Goal: Task Accomplishment & Management: Use online tool/utility

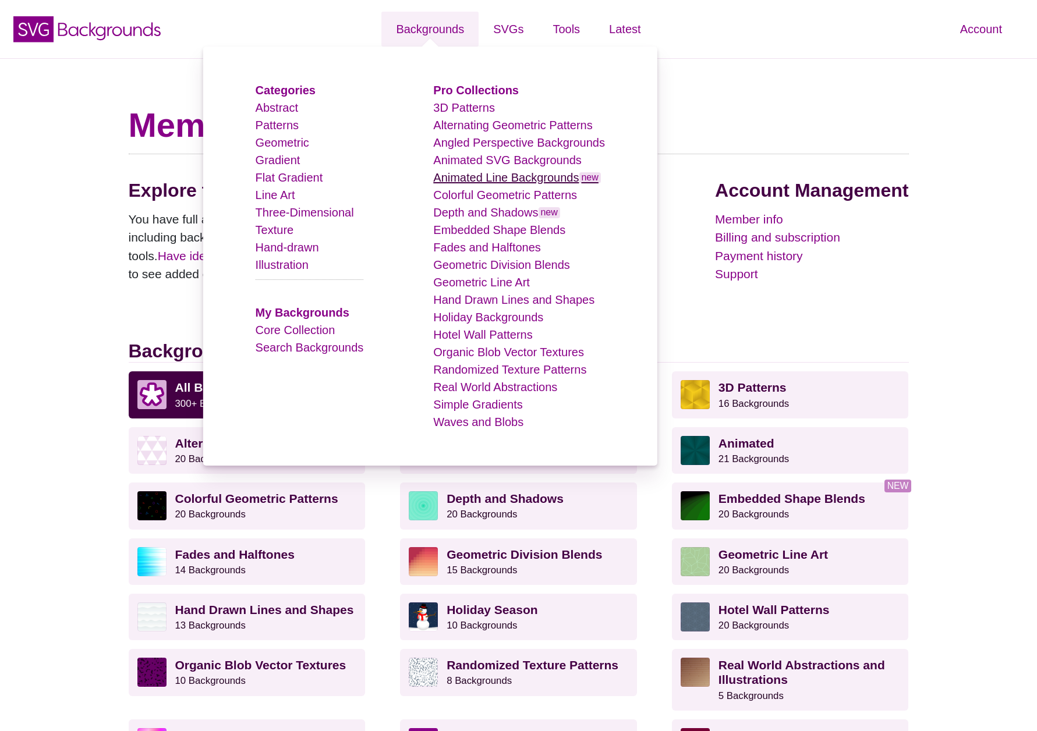
click at [506, 183] on link "Animated Line Backgrounds new" at bounding box center [517, 177] width 168 height 13
click at [551, 174] on link "Animated Line Backgrounds new" at bounding box center [517, 177] width 168 height 13
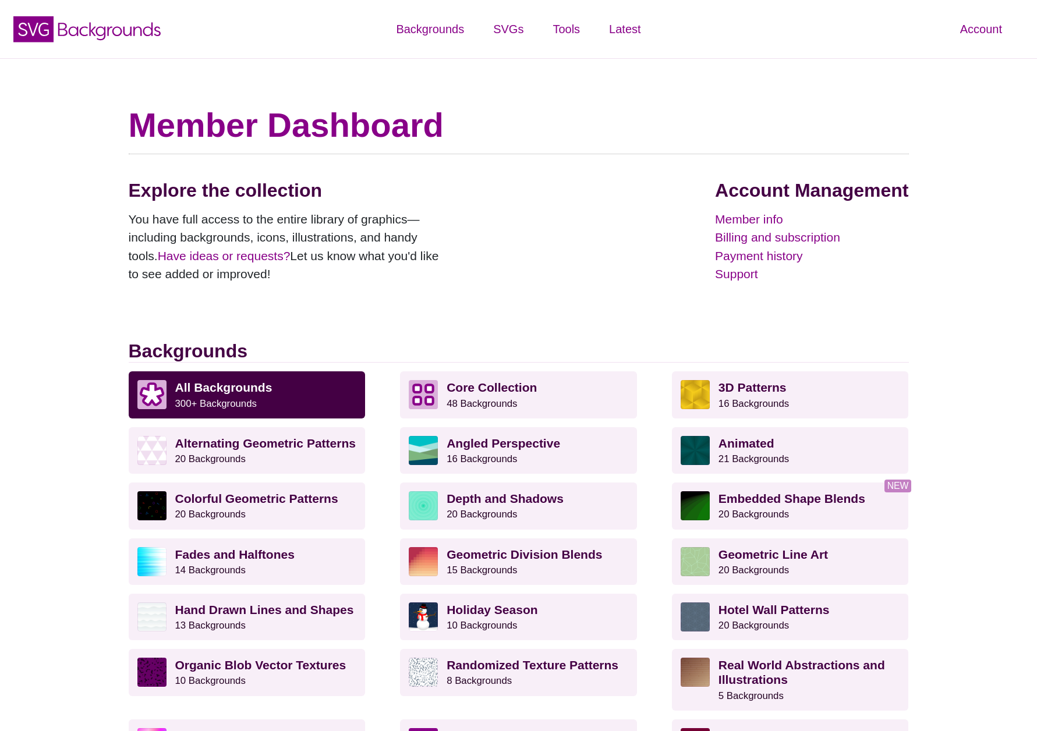
click at [819, 131] on h1 "Member Dashboard" at bounding box center [519, 125] width 780 height 41
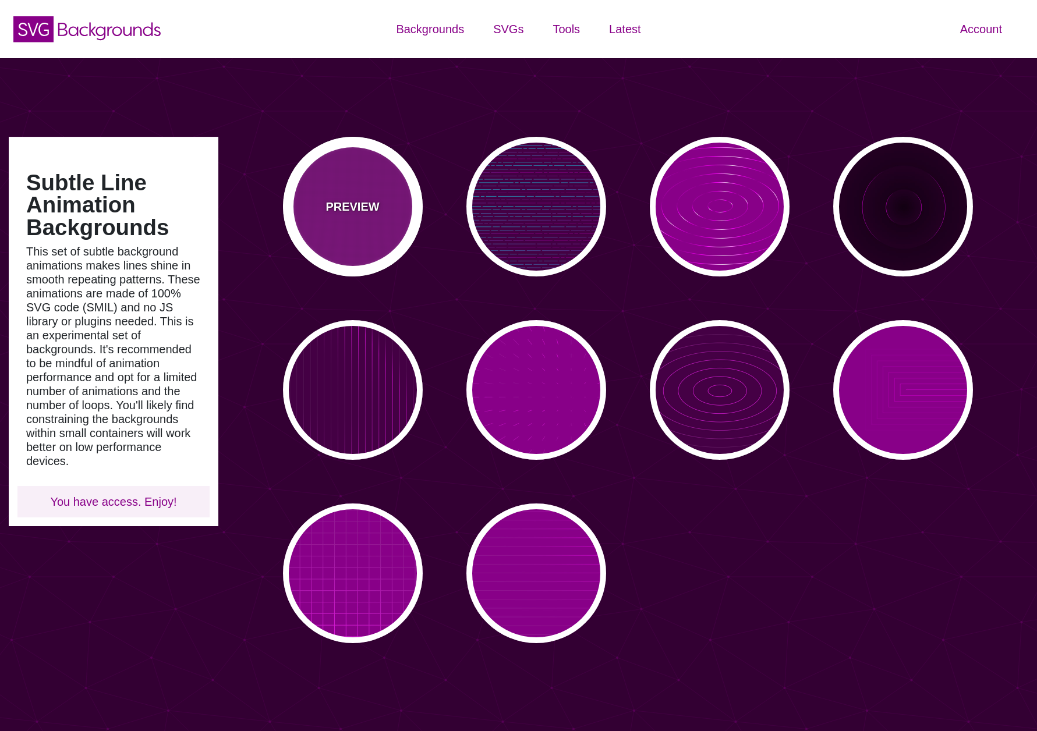
click at [375, 200] on p "PREVIEW" at bounding box center [352, 206] width 54 height 17
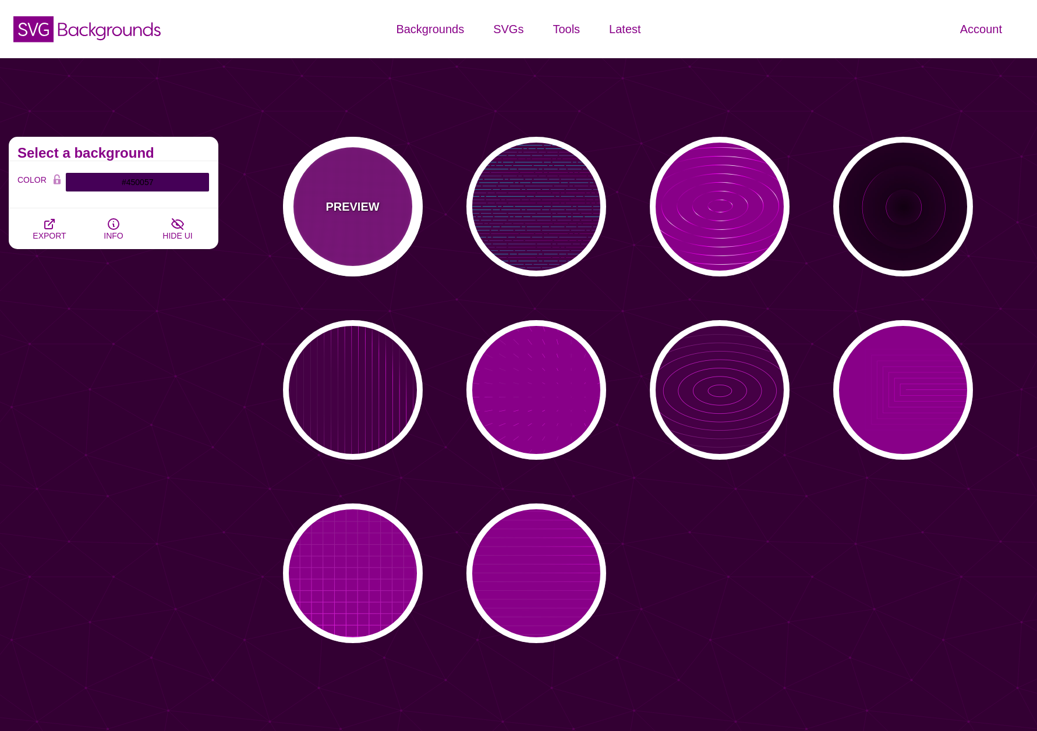
click at [360, 218] on div "PREVIEW" at bounding box center [353, 207] width 140 height 140
click at [352, 217] on div "PREVIEW" at bounding box center [353, 207] width 140 height 140
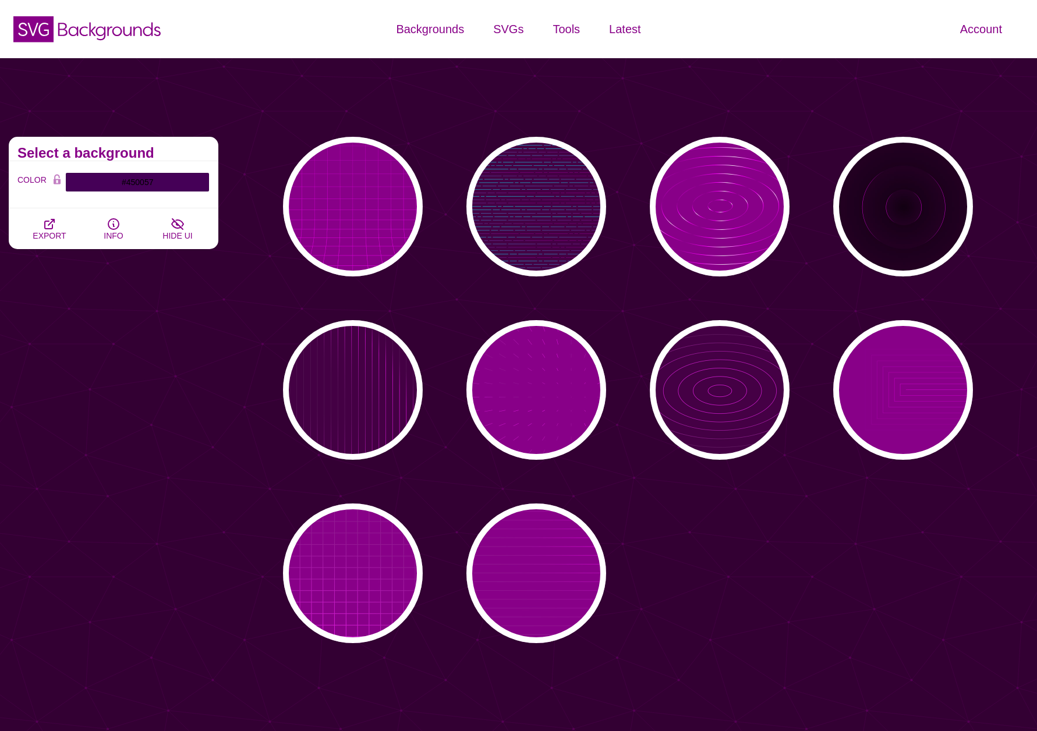
click at [245, 442] on div "PREVIEW PREVIEW PREVIEW PREVIEW PREVIEW PREVIEW PREVIEW PREVIEW PREVIEW PREVIEW" at bounding box center [632, 390] width 810 height 524
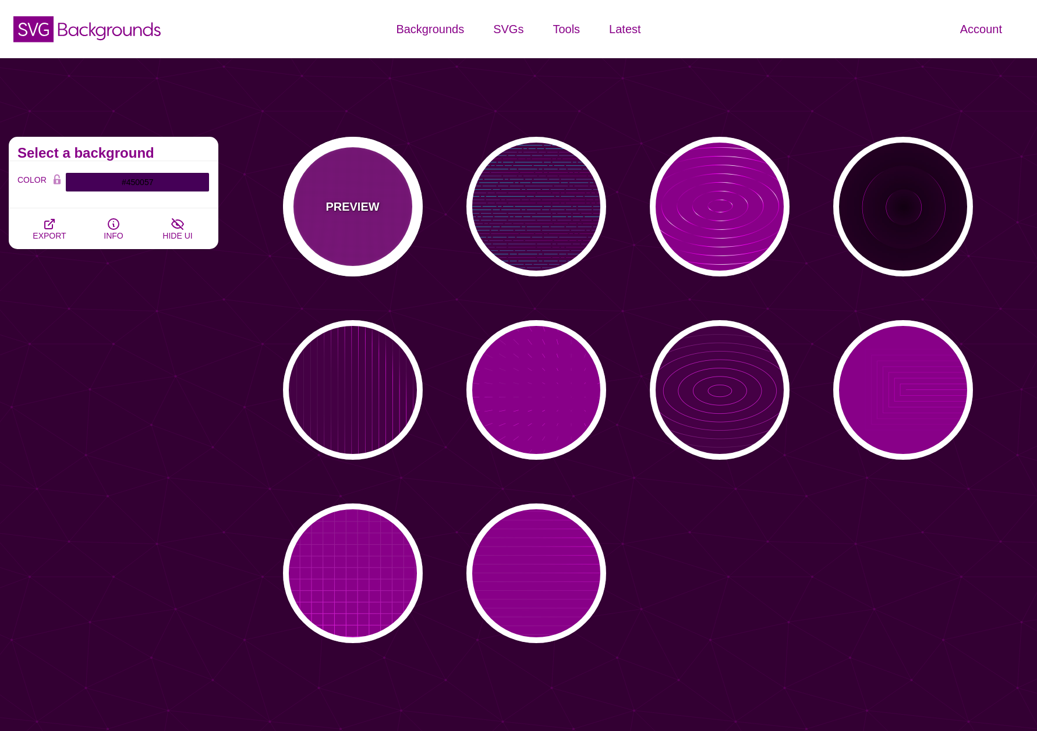
click at [311, 240] on div "PREVIEW" at bounding box center [353, 207] width 140 height 140
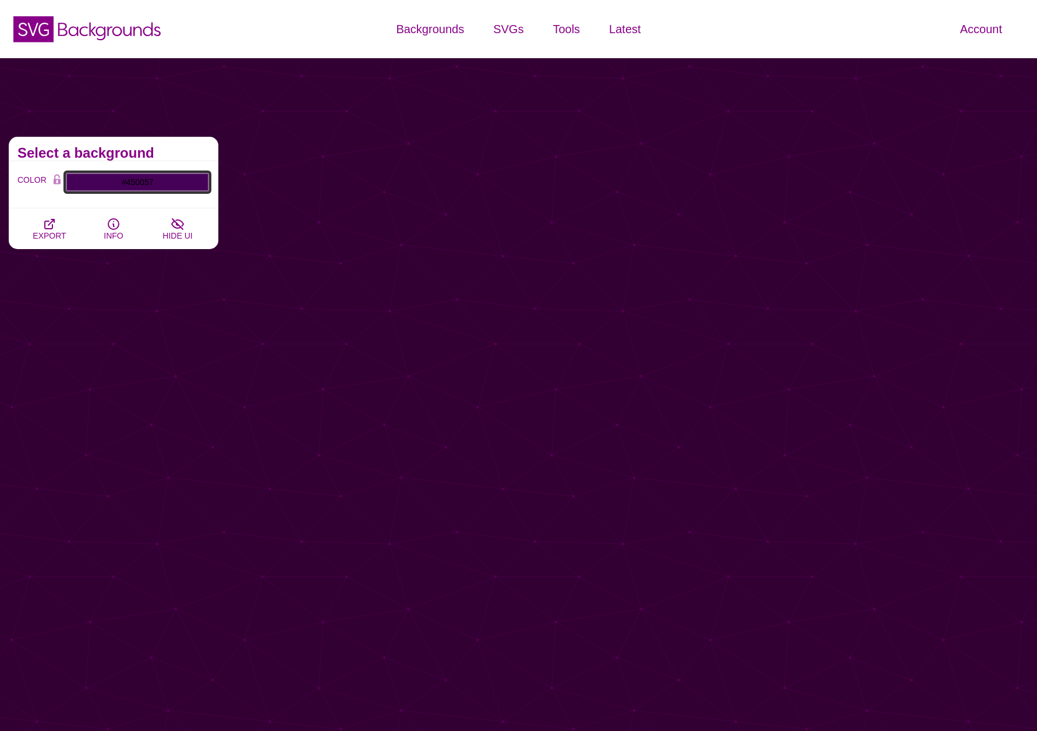
click at [145, 176] on input "#450057" at bounding box center [137, 182] width 144 height 20
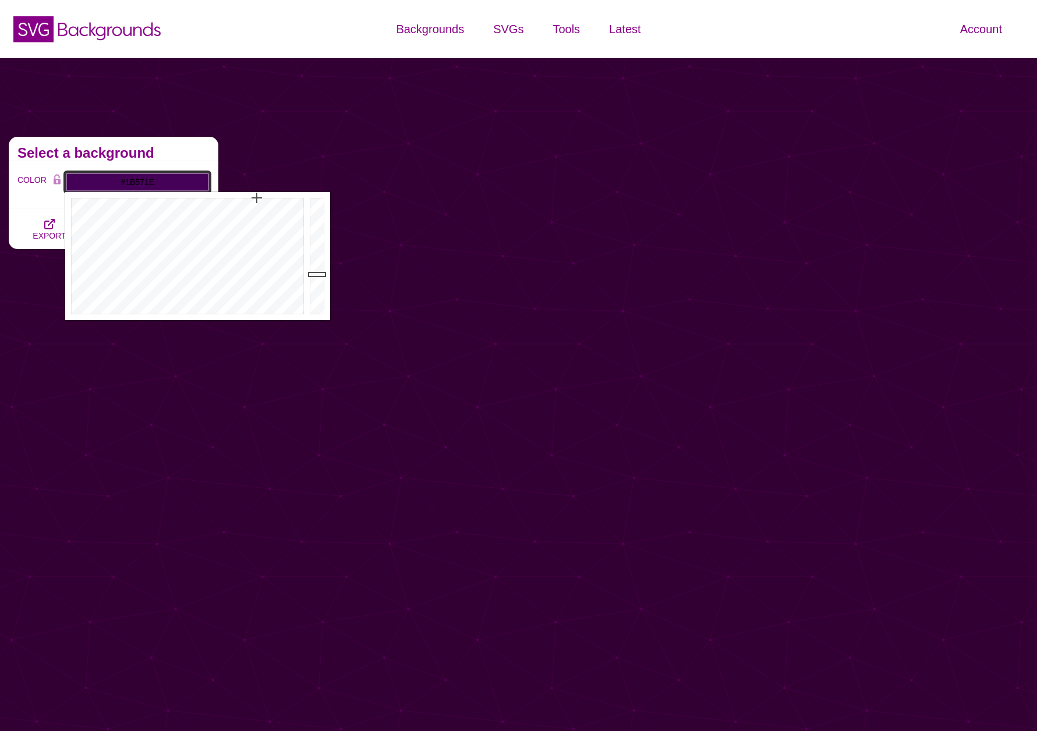
click at [151, 234] on div at bounding box center [186, 256] width 242 height 128
type input "#4FFF59"
drag, startPoint x: 318, startPoint y: 200, endPoint x: 322, endPoint y: 183, distance: 17.9
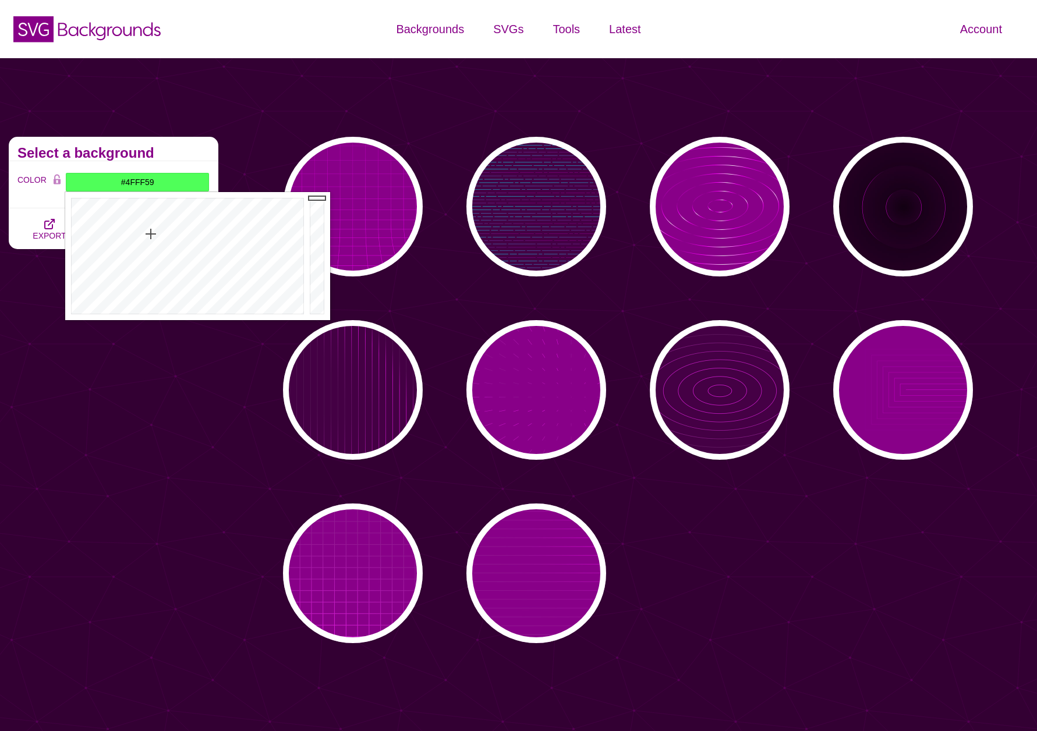
click at [137, 364] on div "Subtle Line Animation Backgrounds This set of subtle background animations make…" at bounding box center [113, 390] width 227 height 524
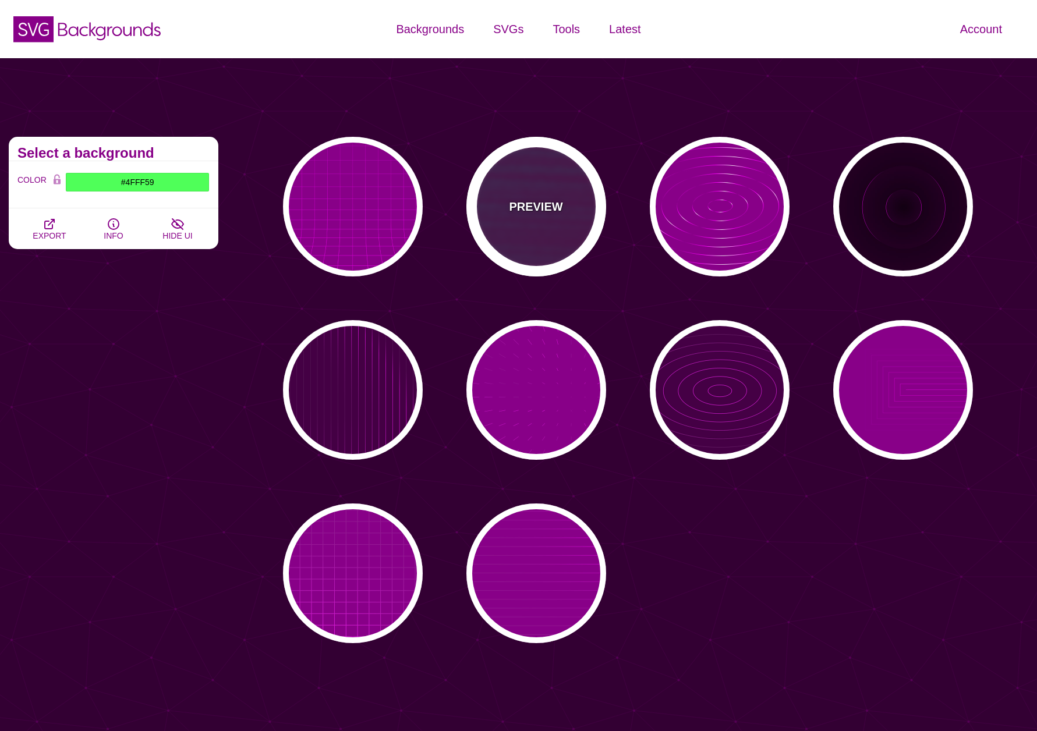
click at [536, 162] on div "PREVIEW" at bounding box center [536, 207] width 140 height 140
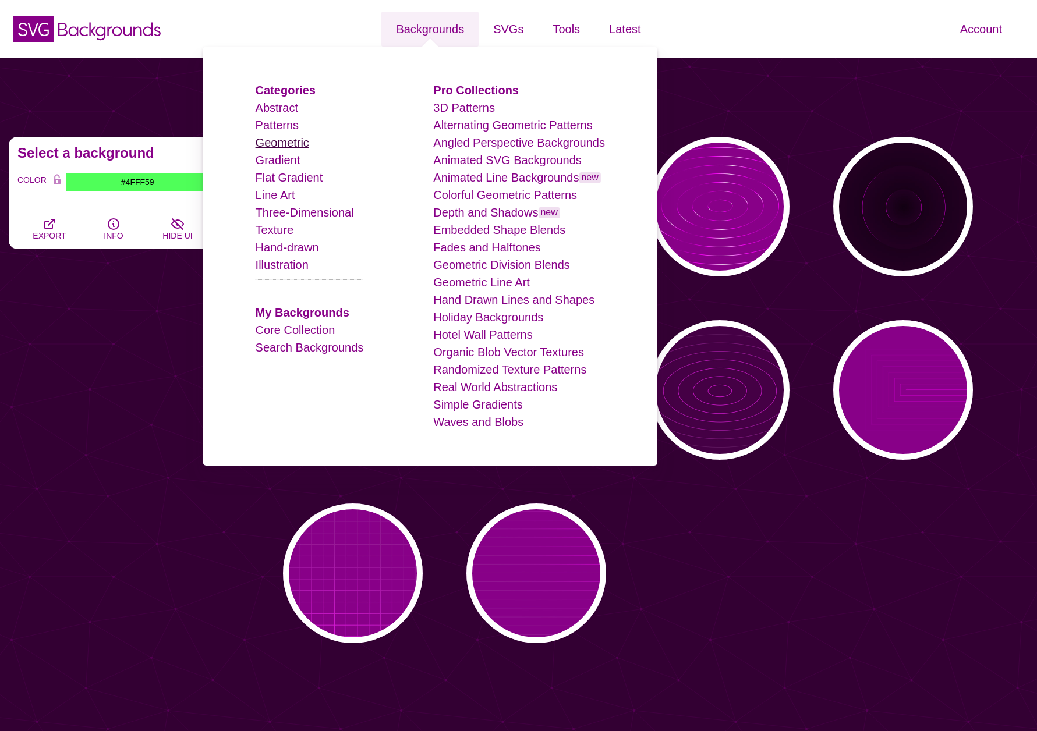
click at [289, 144] on link "Geometric" at bounding box center [283, 142] width 54 height 13
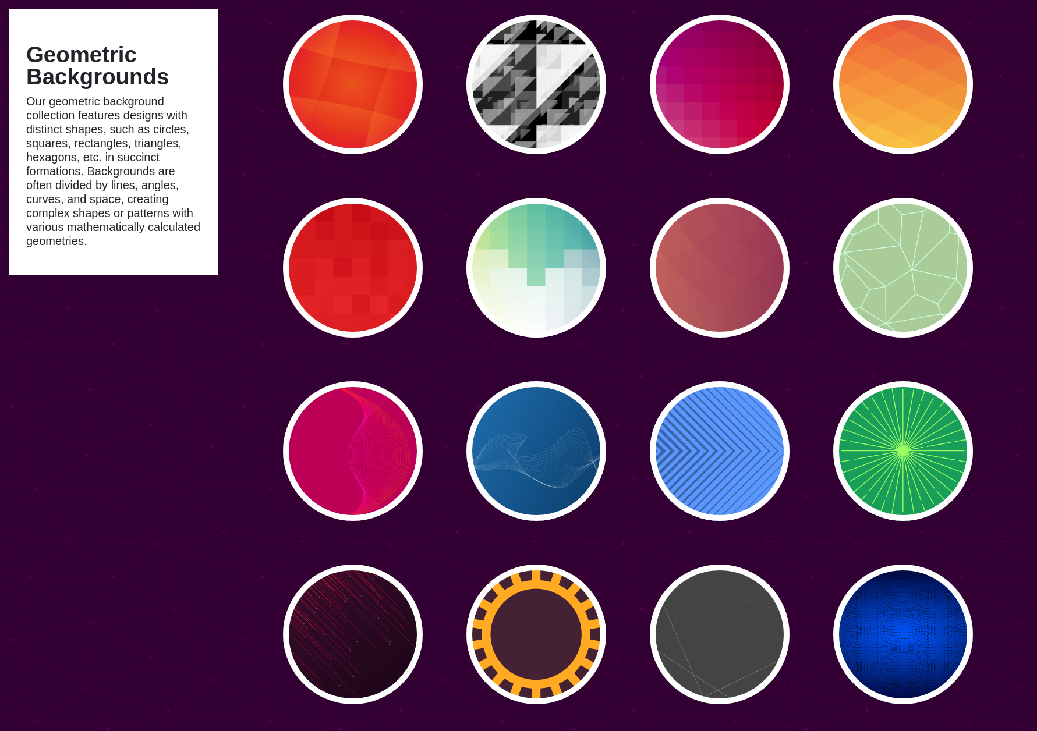
scroll to position [5123, 0]
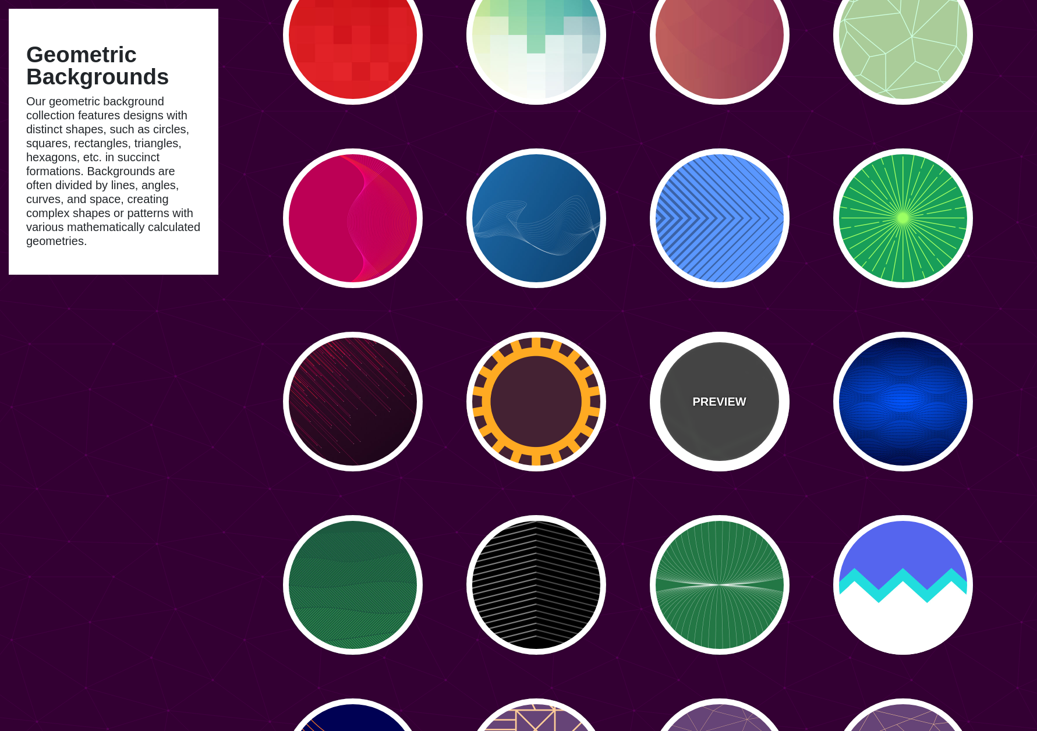
click at [742, 408] on p "PREVIEW" at bounding box center [719, 401] width 54 height 17
type input "#444444"
type input "#555555"
type input "#BBFFBB"
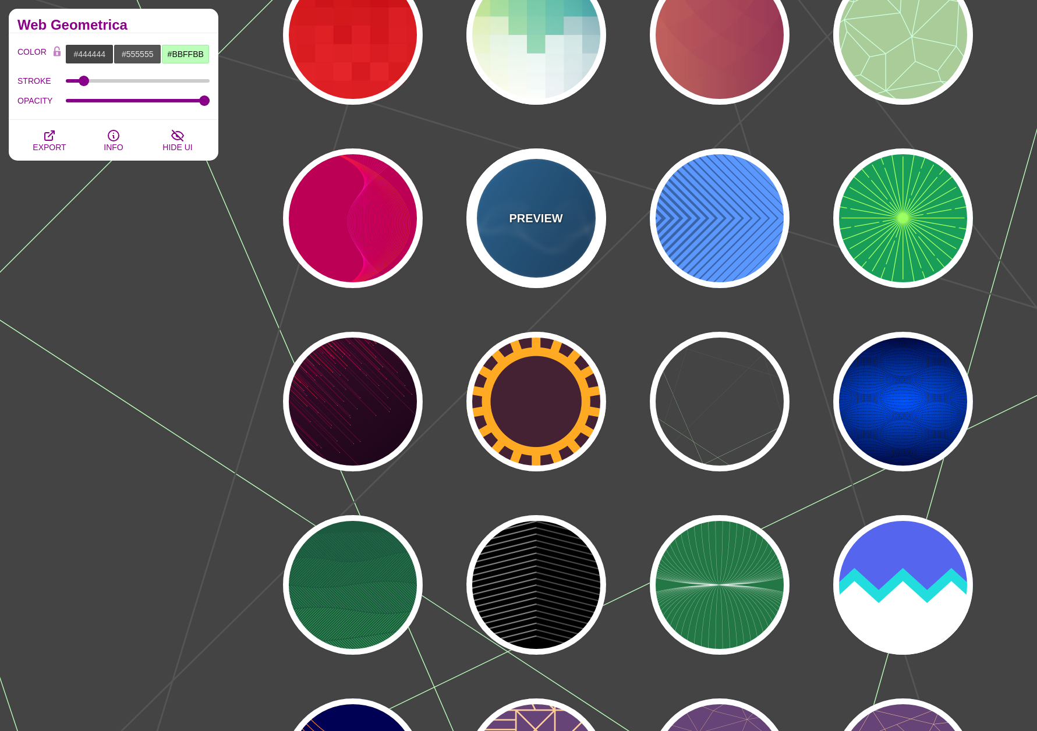
click at [572, 217] on div "PREVIEW" at bounding box center [536, 218] width 140 height 140
type input "#2277BB"
type input "#002244"
type input "#FFFFFF"
type input "0.5"
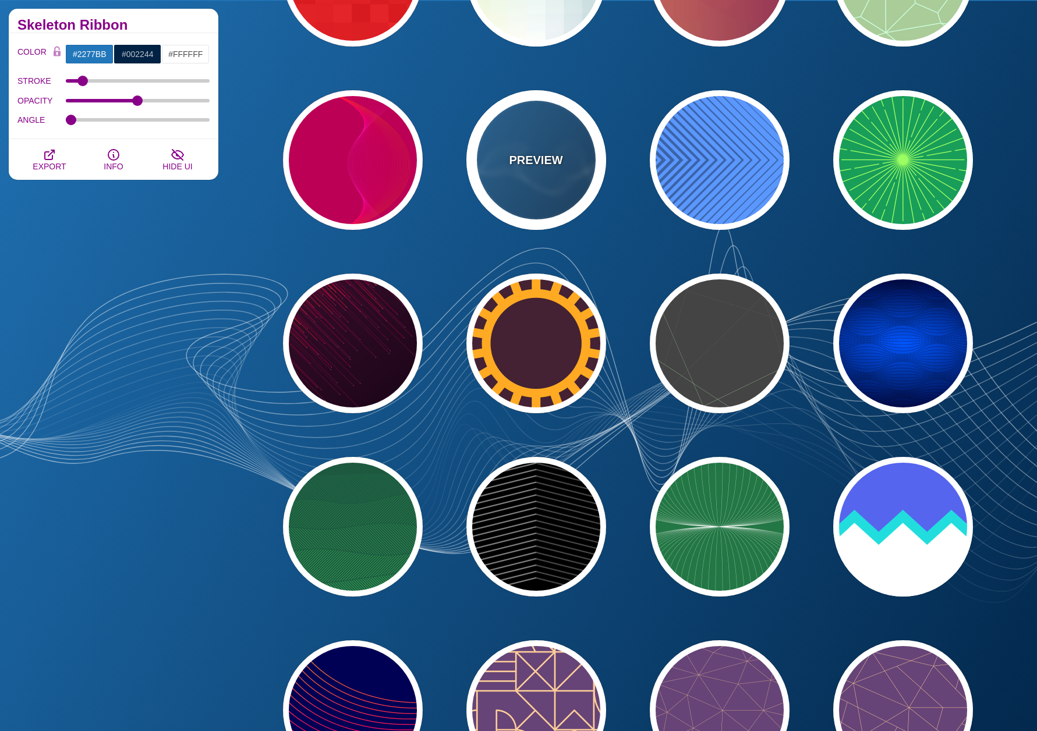
scroll to position [5356, 0]
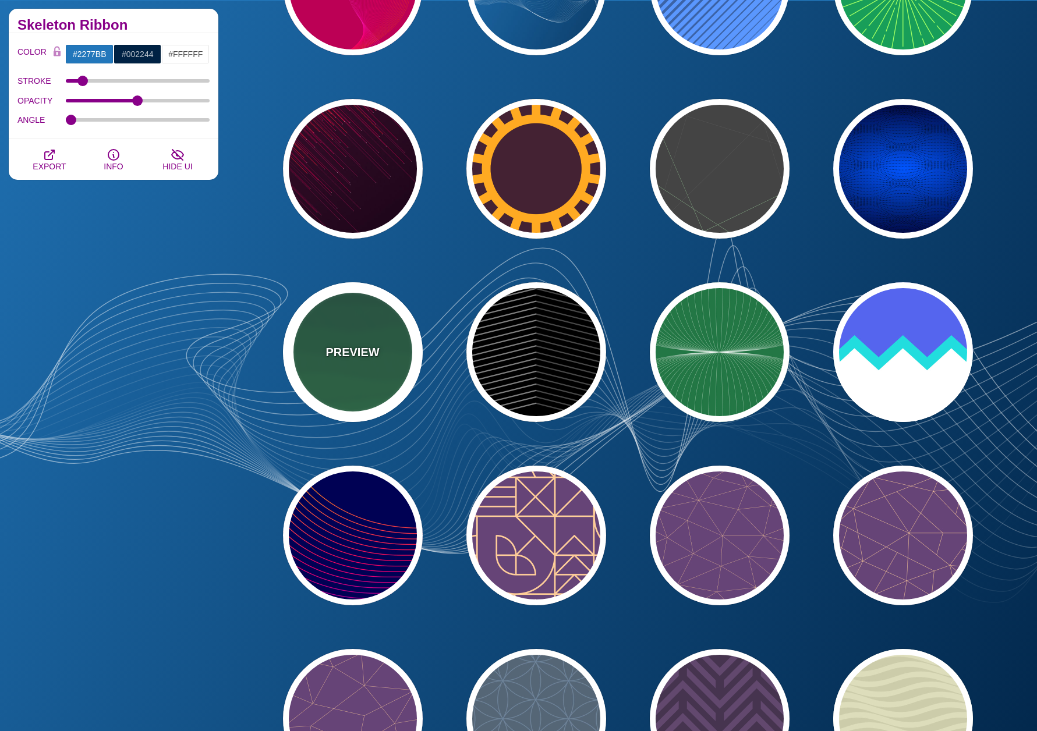
click at [343, 316] on div "PREVIEW" at bounding box center [353, 352] width 140 height 140
type input "#1C5940"
type input "#32A150"
type input "0"
type input "1"
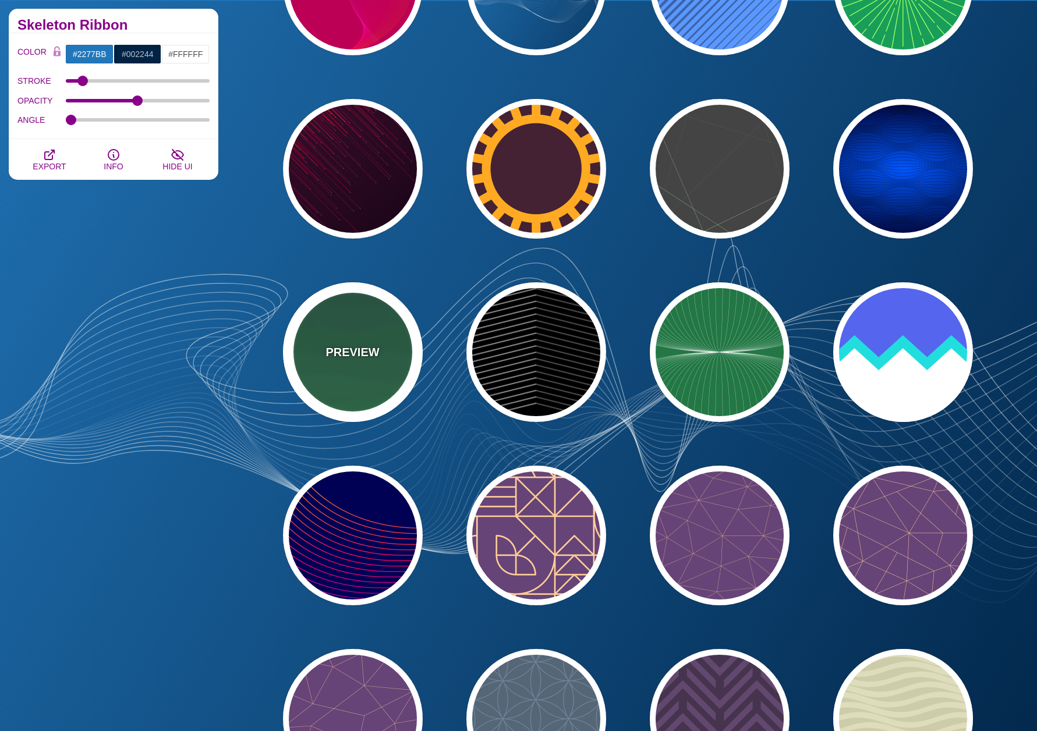
type input "0"
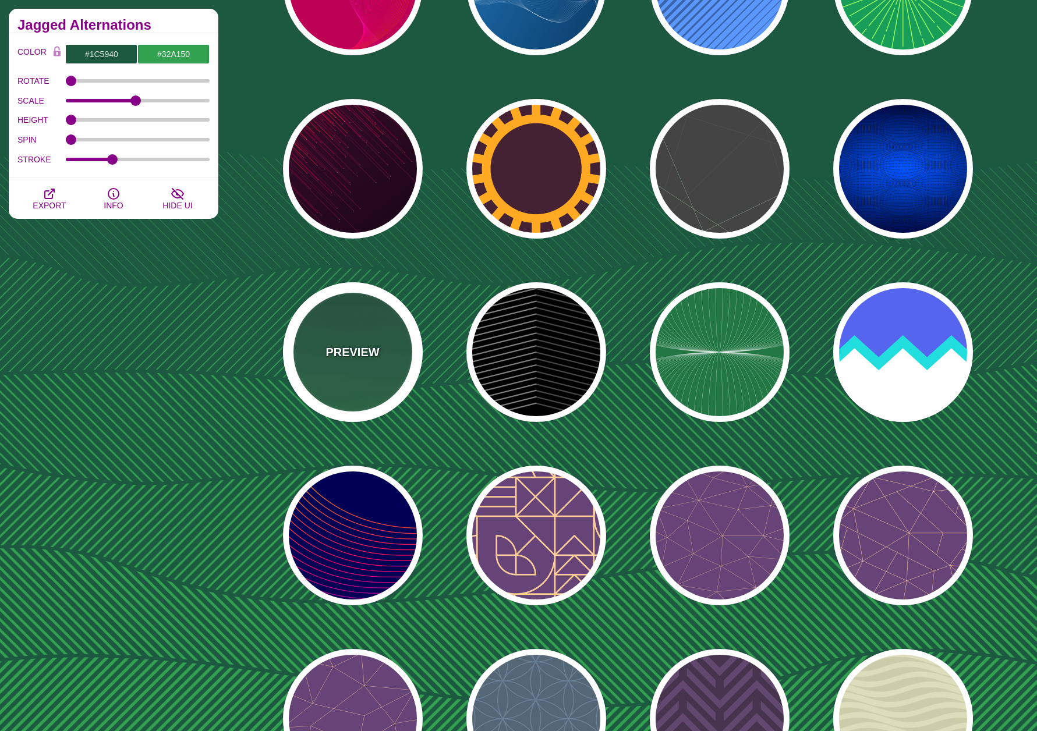
scroll to position [5531, 0]
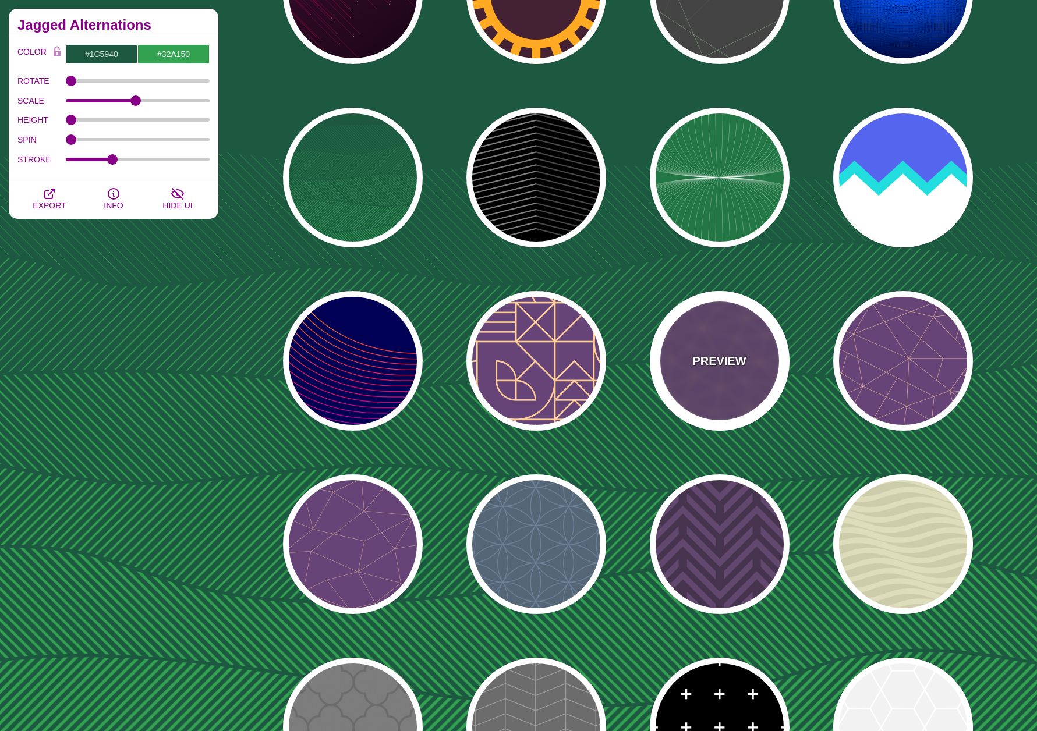
click at [751, 381] on div "PREVIEW" at bounding box center [720, 361] width 140 height 140
type input "#664477"
type input "#FFCC99"
type input "2"
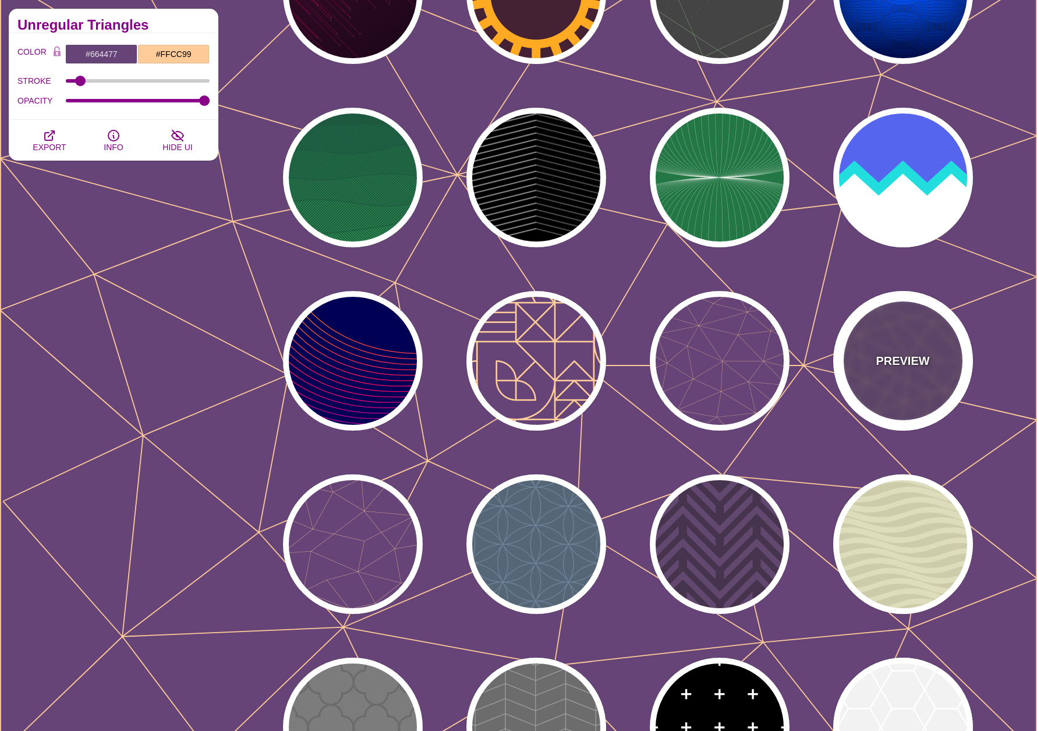
click at [924, 394] on div "PREVIEW" at bounding box center [903, 361] width 140 height 140
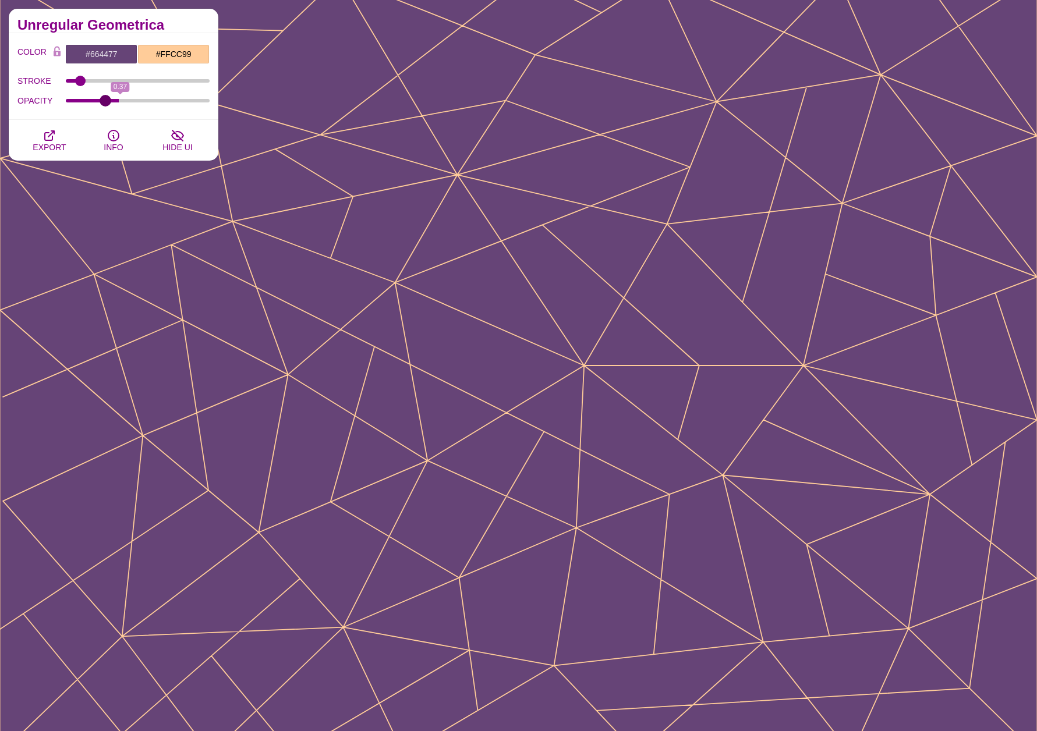
drag, startPoint x: 203, startPoint y: 102, endPoint x: 105, endPoint y: 104, distance: 97.8
click at [105, 103] on input "OPACITY" at bounding box center [138, 100] width 144 height 5
drag, startPoint x: 105, startPoint y: 102, endPoint x: 83, endPoint y: 102, distance: 22.7
click at [83, 102] on input "OPACITY" at bounding box center [138, 100] width 144 height 5
click at [168, 100] on input "OPACITY" at bounding box center [138, 100] width 144 height 5
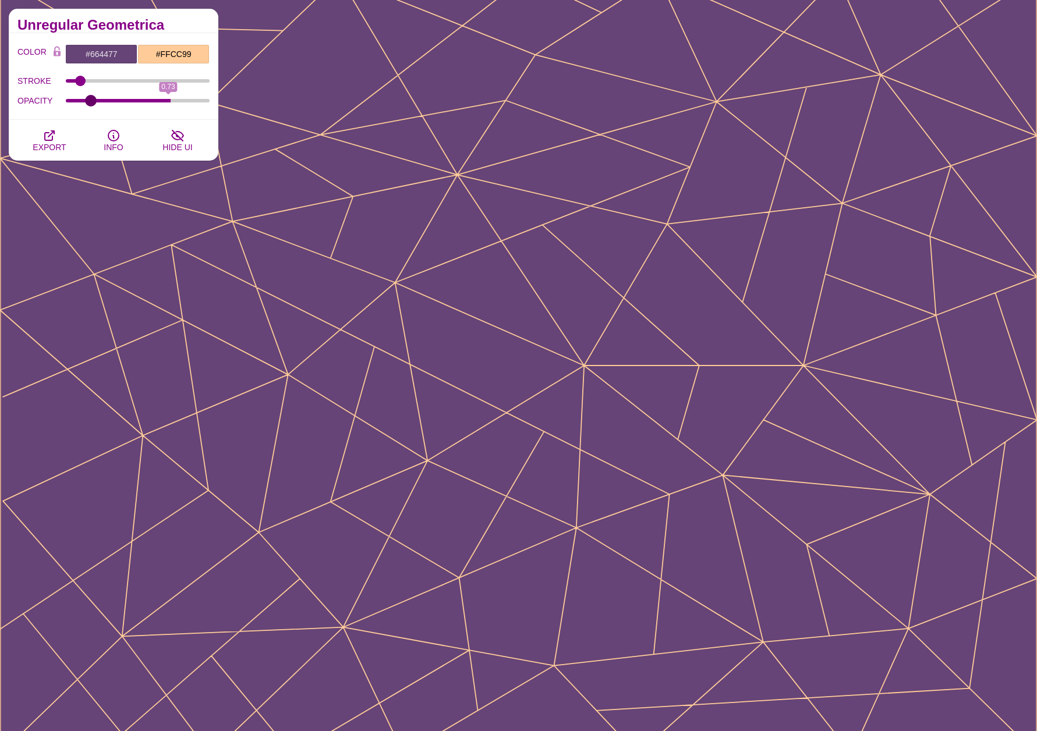
type input "0.15"
click at [90, 100] on input "OPACITY" at bounding box center [138, 100] width 144 height 5
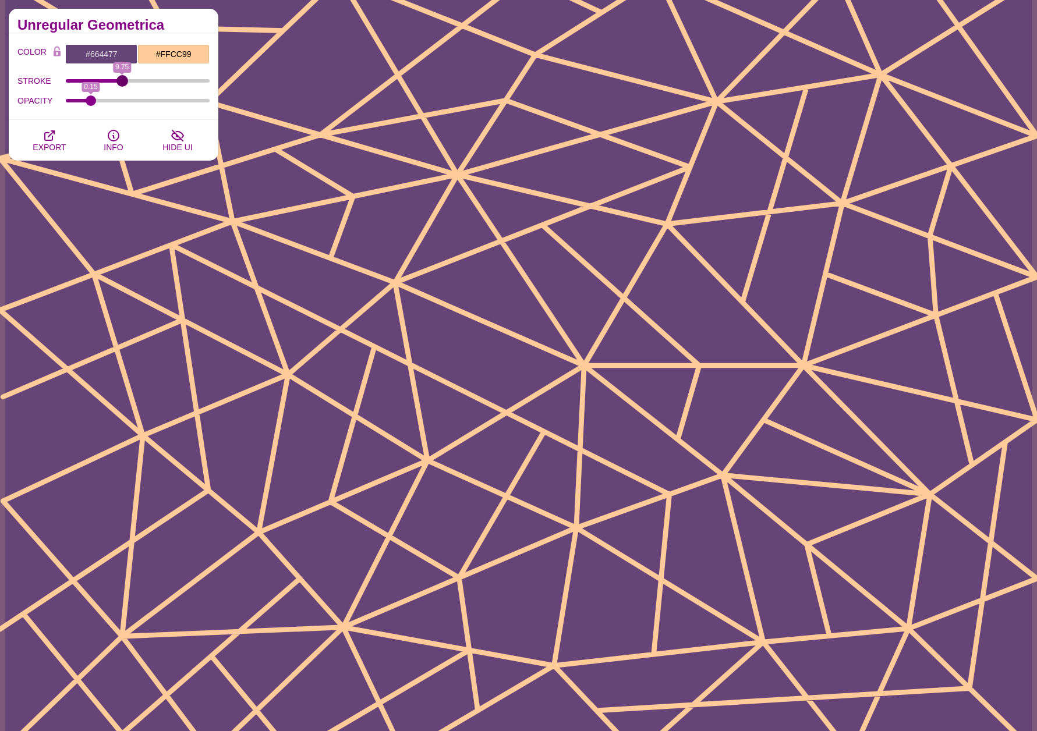
drag, startPoint x: 79, startPoint y: 81, endPoint x: 122, endPoint y: 81, distance: 42.5
click at [122, 81] on input "STROKE" at bounding box center [138, 81] width 144 height 5
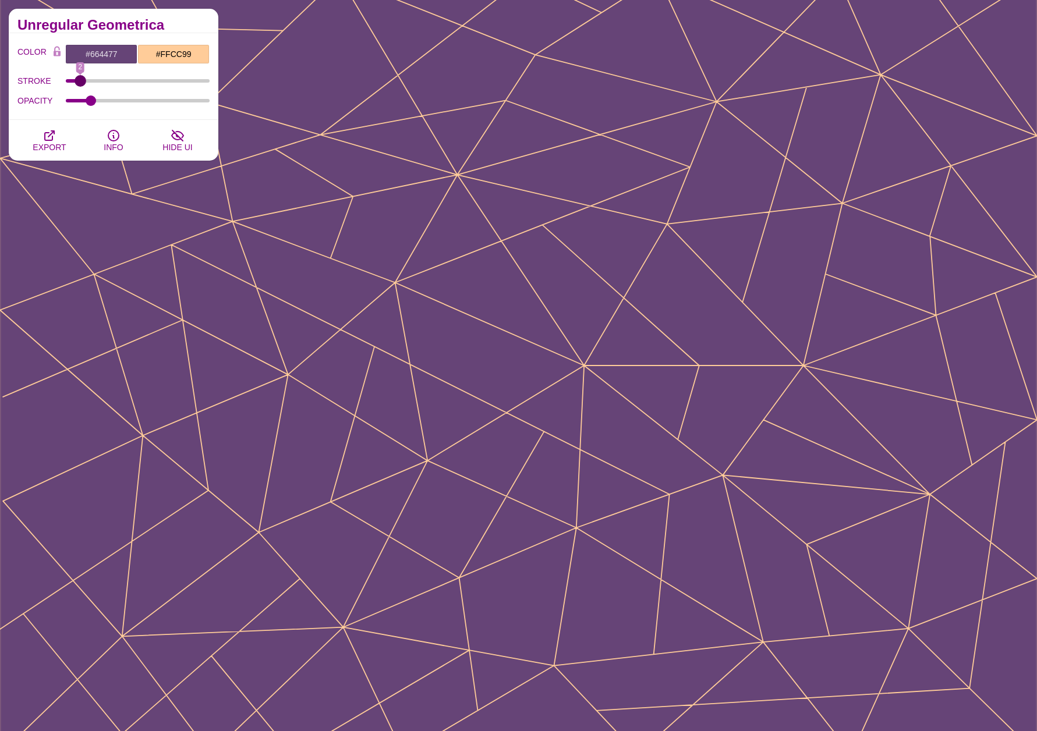
drag, startPoint x: 122, startPoint y: 81, endPoint x: 80, endPoint y: 82, distance: 41.9
type input "2"
click at [80, 82] on input "STROKE" at bounding box center [138, 81] width 144 height 5
drag, startPoint x: 91, startPoint y: 97, endPoint x: 73, endPoint y: 101, distance: 17.8
type input "0.02"
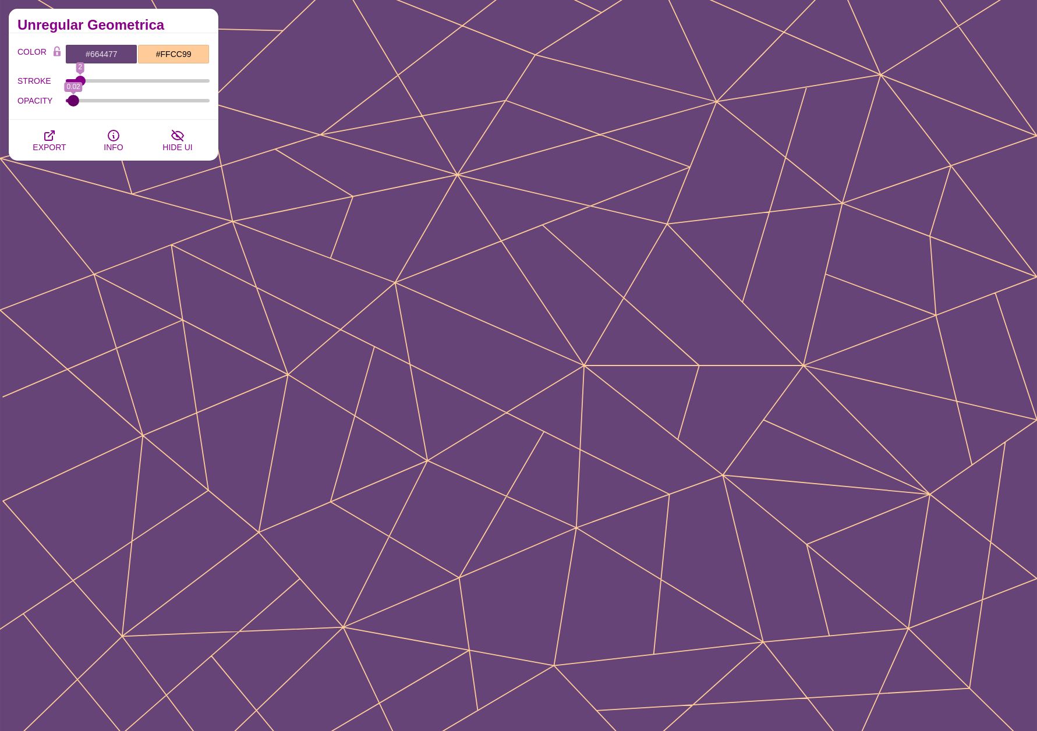
click at [73, 101] on input "OPACITY" at bounding box center [138, 100] width 144 height 5
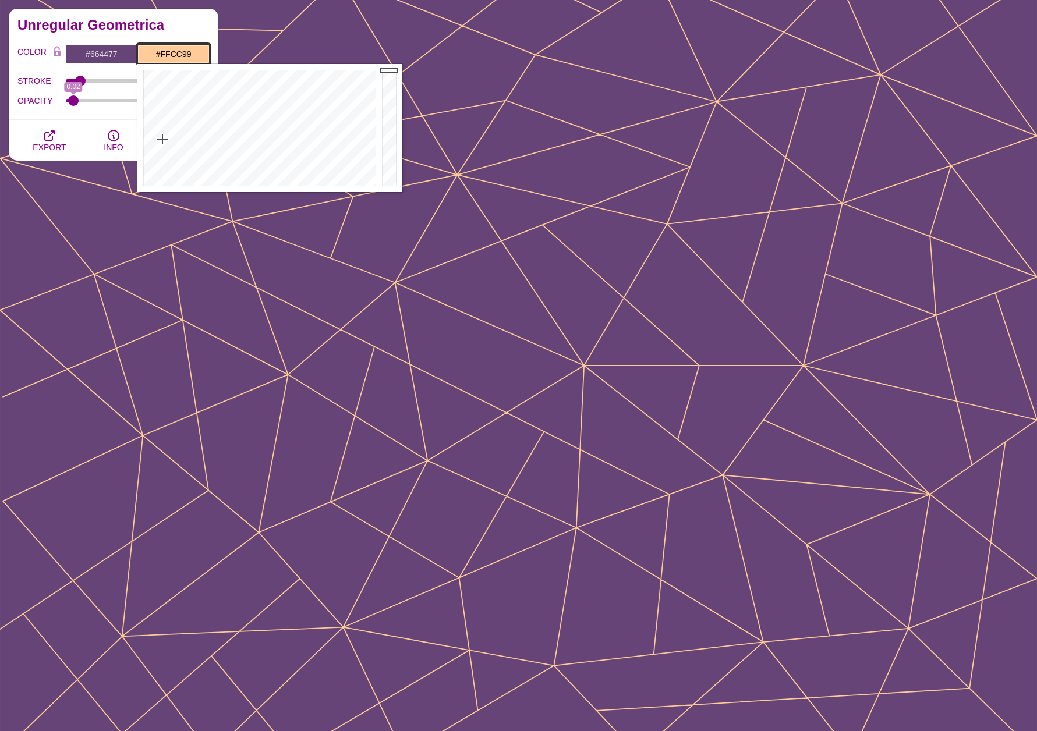
click at [147, 56] on input "#FFCC99" at bounding box center [173, 54] width 72 height 20
type input "#95FF2C"
click at [201, 90] on div at bounding box center [258, 128] width 242 height 128
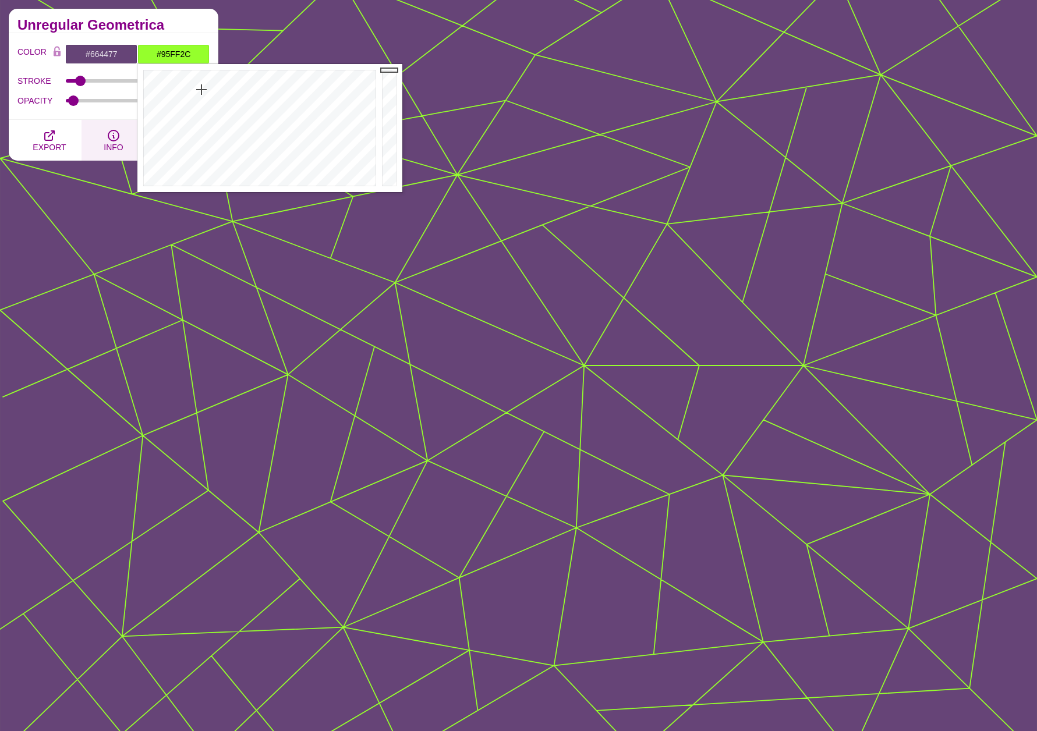
click at [101, 121] on button "INFO" at bounding box center [114, 140] width 64 height 41
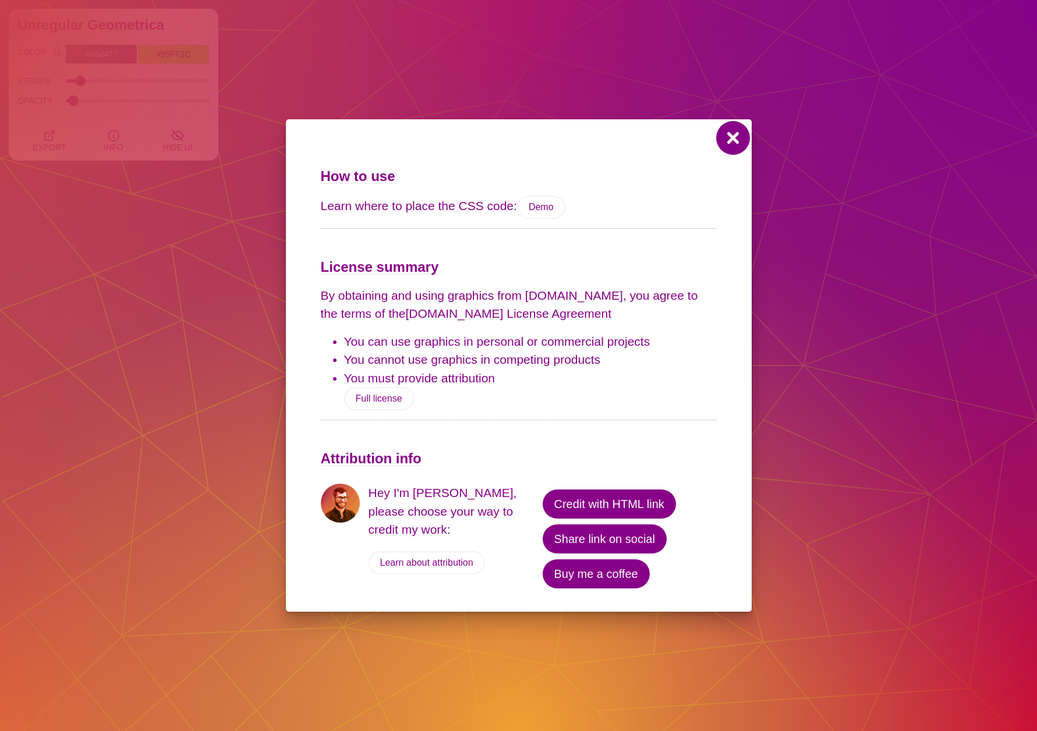
click at [724, 132] on button at bounding box center [733, 138] width 28 height 28
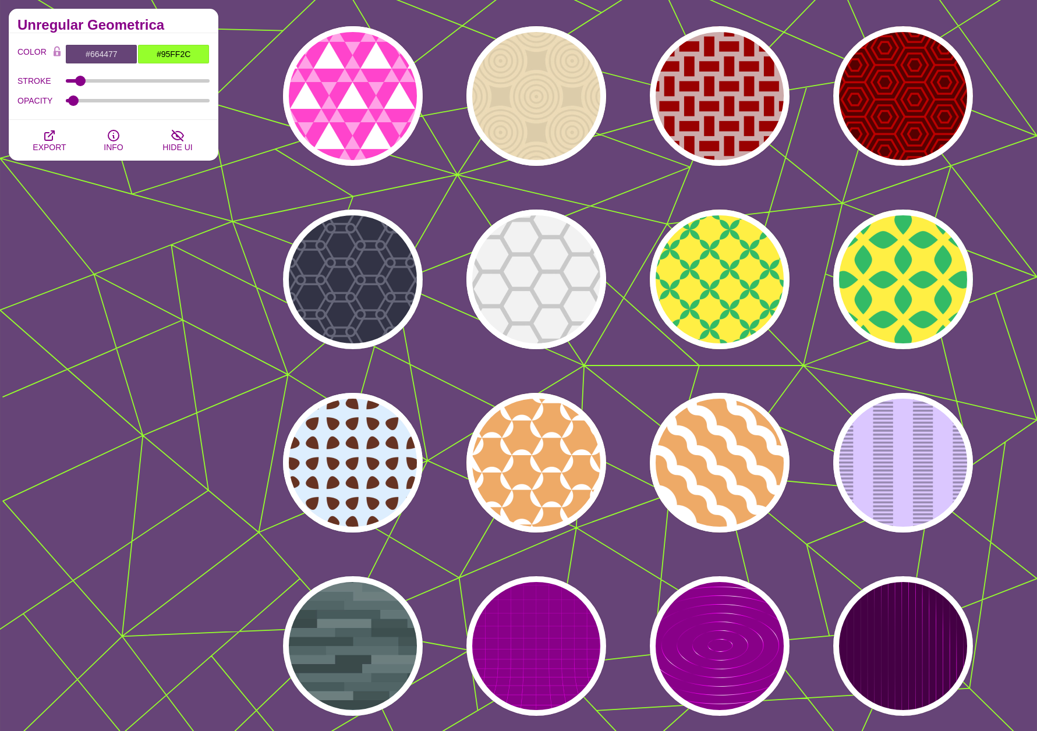
scroll to position [6637, 0]
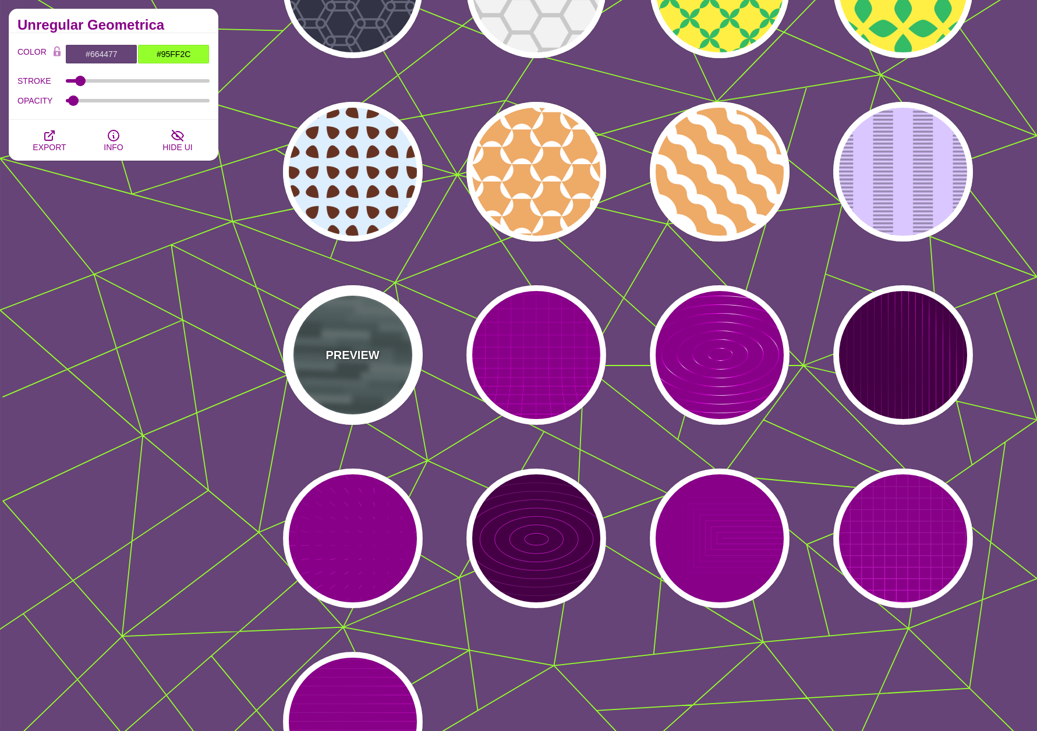
click at [377, 385] on div "PREVIEW" at bounding box center [353, 355] width 140 height 140
type input "#506566"
type input "0"
type input "1"
type input "0.5"
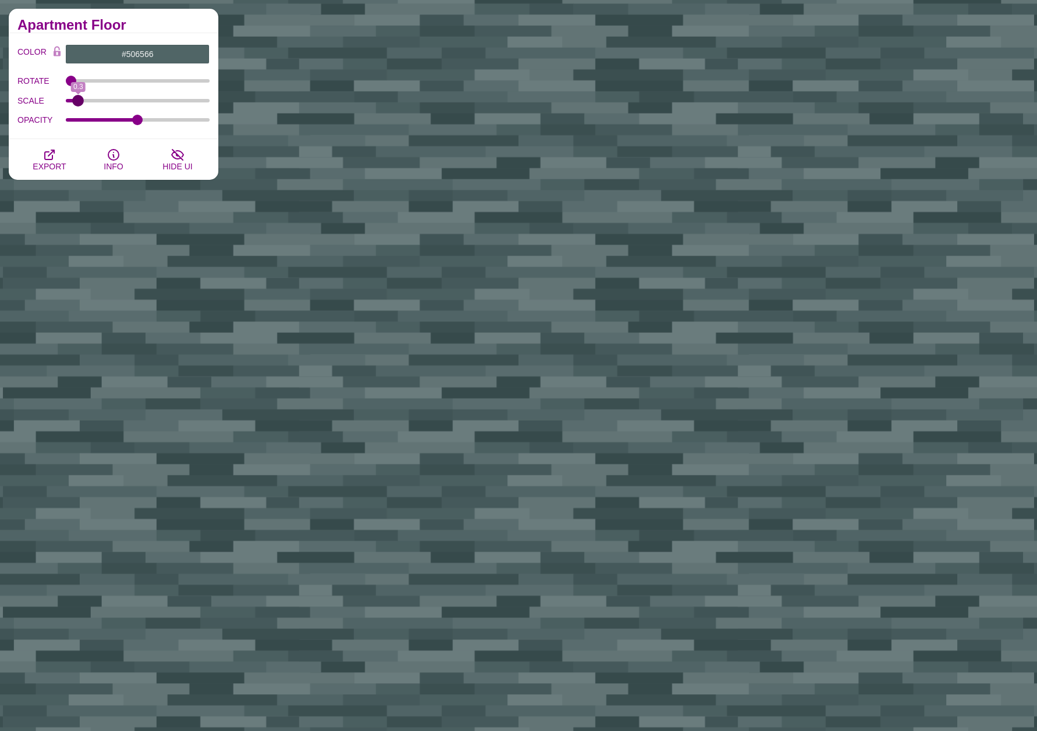
drag, startPoint x: 130, startPoint y: 100, endPoint x: 77, endPoint y: 107, distance: 53.4
type input "0.3"
click at [77, 103] on input "SCALE" at bounding box center [138, 100] width 144 height 5
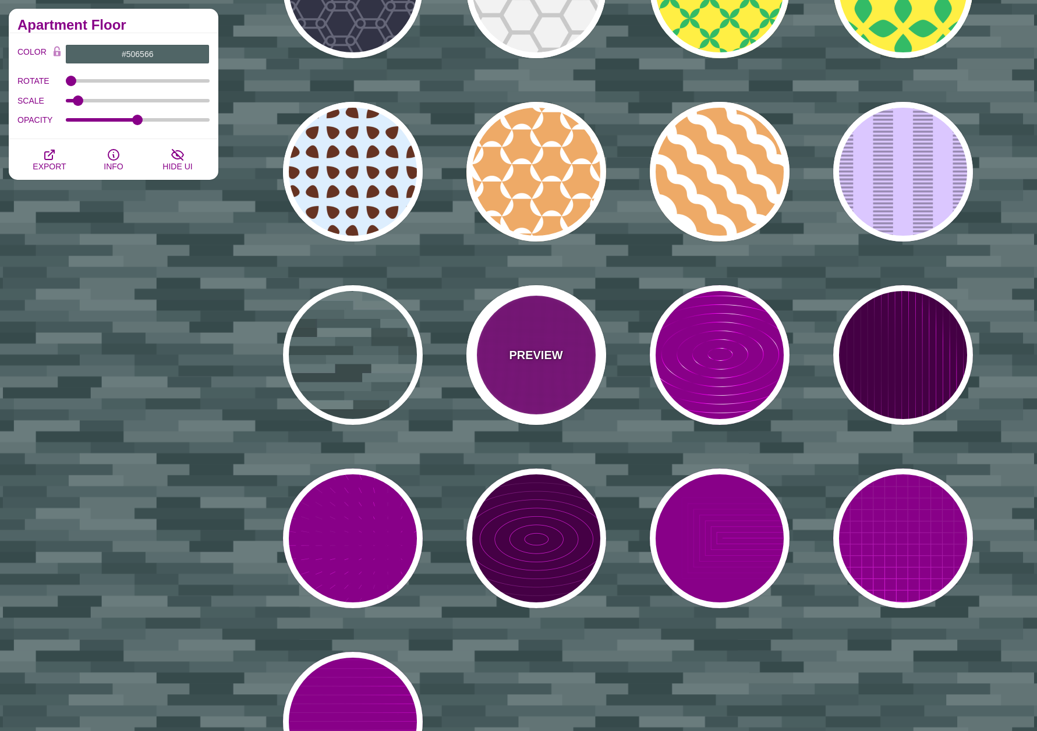
click at [491, 362] on div "PREVIEW" at bounding box center [536, 355] width 140 height 140
type input "#880088"
type input "#FFFFFF"
type input "5"
type input "999"
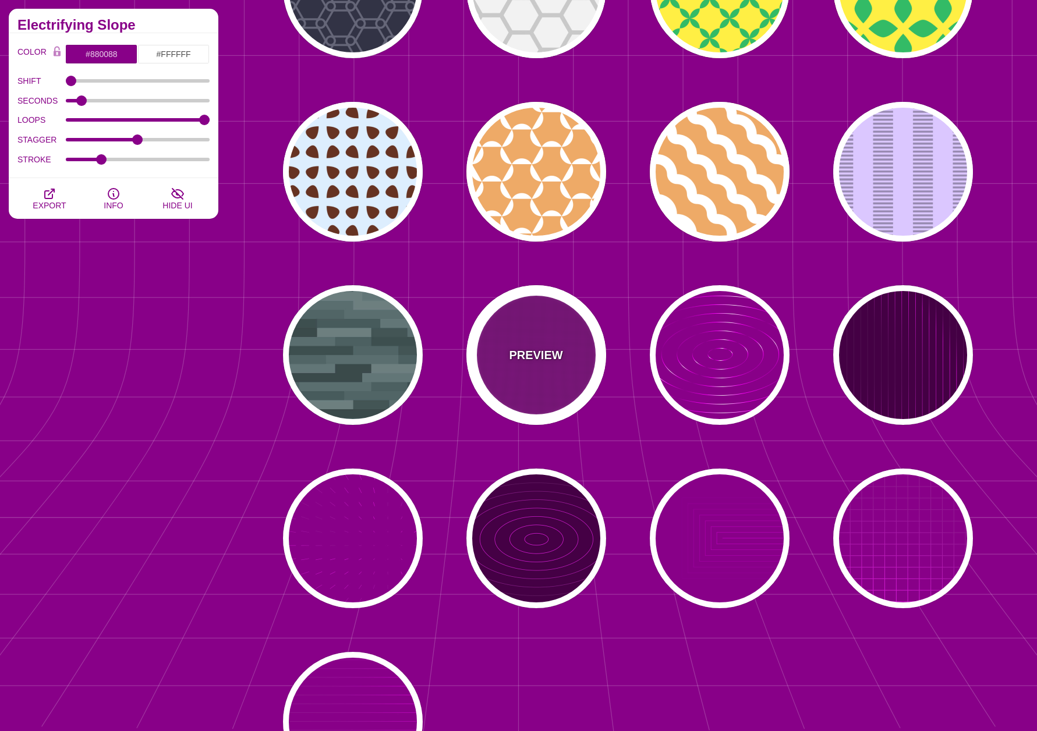
scroll to position [6753, 0]
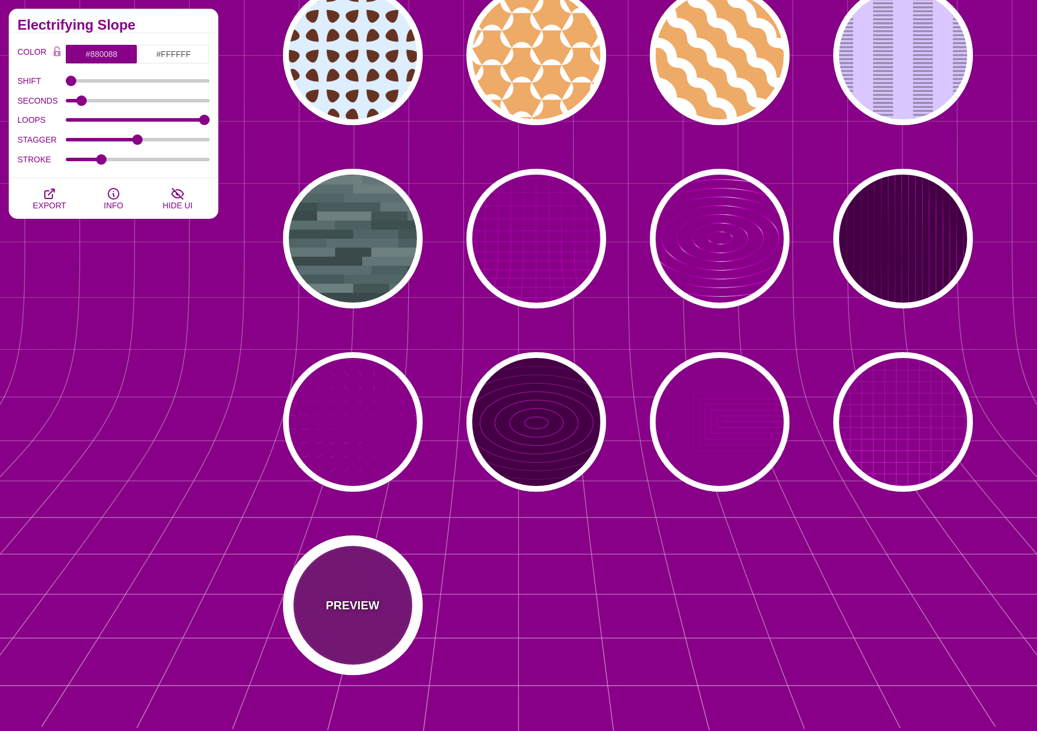
click at [349, 630] on div "PREVIEW" at bounding box center [353, 606] width 140 height 140
type input "#FF00FF"
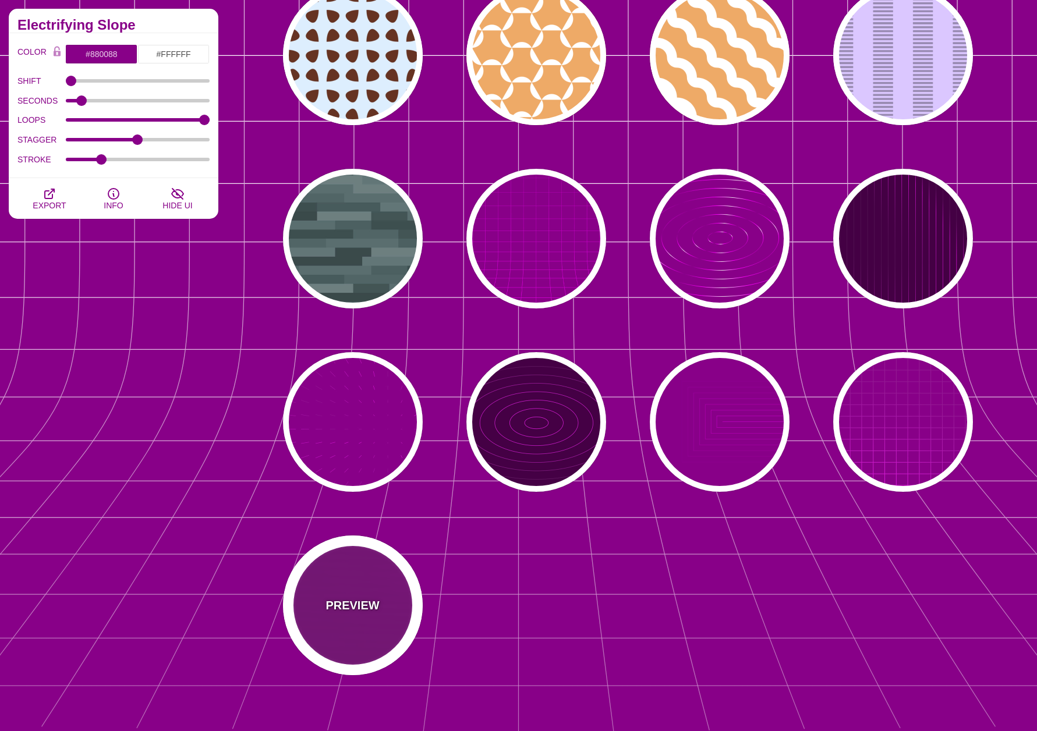
type input "20"
type input "999"
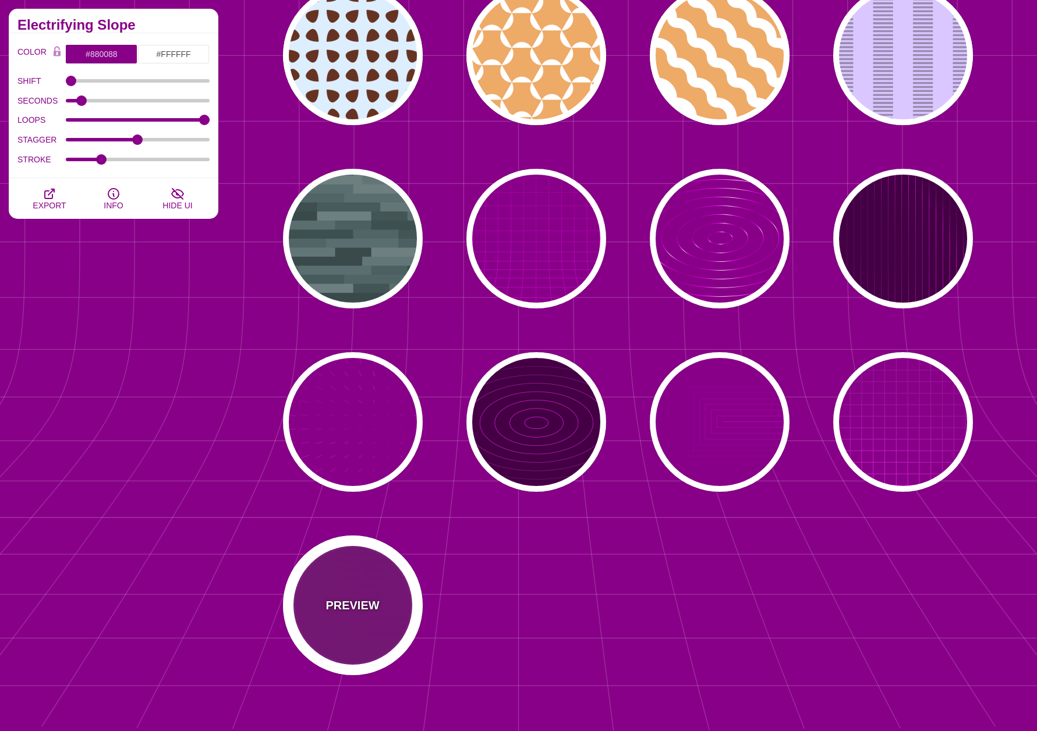
type input "1"
type input "0.1"
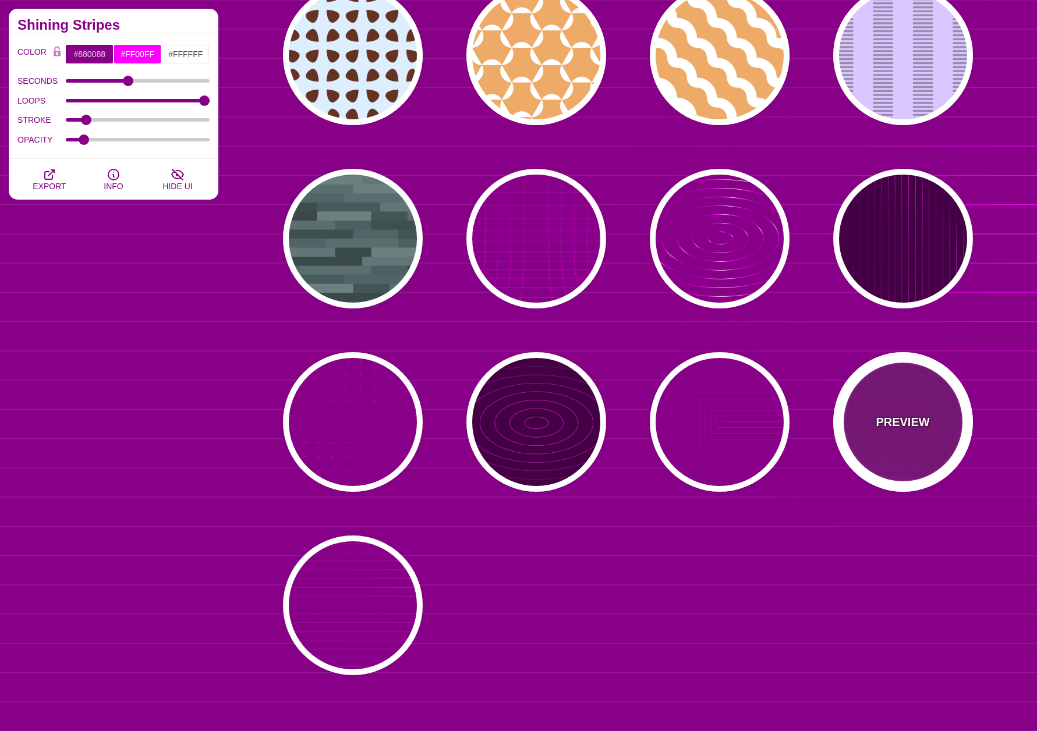
click at [915, 428] on p "PREVIEW" at bounding box center [903, 421] width 54 height 17
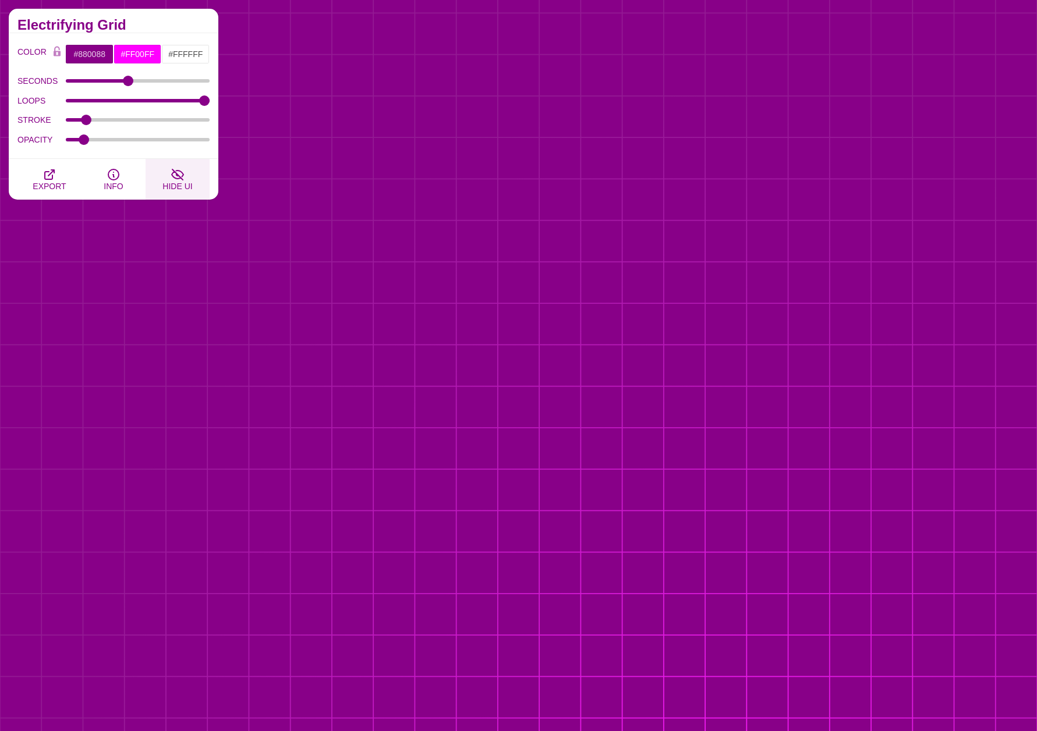
click at [179, 185] on span "HIDE UI" at bounding box center [177, 186] width 30 height 9
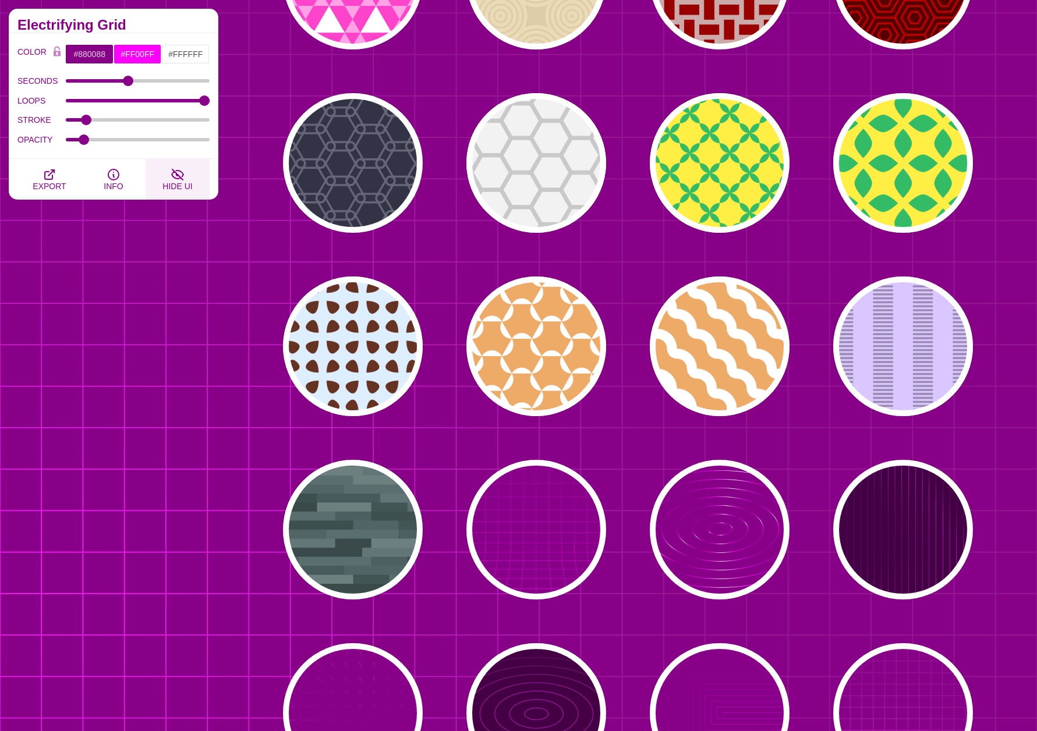
scroll to position [6520, 0]
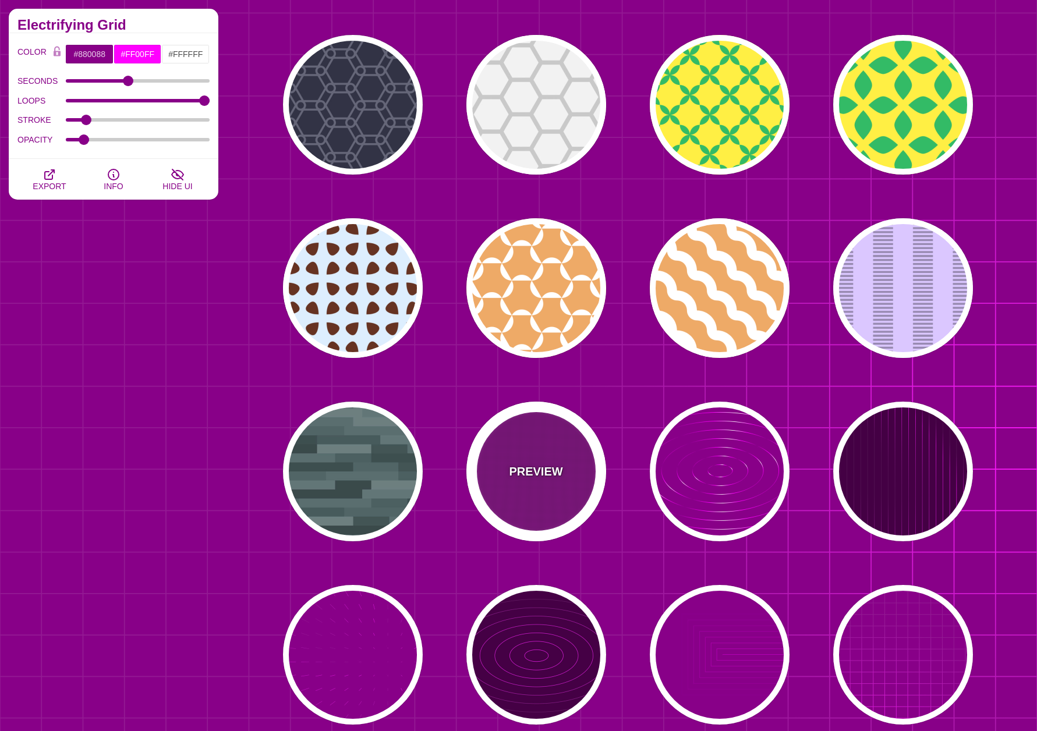
click at [526, 460] on div "PREVIEW" at bounding box center [536, 472] width 140 height 140
type input "#FFFFFF"
type input "0"
type input "5"
type input "999"
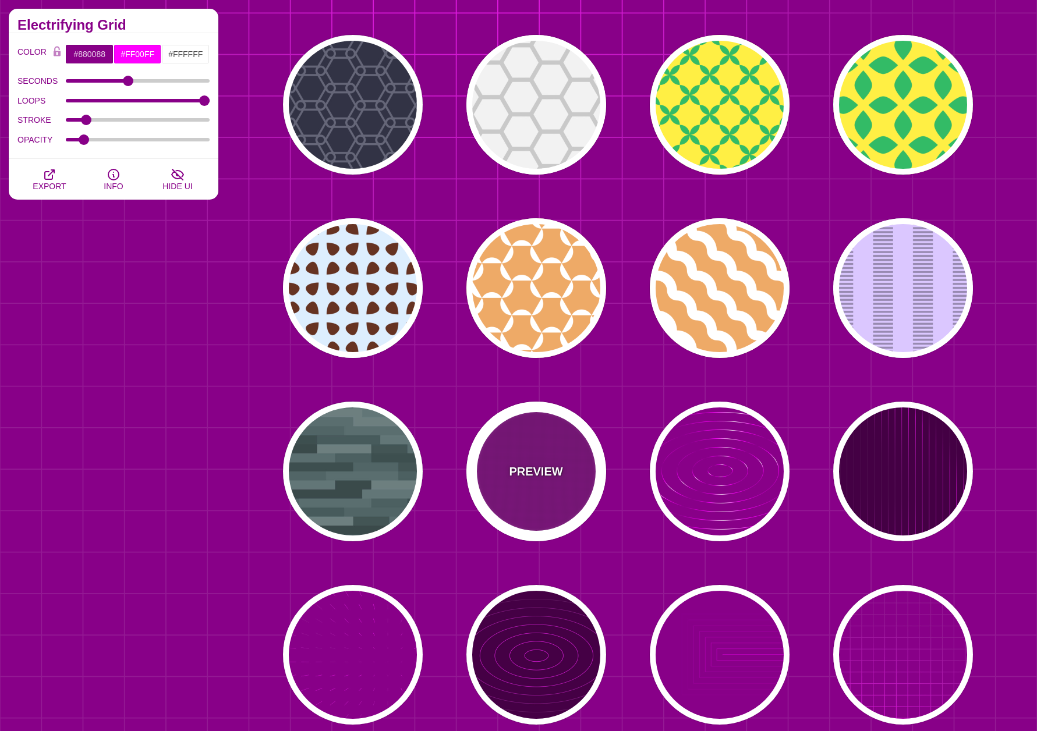
type input "0"
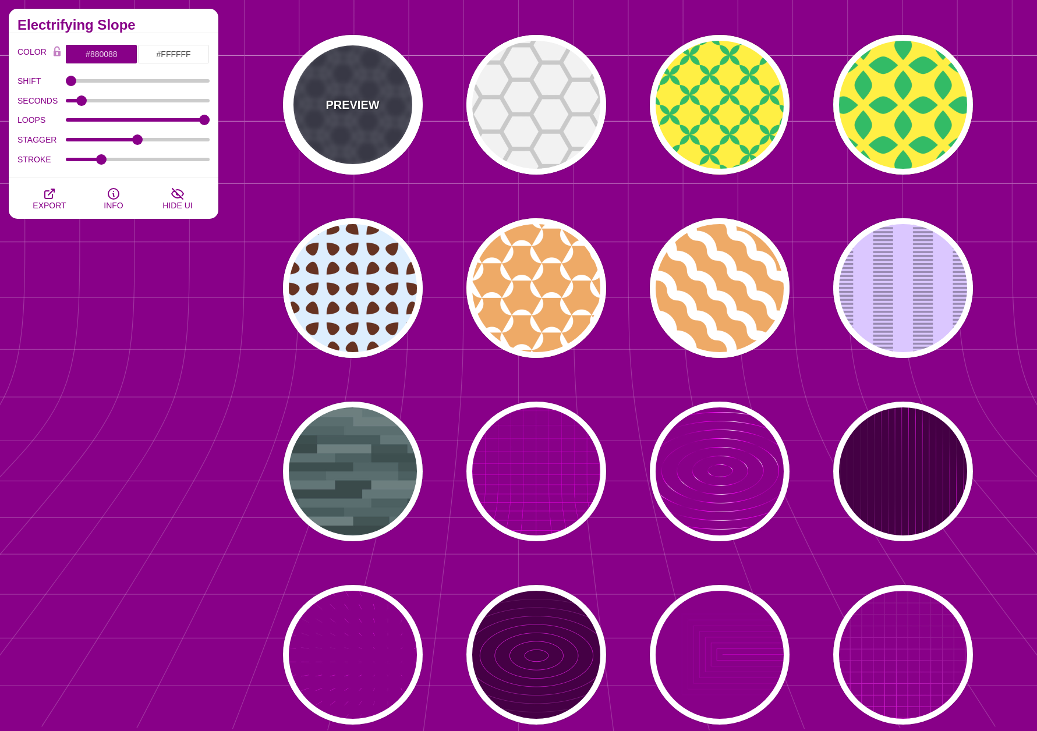
click at [345, 153] on div "PREVIEW" at bounding box center [353, 105] width 140 height 140
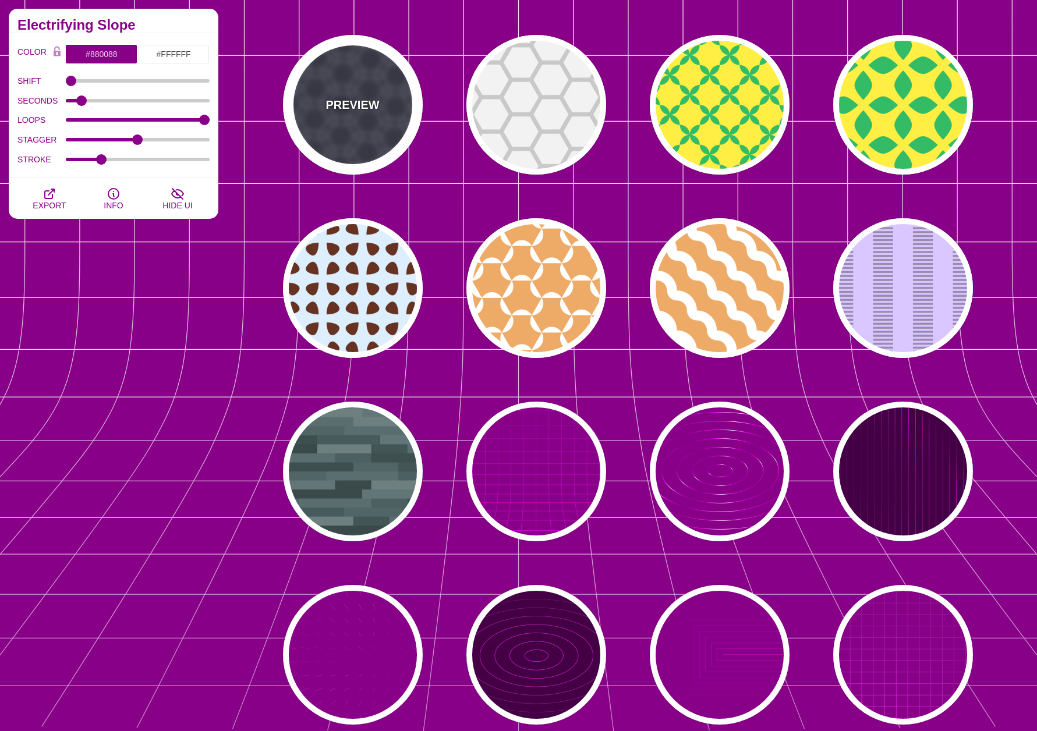
type input "#333344"
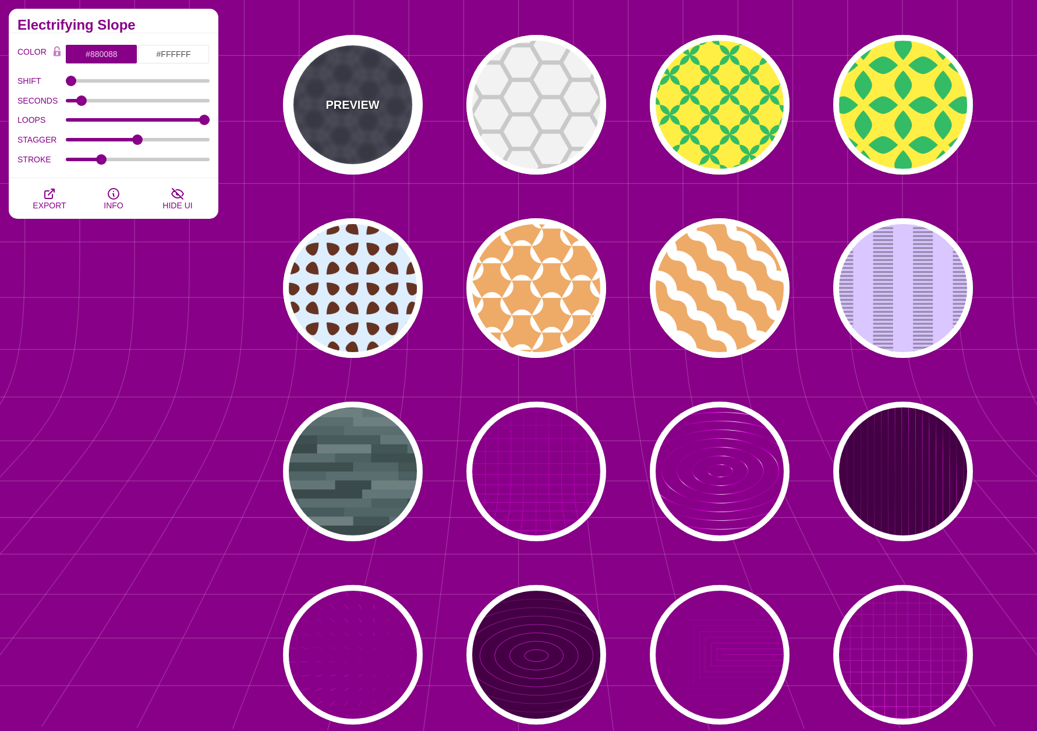
type input "#666677"
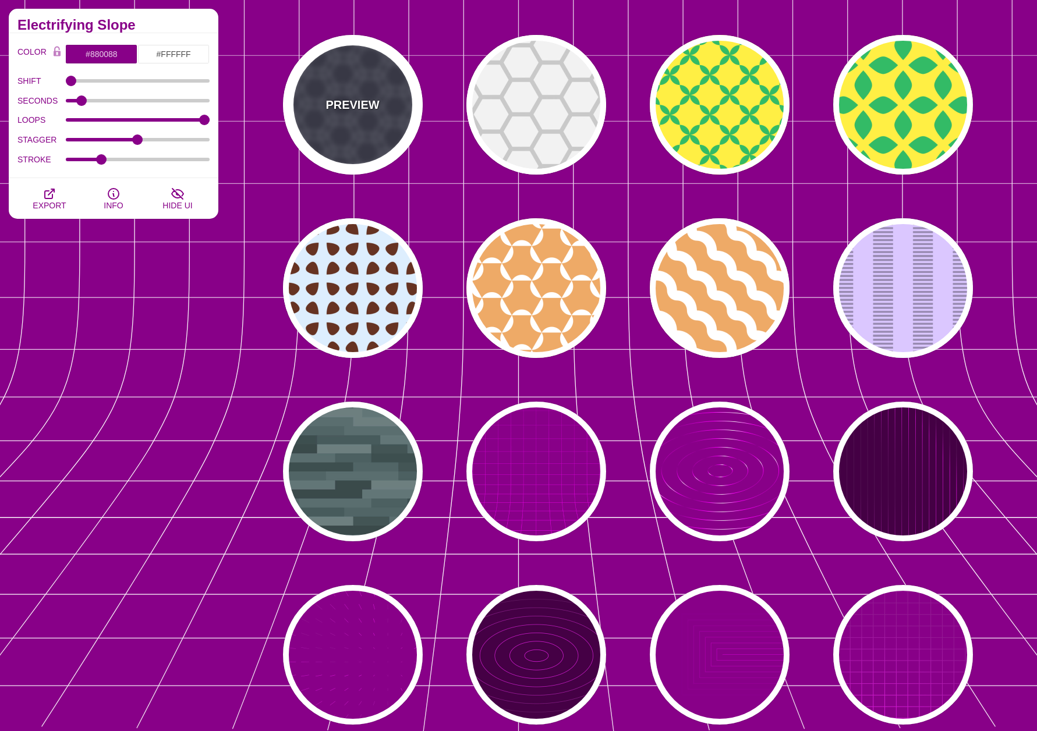
type input "1"
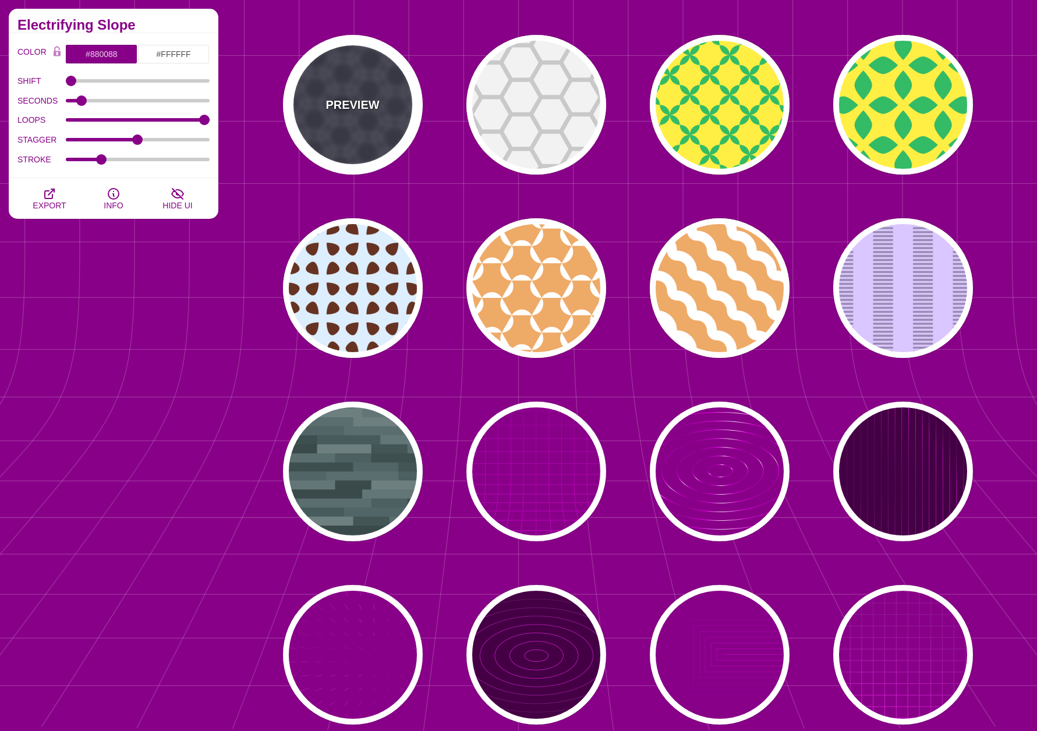
type input "5"
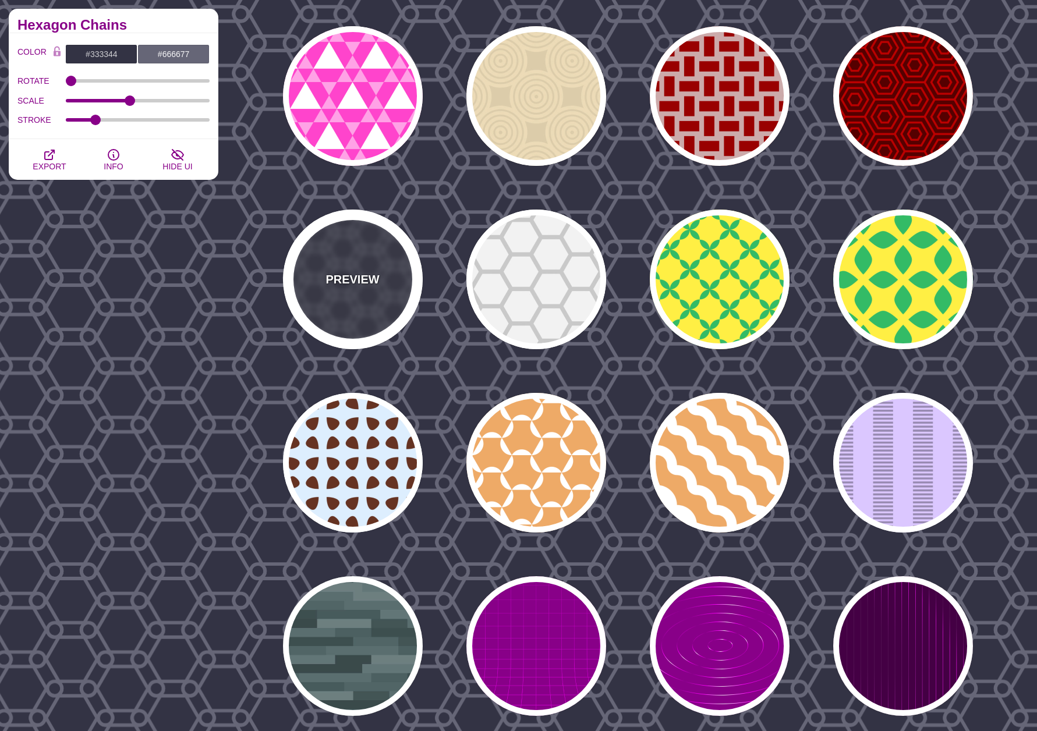
scroll to position [6171, 0]
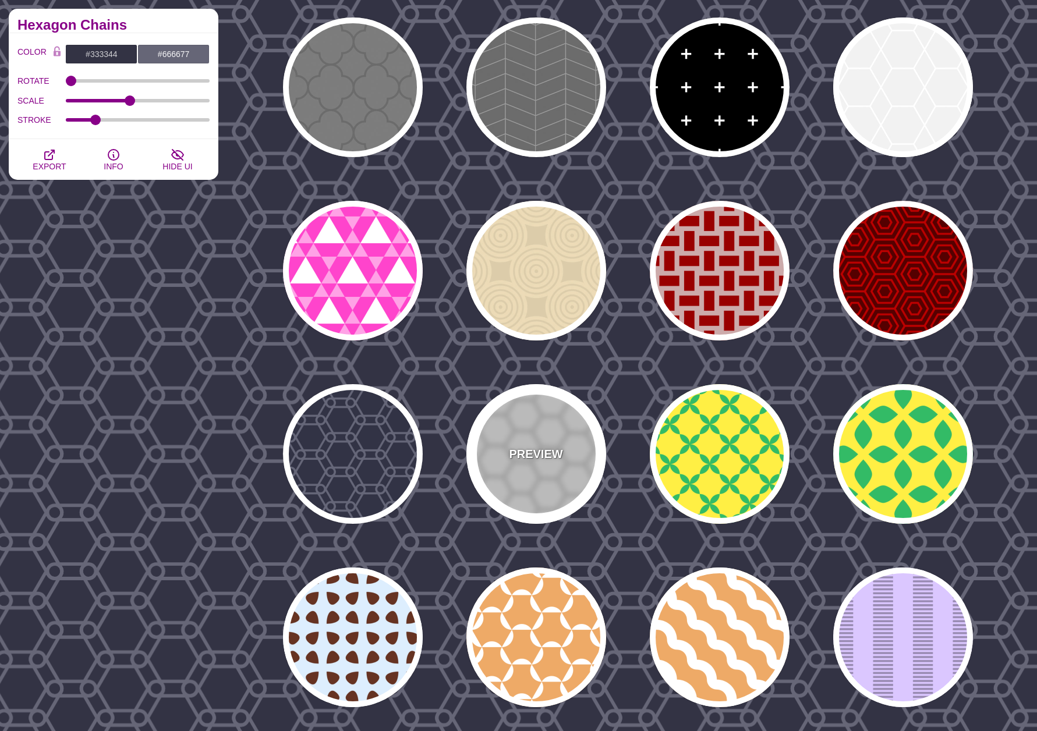
click at [594, 441] on div "PREVIEW" at bounding box center [536, 454] width 140 height 140
type input "#BBBBBB"
type input "#EEEEEE"
type input "75"
type input "1"
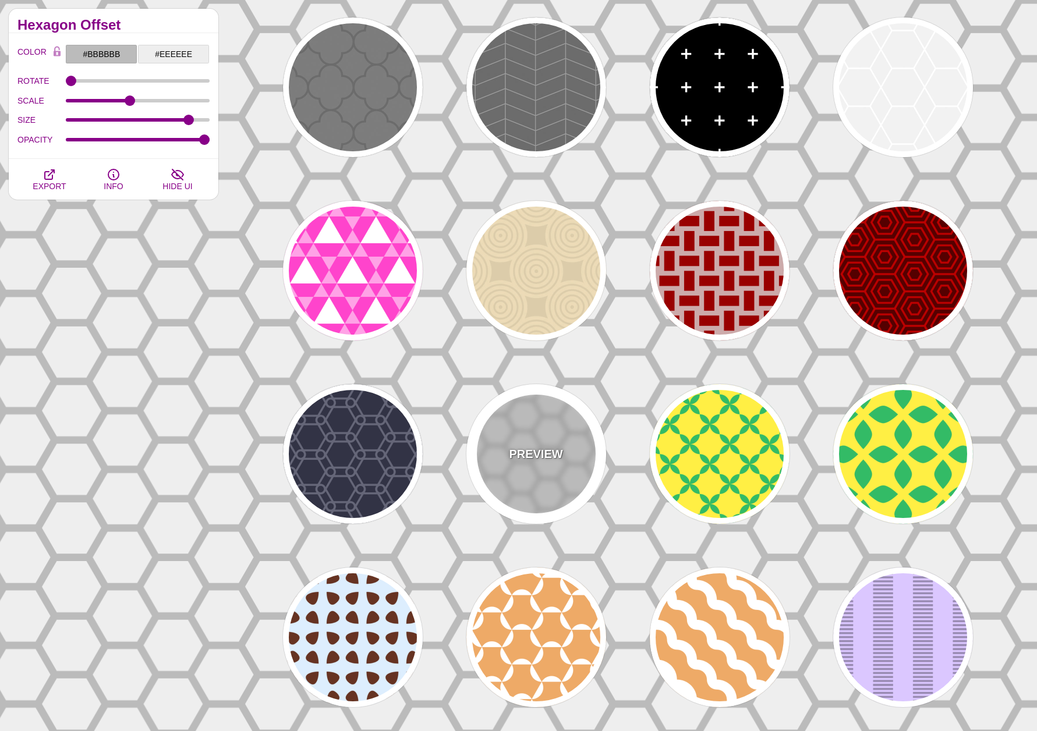
scroll to position [5880, 0]
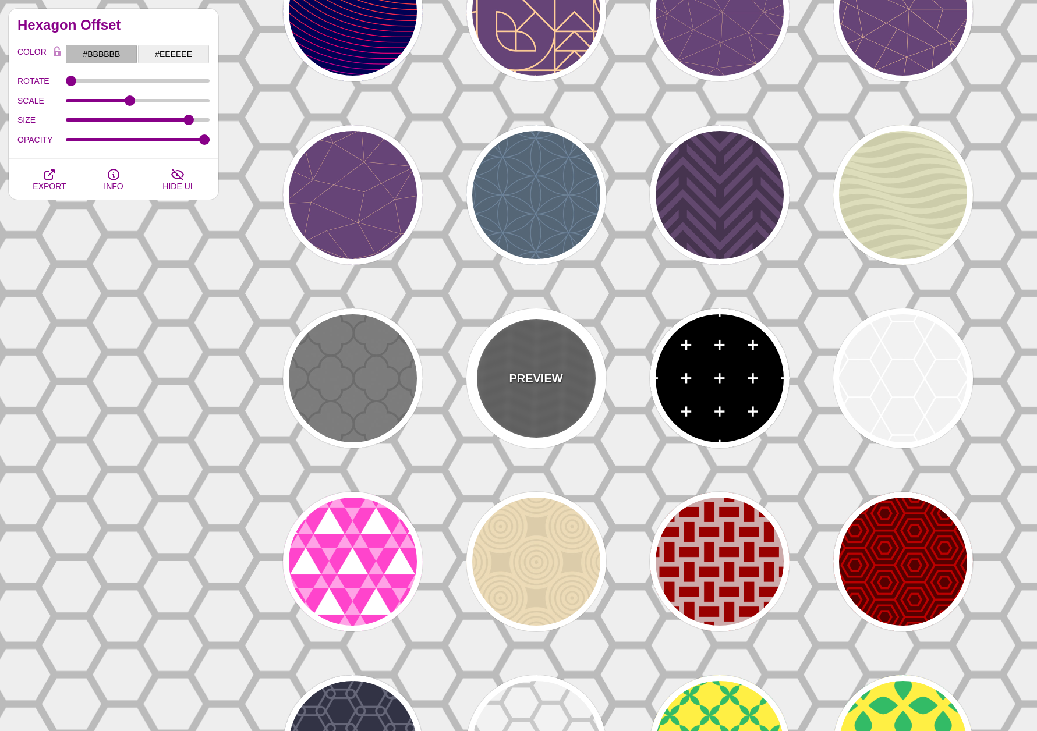
click at [544, 405] on div "PREVIEW" at bounding box center [536, 379] width 140 height 140
type input "#555555"
type input "#888888"
type input "20"
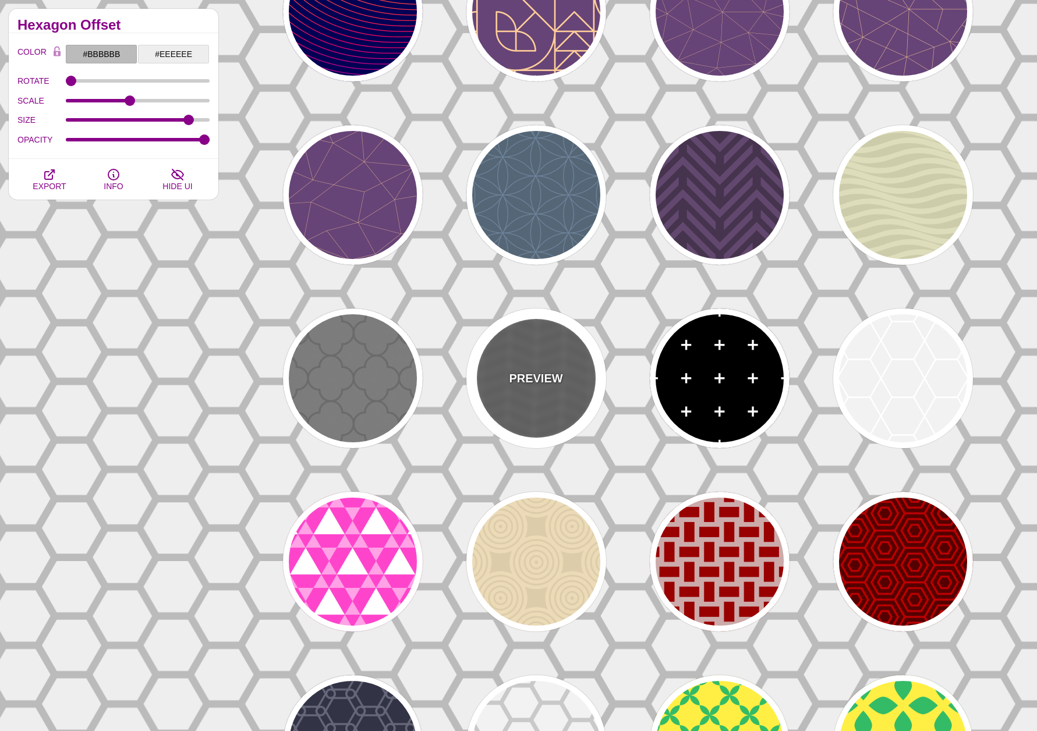
type input "5"
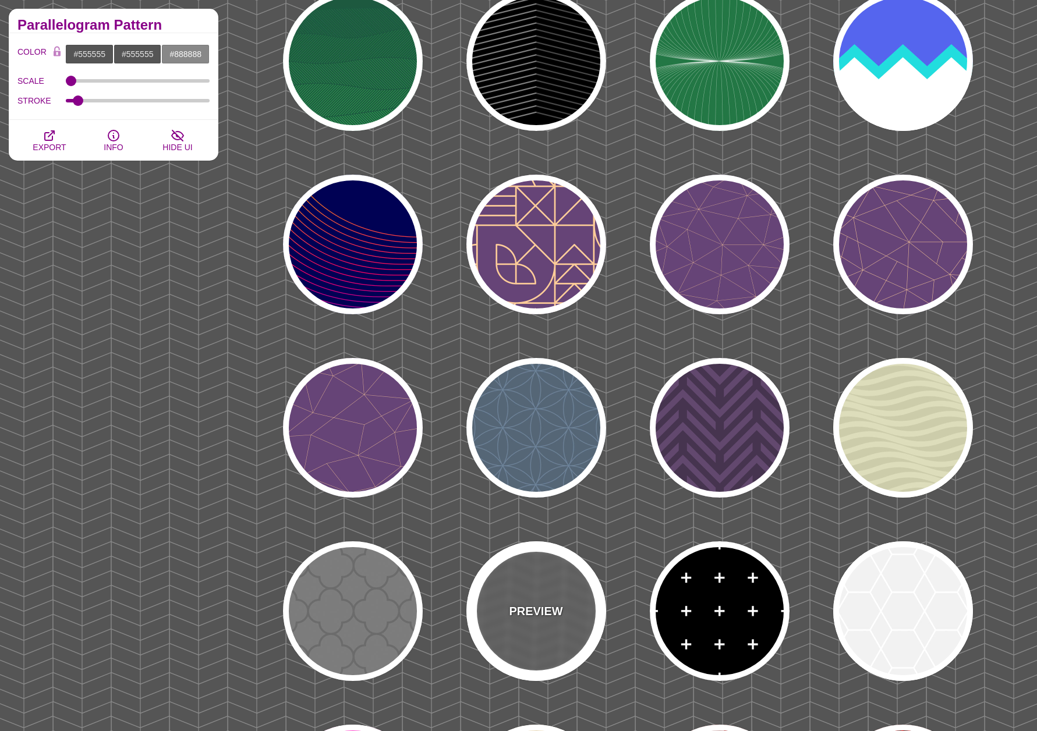
scroll to position [5356, 0]
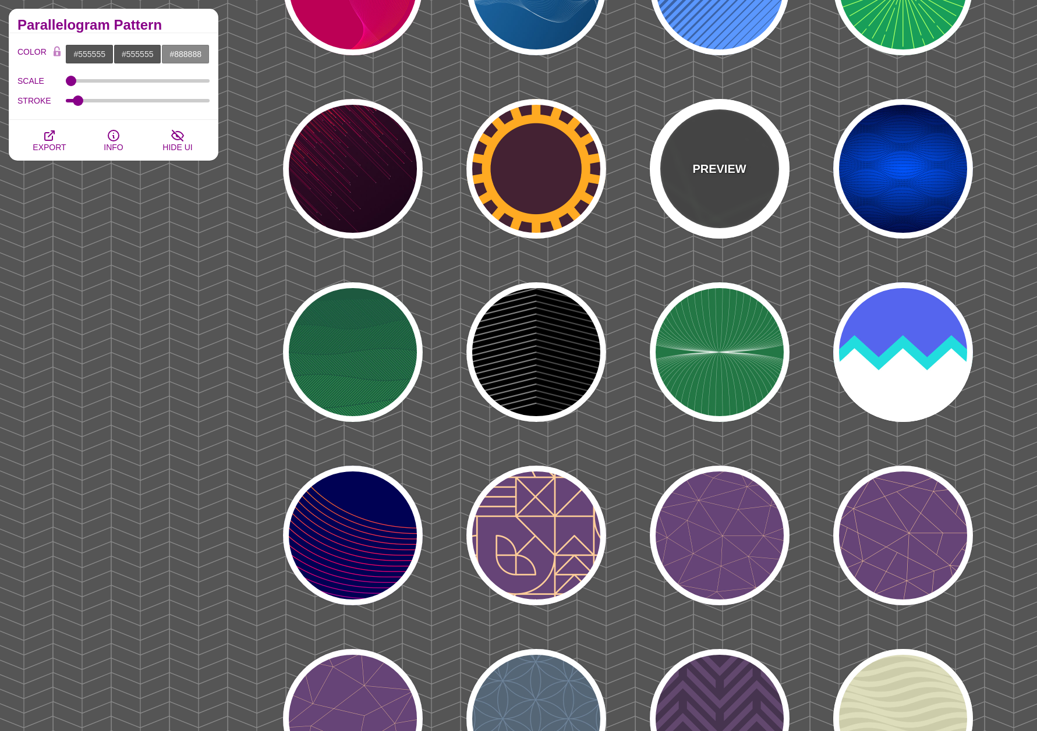
click at [723, 212] on div "PREVIEW" at bounding box center [720, 169] width 140 height 140
type input "#444444"
type input "#BBFFBB"
type input "1"
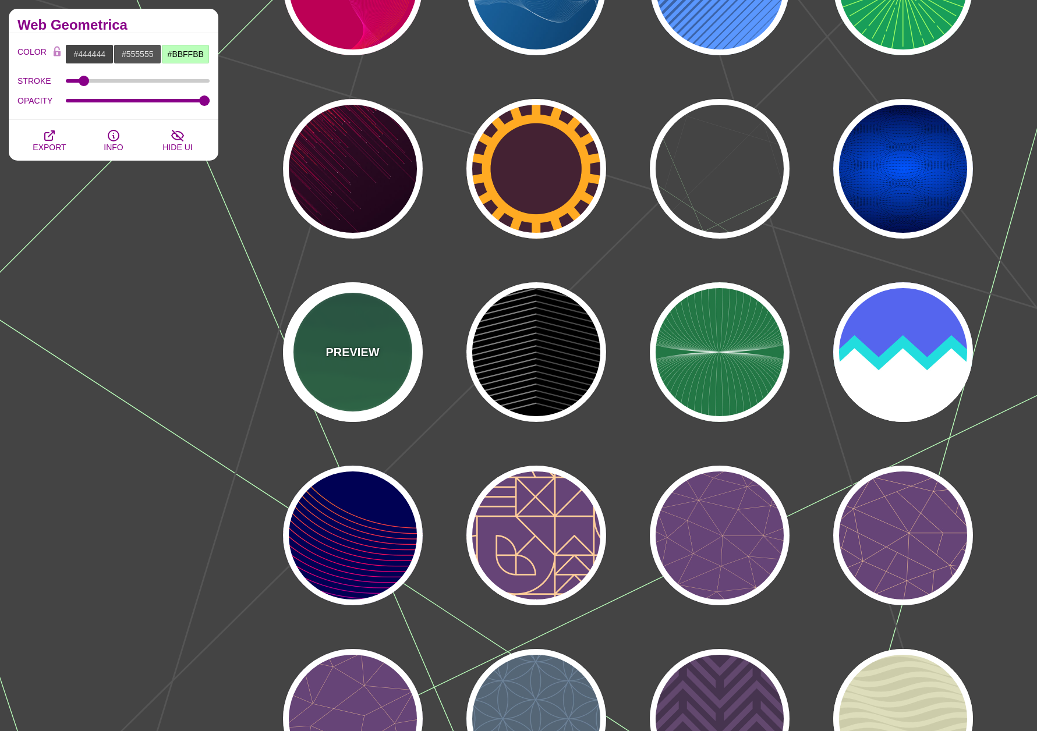
click at [366, 368] on div "PREVIEW" at bounding box center [353, 352] width 140 height 140
type input "#1C5940"
type input "#32A150"
type input "0"
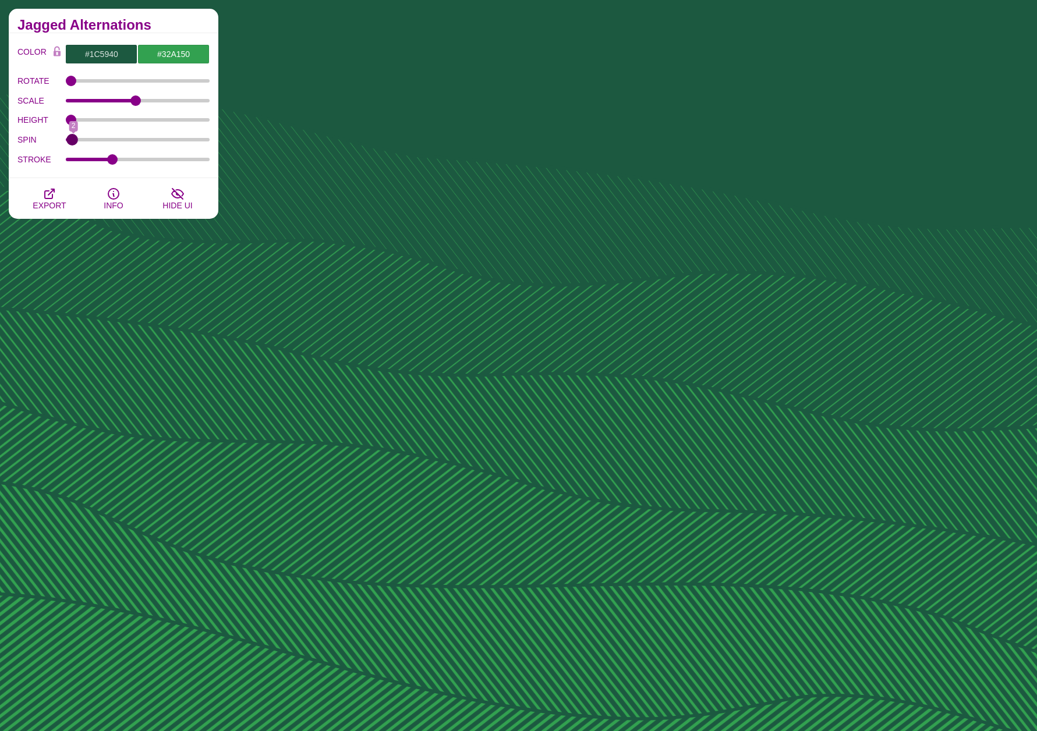
type input "0"
drag, startPoint x: 74, startPoint y: 140, endPoint x: 58, endPoint y: 147, distance: 17.2
click at [66, 142] on input "SPIN" at bounding box center [138, 139] width 144 height 5
type input "0"
drag, startPoint x: 72, startPoint y: 119, endPoint x: 31, endPoint y: 114, distance: 41.7
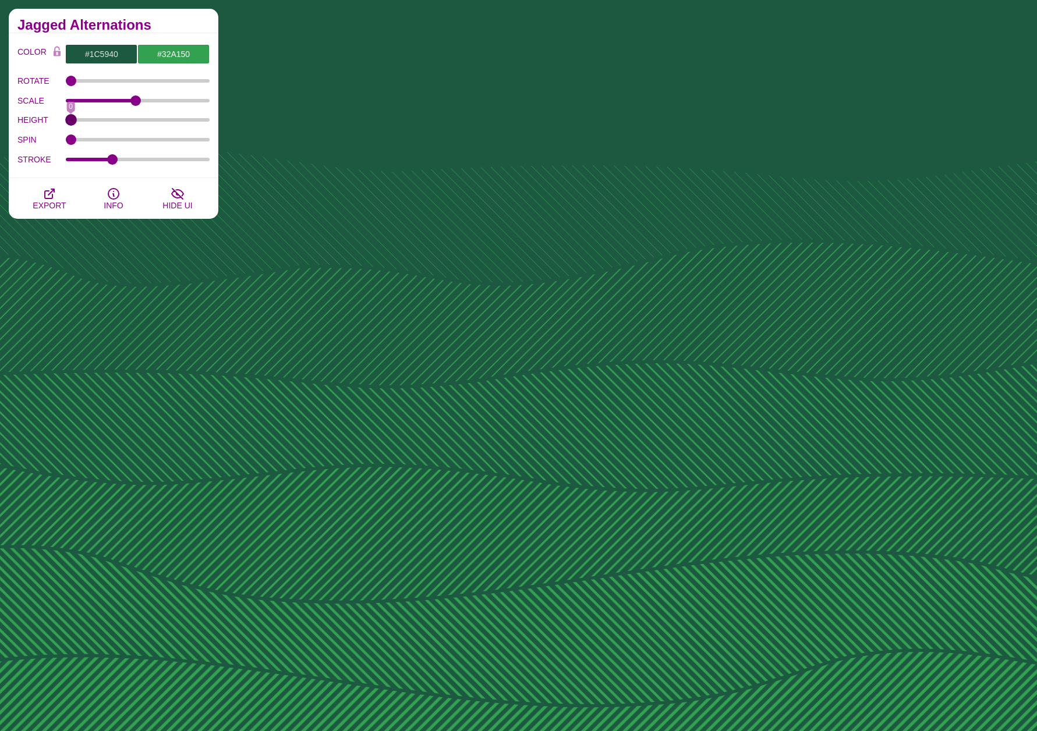
click at [66, 118] on input "HEIGHT" at bounding box center [138, 120] width 144 height 5
drag, startPoint x: 135, startPoint y: 104, endPoint x: 104, endPoint y: 106, distance: 30.9
type input "0.54"
click at [104, 103] on input "SCALE" at bounding box center [138, 100] width 144 height 5
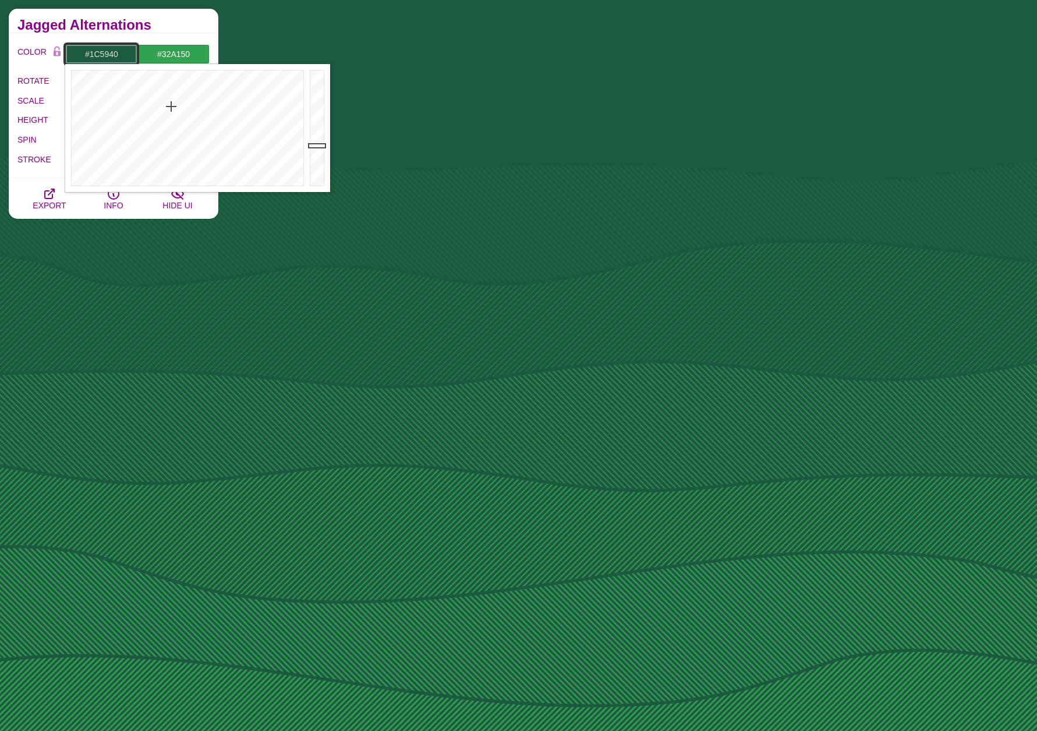
click at [124, 52] on input "#1C5940" at bounding box center [101, 54] width 72 height 20
click at [94, 48] on input "#1C5940" at bounding box center [101, 54] width 72 height 20
drag, startPoint x: 93, startPoint y: 51, endPoint x: 148, endPoint y: 51, distance: 55.3
click at [148, 51] on div "#1C5940 #32A150 #BBFFBB #444444 #555555 #666666 #777777 #888888 #999999" at bounding box center [137, 54] width 144 height 20
type input "#001e60"
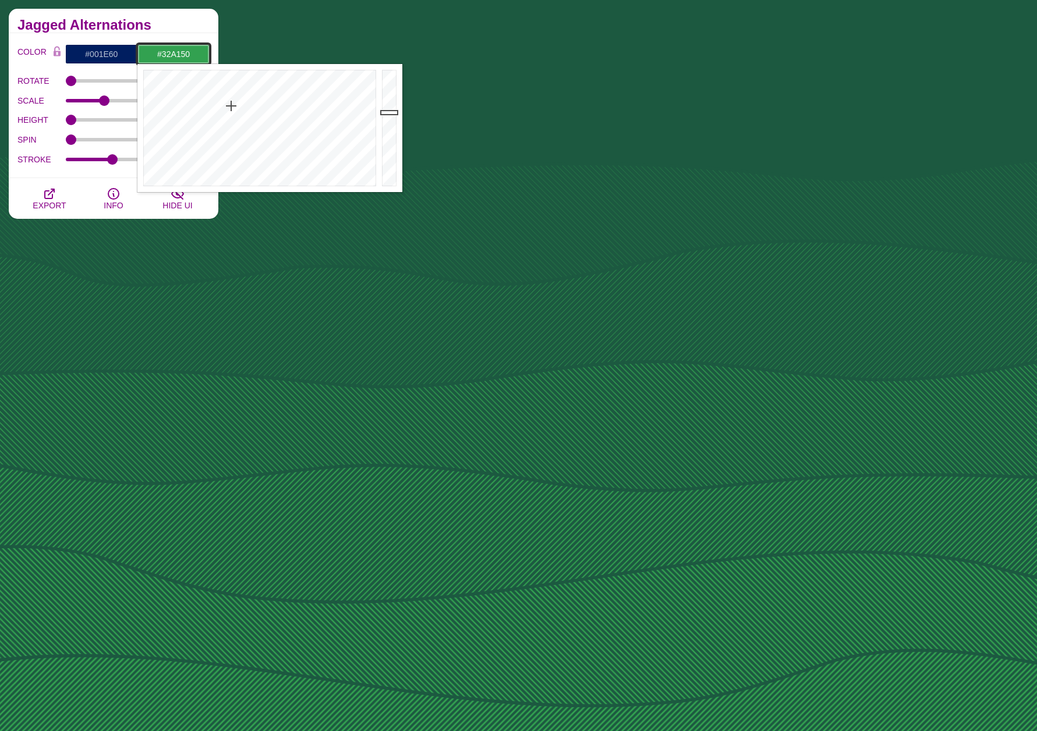
click at [156, 50] on input "#32A150" at bounding box center [173, 54] width 72 height 20
click at [300, 84] on div at bounding box center [258, 128] width 242 height 128
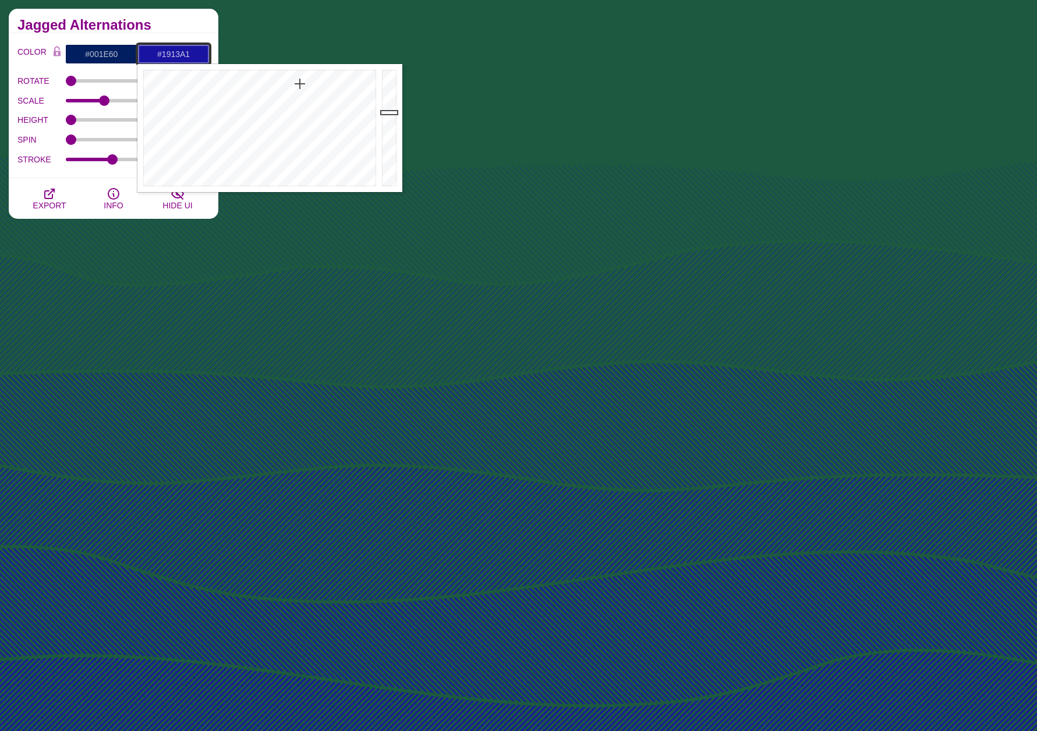
drag, startPoint x: 168, startPoint y: 52, endPoint x: 247, endPoint y: 66, distance: 80.4
type input "#0053e2"
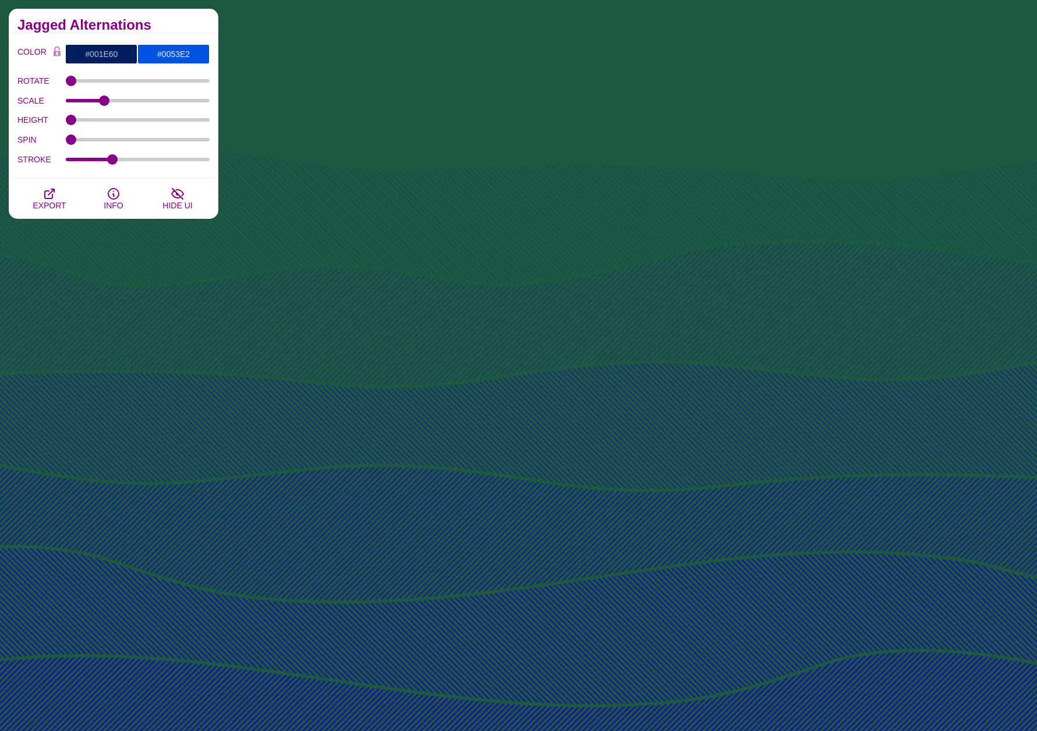
click at [109, 70] on div "COLOR #001e60 #0053e2 #BBFFBB #444444 #555555 #666666 #777777 #888888 #999999 B…" at bounding box center [113, 106] width 192 height 125
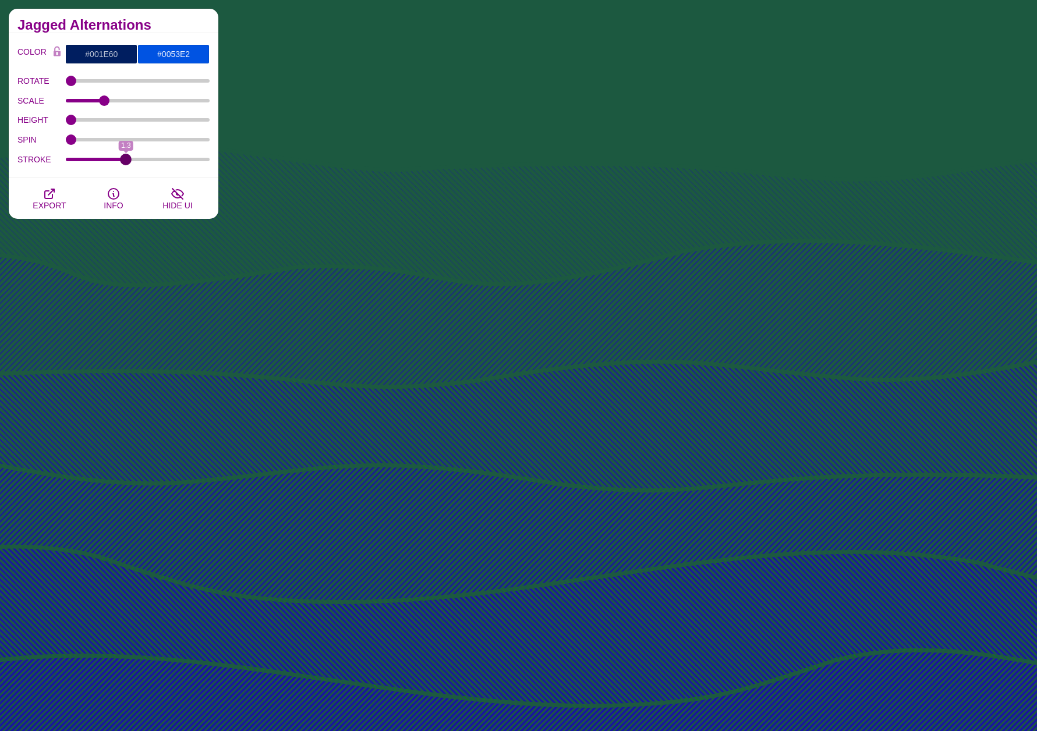
drag, startPoint x: 111, startPoint y: 158, endPoint x: 126, endPoint y: 171, distance: 19.8
type input "1.3"
click at [126, 162] on input "STROKE" at bounding box center [138, 159] width 144 height 5
click at [124, 56] on input "#001e60" at bounding box center [101, 54] width 72 height 20
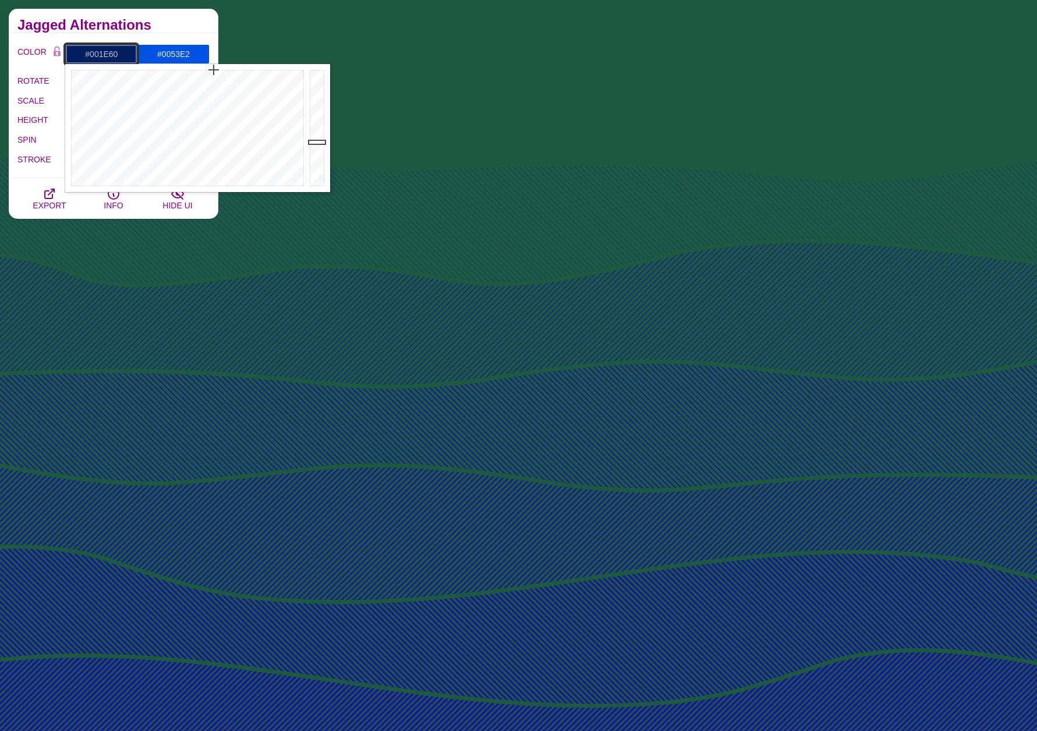
drag, startPoint x: 93, startPoint y: 56, endPoint x: 132, endPoint y: 56, distance: 39.0
click at [132, 56] on input "#001e60" at bounding box center [101, 54] width 72 height 20
type input "#4dbdfs"
click at [180, 33] on div "Jagged Alternations" at bounding box center [114, 21] width 210 height 24
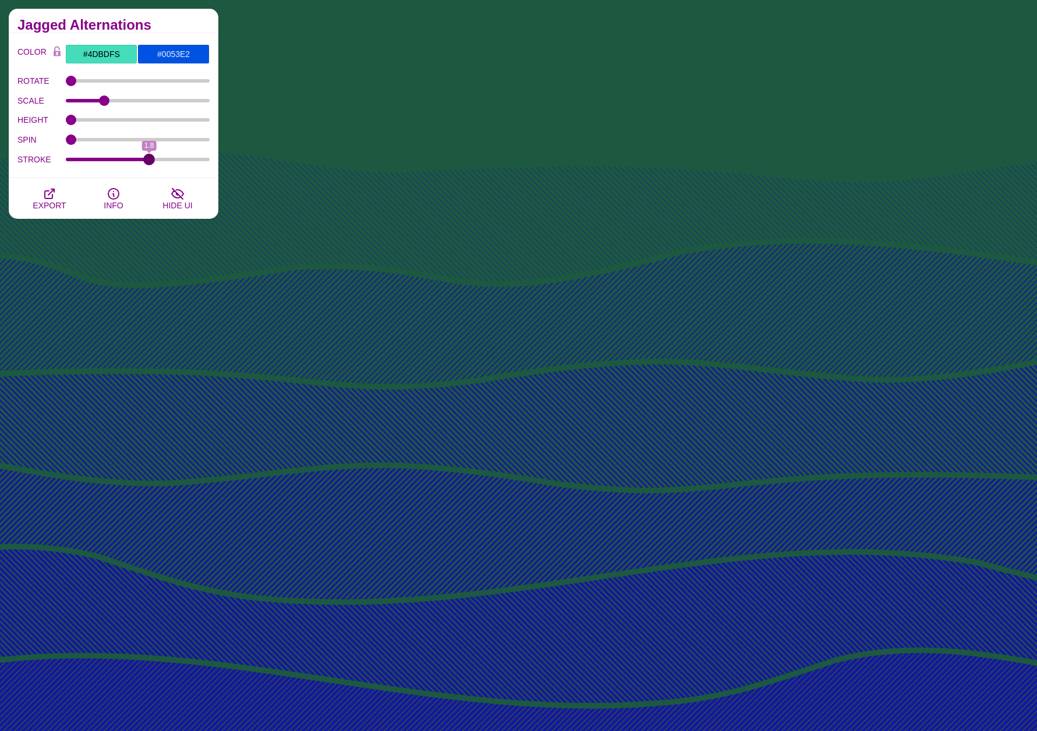
drag, startPoint x: 125, startPoint y: 161, endPoint x: 151, endPoint y: 169, distance: 27.4
type input "1.8"
click at [151, 162] on input "STROKE" at bounding box center [138, 159] width 144 height 5
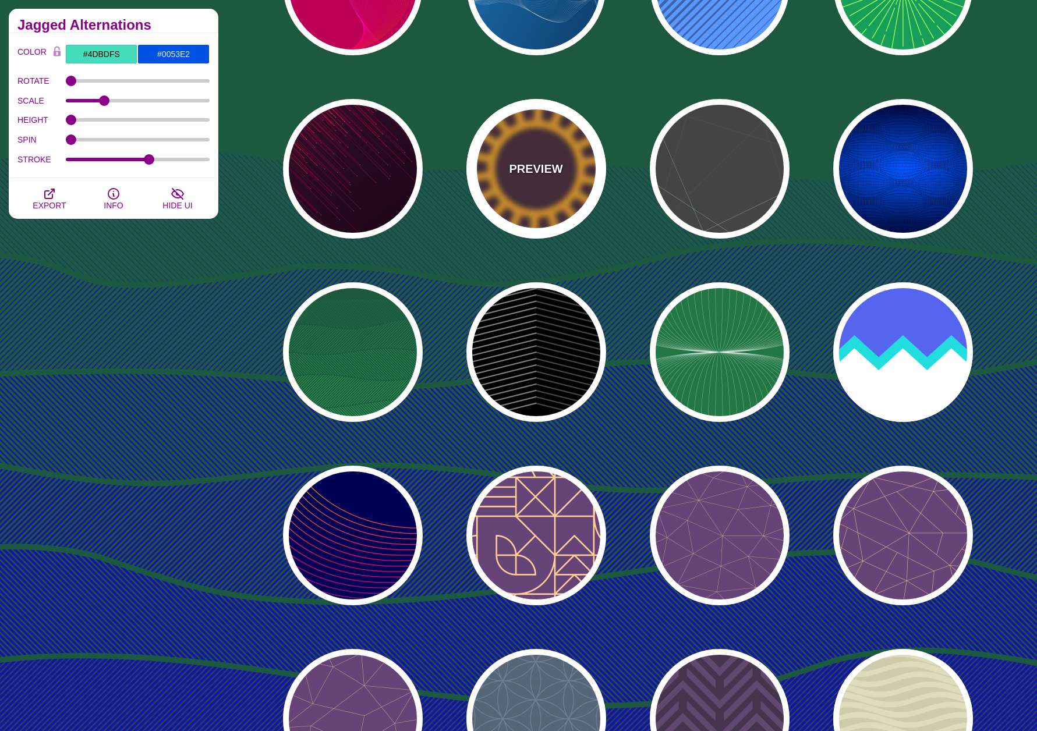
click at [541, 188] on div "PREVIEW" at bounding box center [536, 169] width 140 height 140
type input "#442233"
type input "#FFAA22"
type input "200"
type input "35"
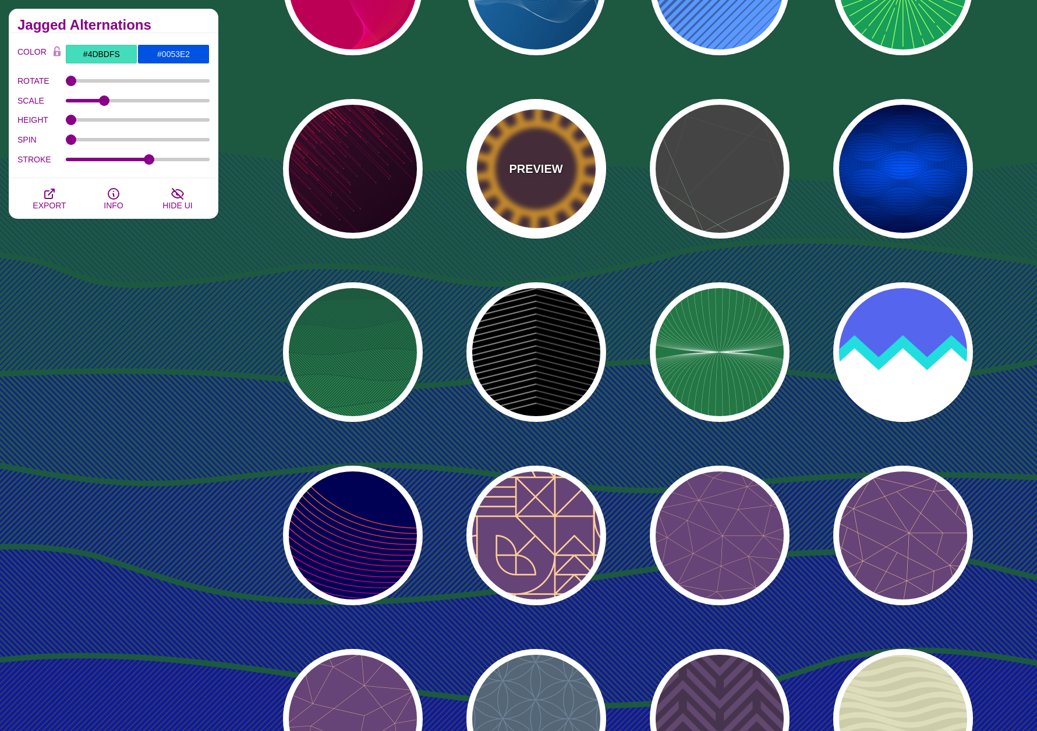
type input "1"
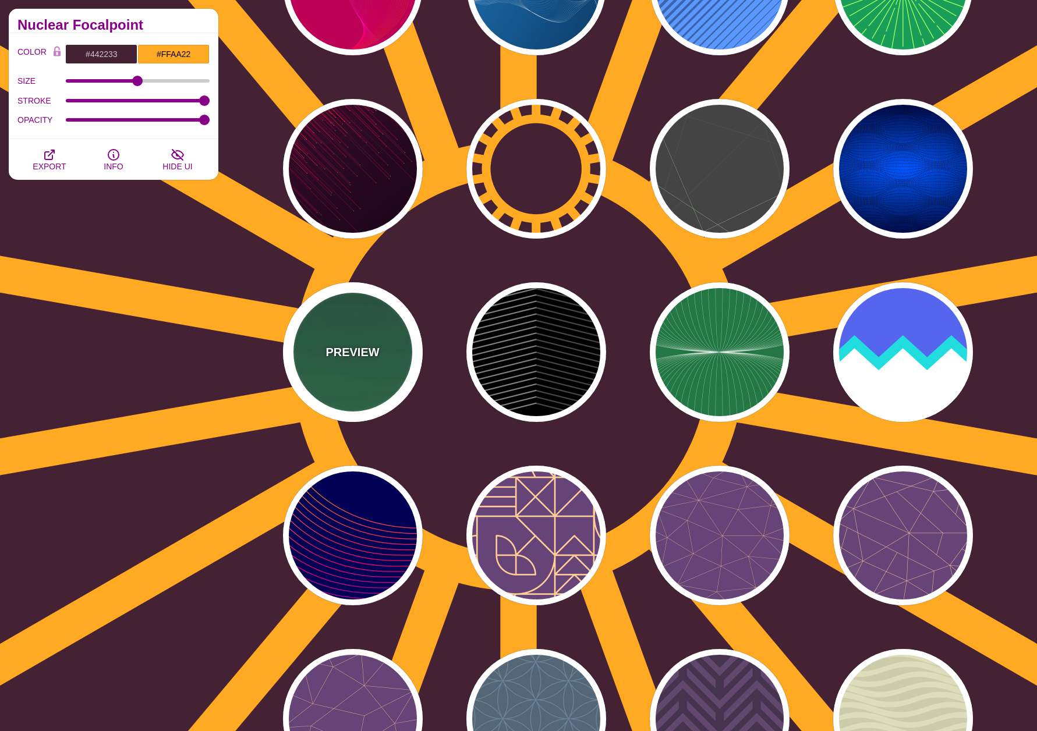
click at [288, 340] on div "PREVIEW" at bounding box center [353, 352] width 140 height 140
click at [314, 336] on div "PREVIEW" at bounding box center [353, 352] width 140 height 140
type input "#1C5940"
type input "#32A150"
type input "0"
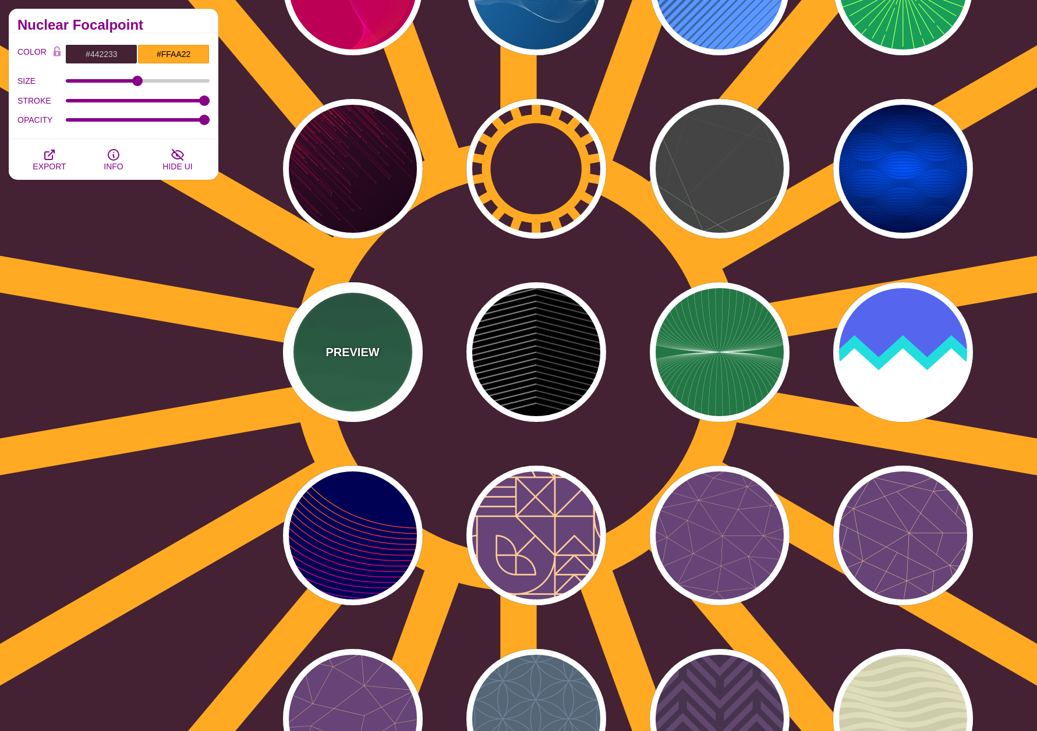
type input "1"
type input "0"
type input "1"
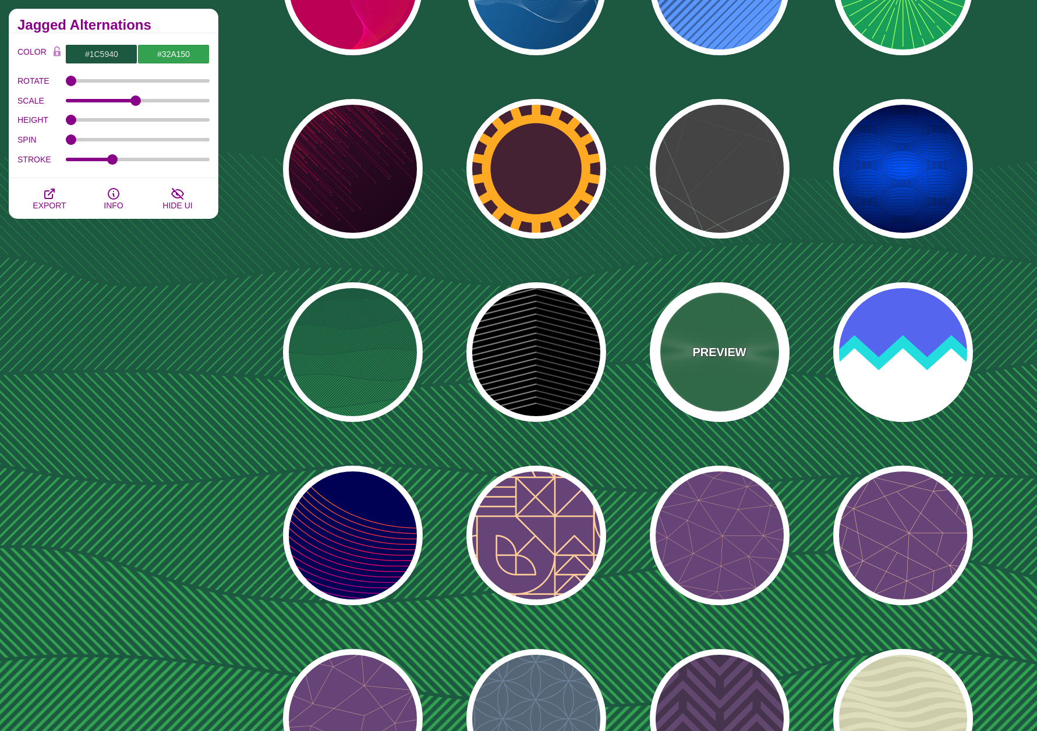
click at [747, 359] on div "PREVIEW" at bounding box center [720, 352] width 140 height 140
type input "#227744"
type input "#DDFFCC"
type input "#FFFFFF"
type input "0"
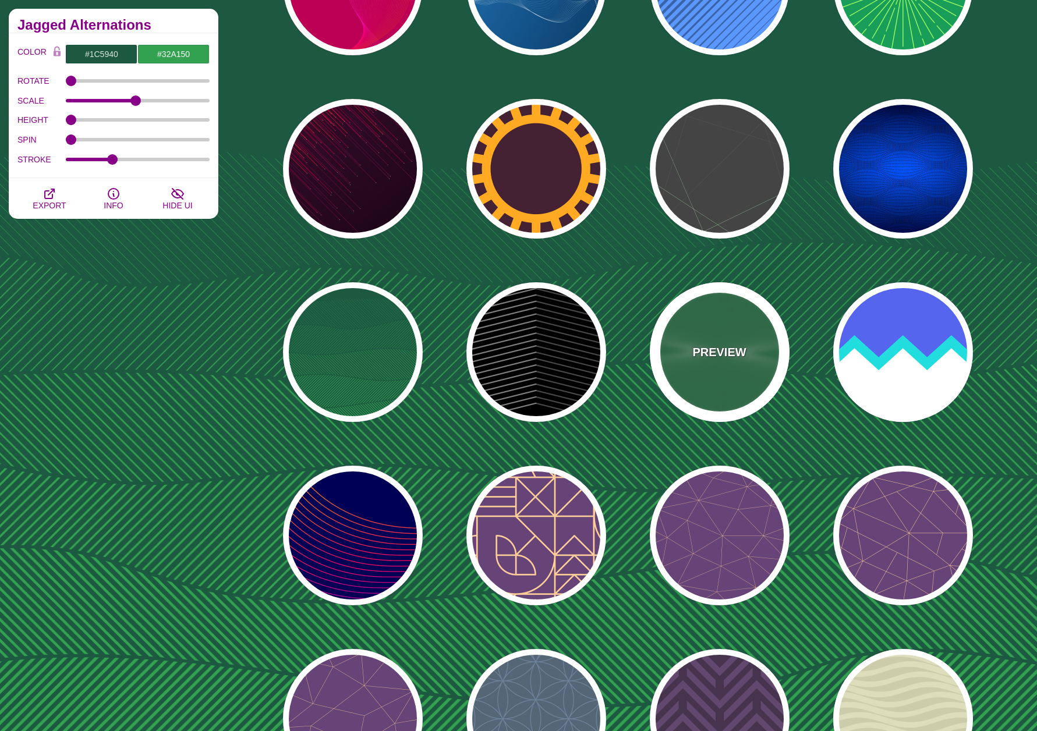
type input "1"
type input "0"
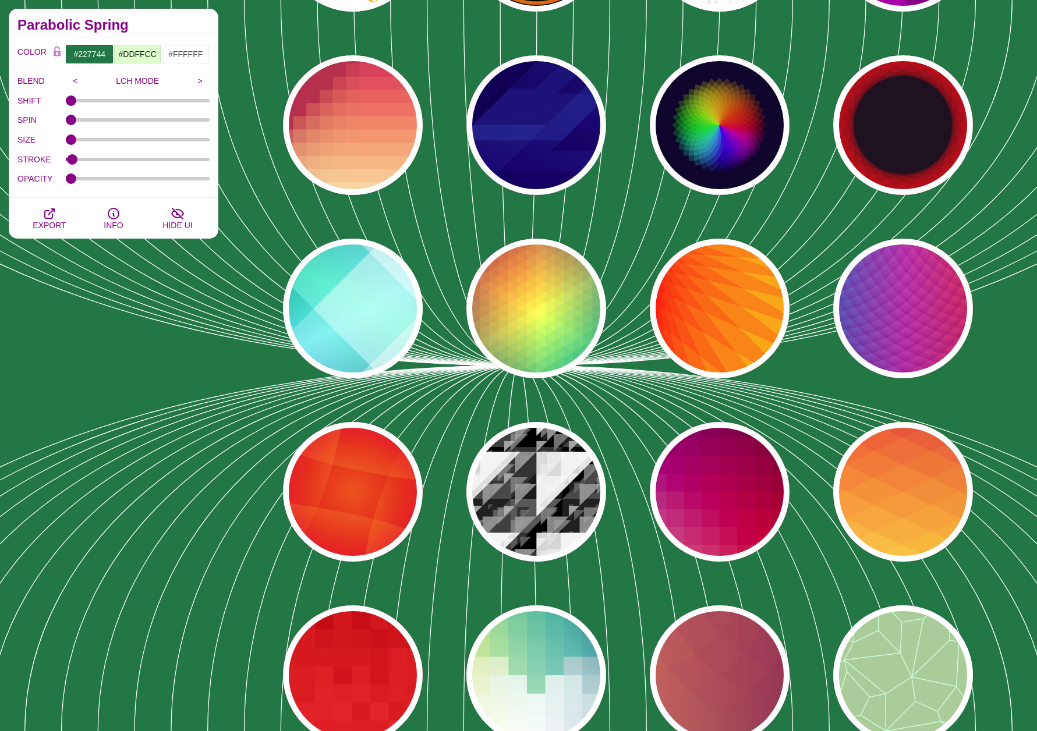
scroll to position [4017, 0]
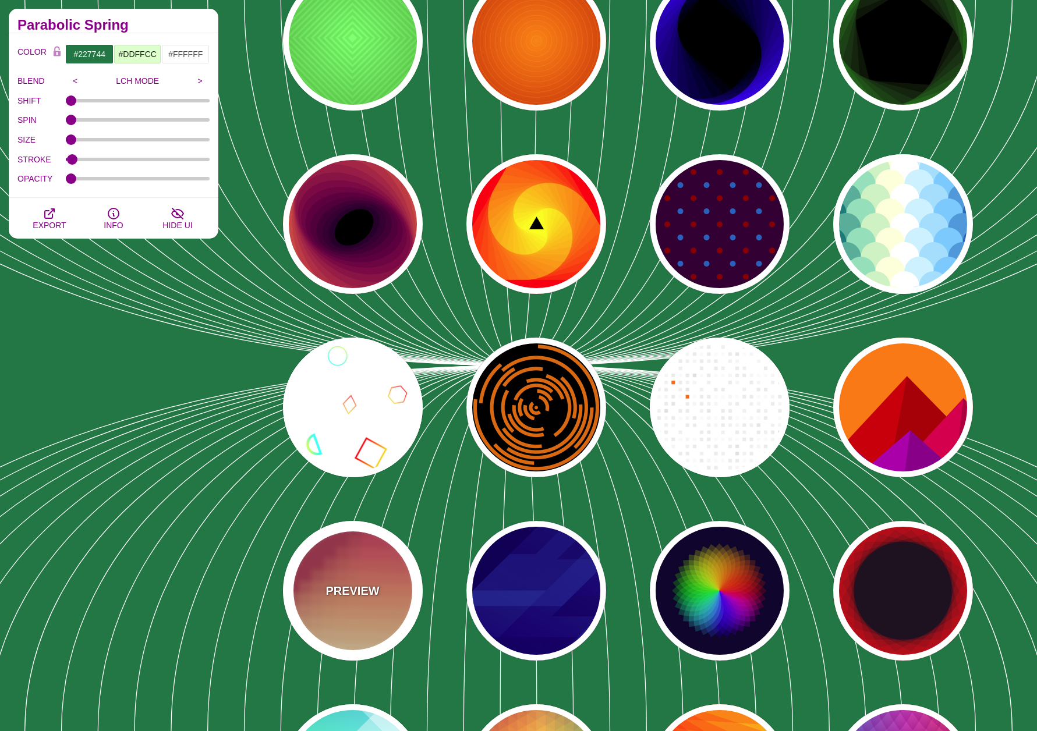
click at [362, 604] on div "PREVIEW" at bounding box center [353, 591] width 140 height 140
type input "#BA324B"
type input "#FF4567"
type input "#FFF5C7"
type input "#FFFFFF"
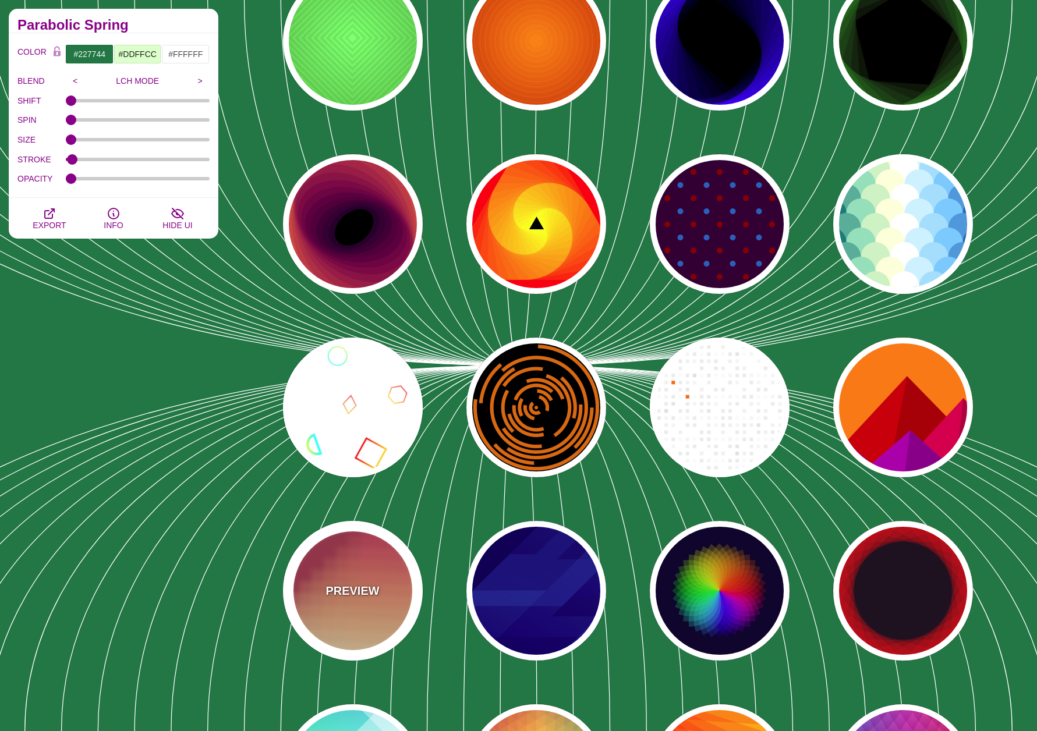
type input "0.3"
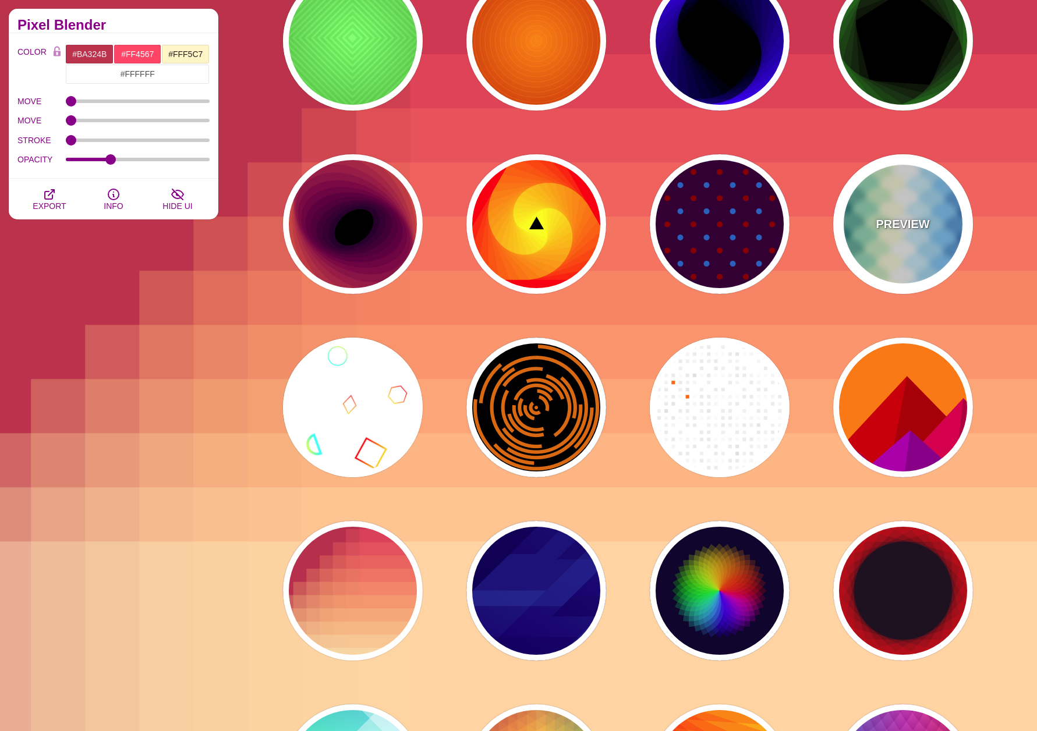
click at [884, 217] on p "PREVIEW" at bounding box center [903, 223] width 54 height 17
type input "#FFFFFF"
type input "#037B79"
type input "#92DEBA"
type input "#FFFFD8"
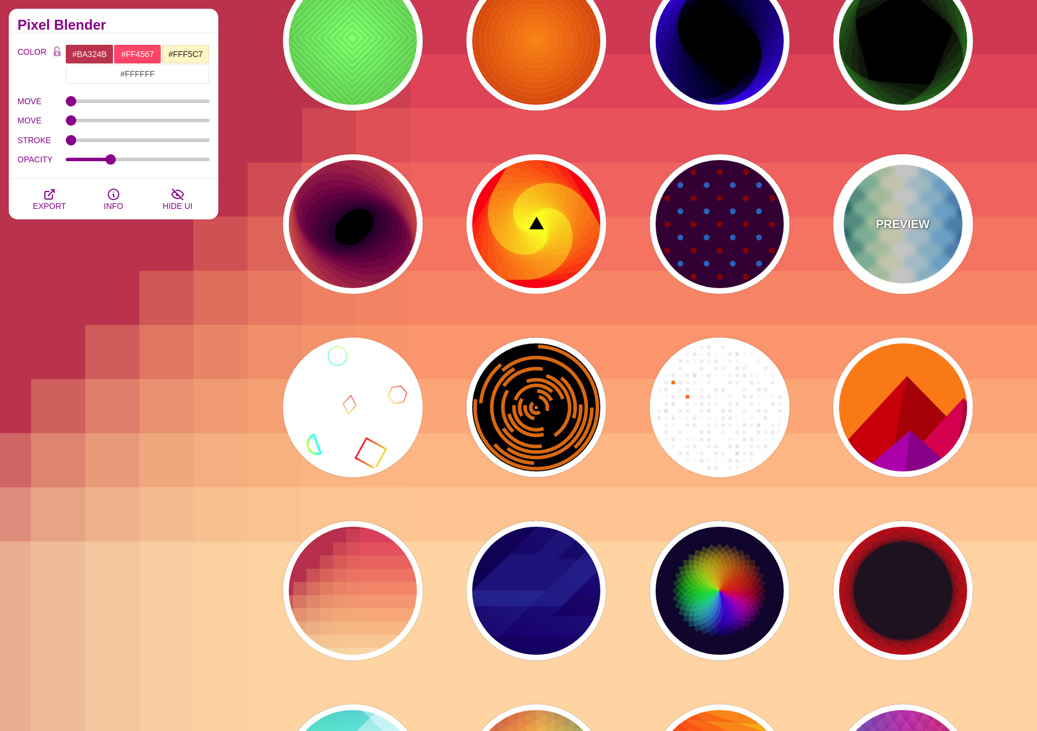
type input "#CAF2FF"
type input "#6FCCFF"
type input "#006EB4"
type input "#FFFFFF"
type input "600"
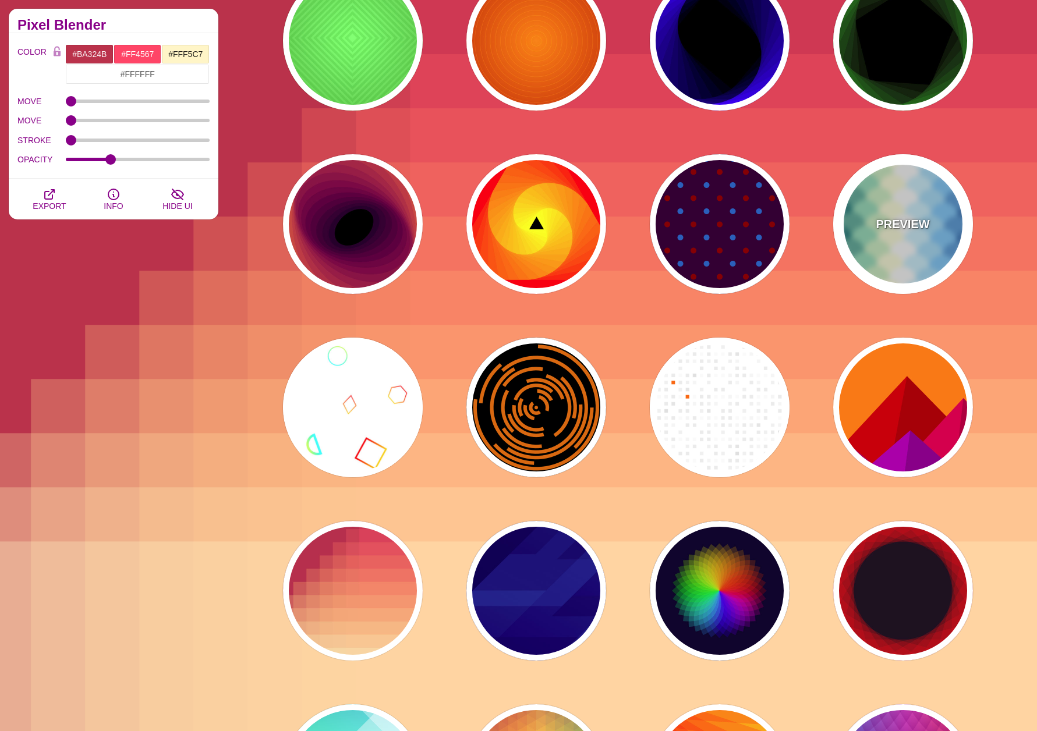
type input "1"
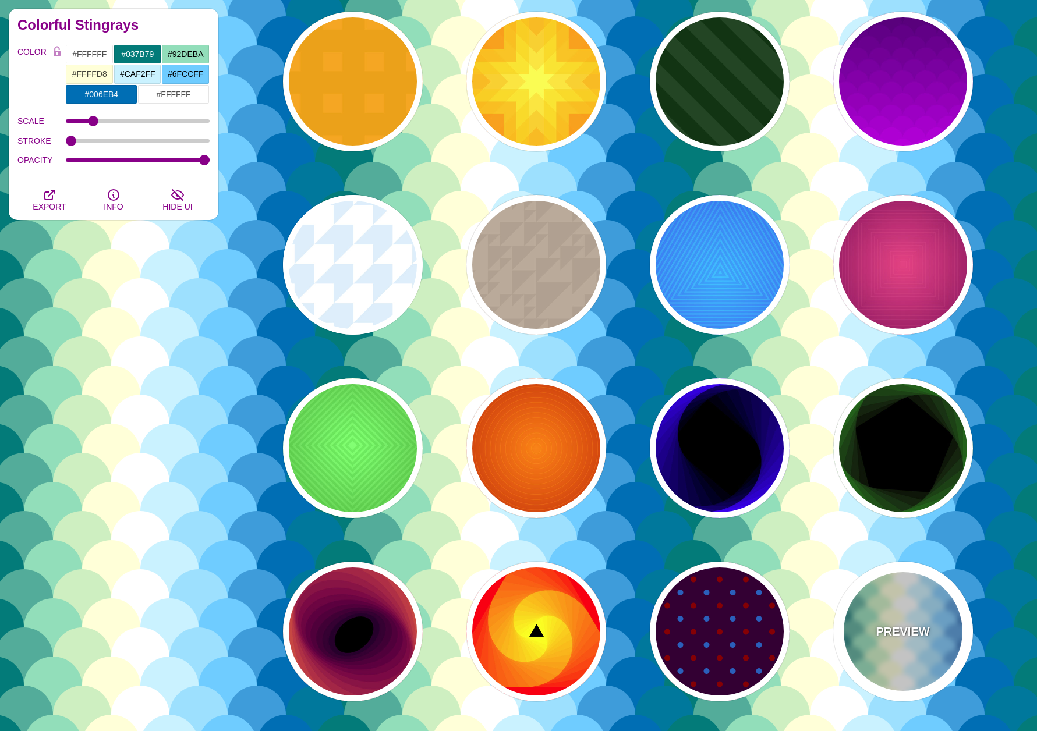
scroll to position [3551, 0]
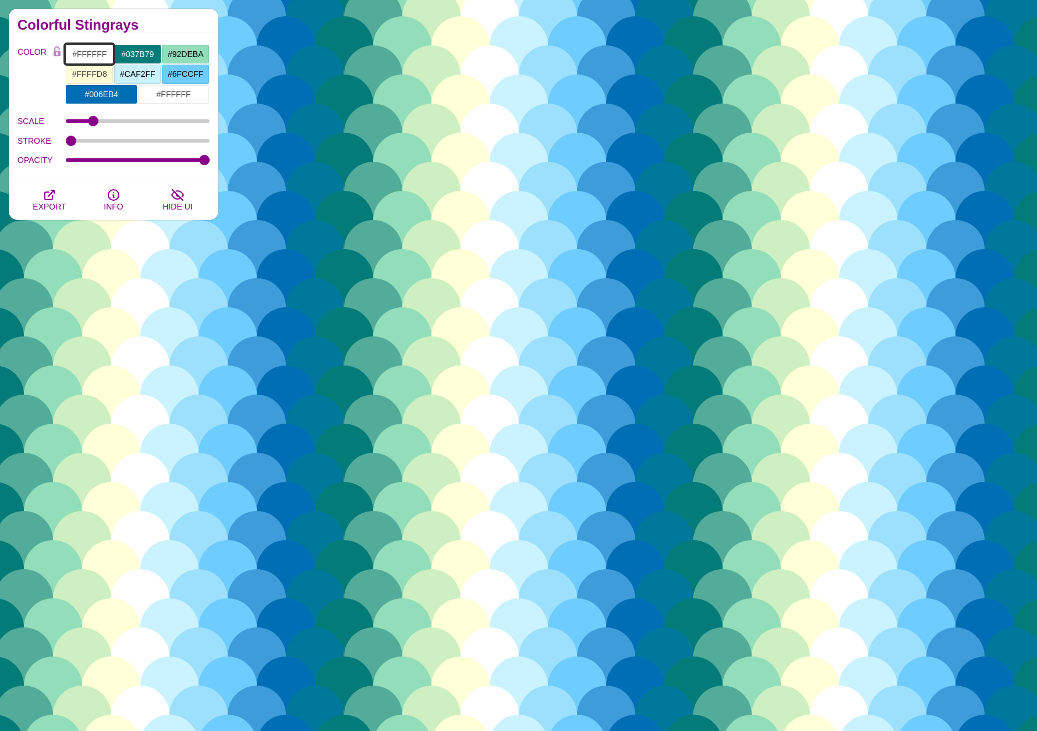
click at [94, 59] on input "#FFFFFF" at bounding box center [89, 54] width 48 height 20
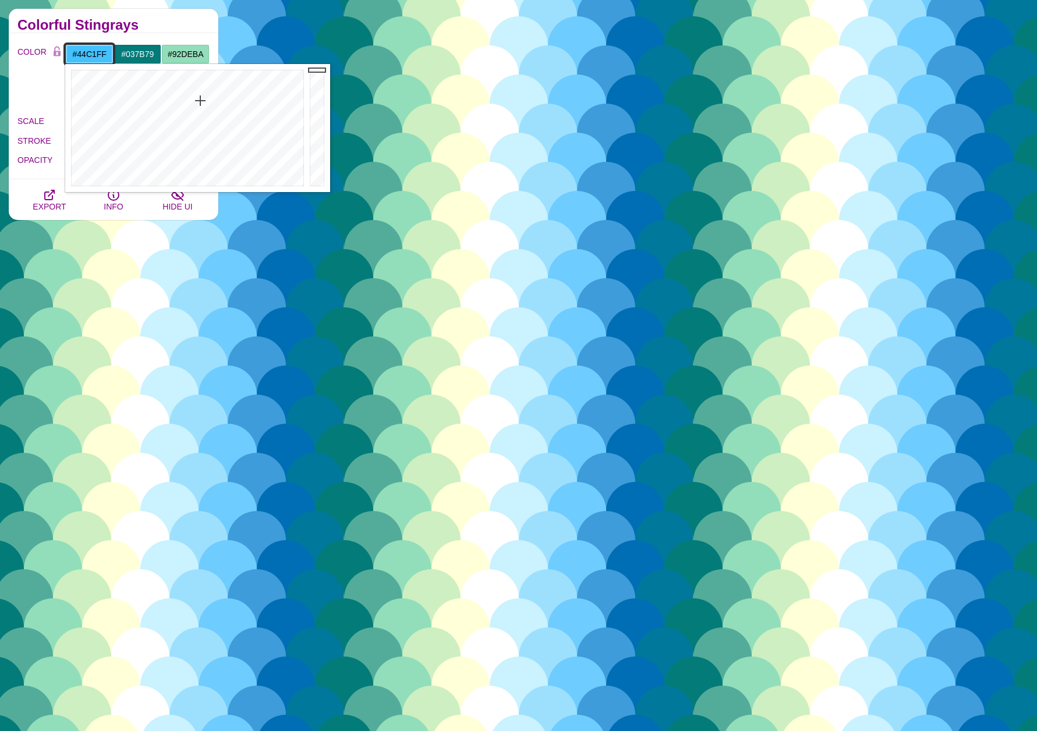
type input "#44BEFF"
drag, startPoint x: 191, startPoint y: 79, endPoint x: 201, endPoint y: 101, distance: 23.7
click at [201, 101] on div at bounding box center [186, 128] width 242 height 128
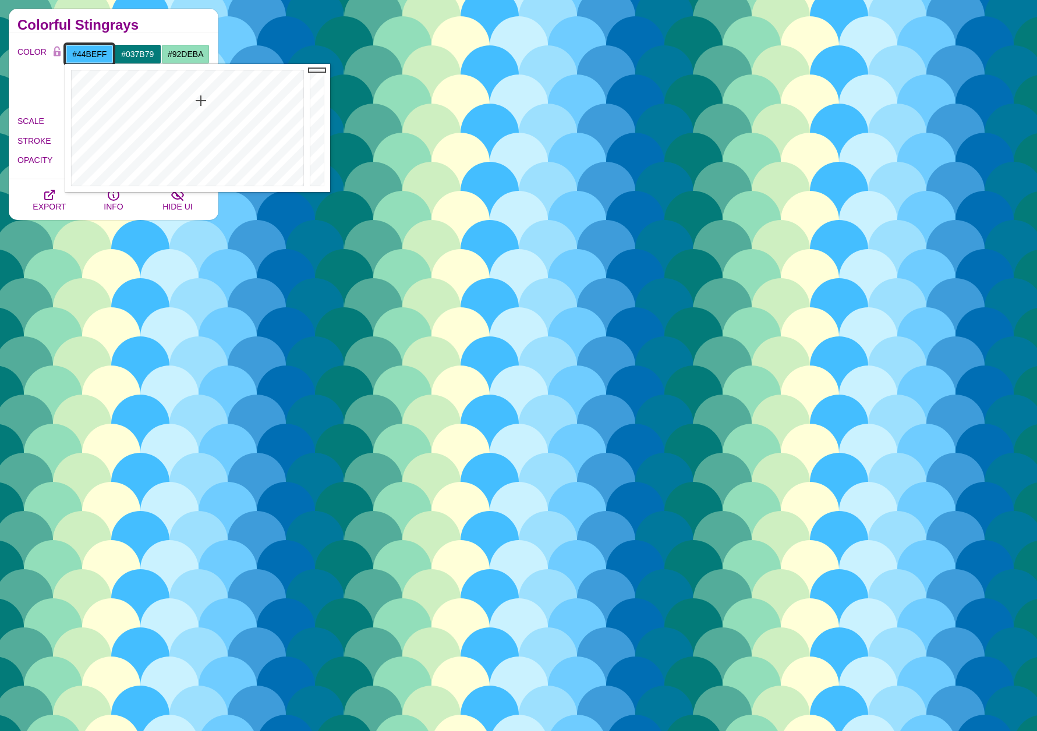
drag, startPoint x: 105, startPoint y: 52, endPoint x: 41, endPoint y: 54, distance: 63.5
click at [41, 54] on div "COLOR #44BEFF #037B79 #92DEBA #FFFFD8 #CAF2FF #6FCCFF #006EB4 #FFFFFF #999999" at bounding box center [113, 74] width 192 height 60
click at [131, 55] on input "#037B79" at bounding box center [138, 54] width 48 height 20
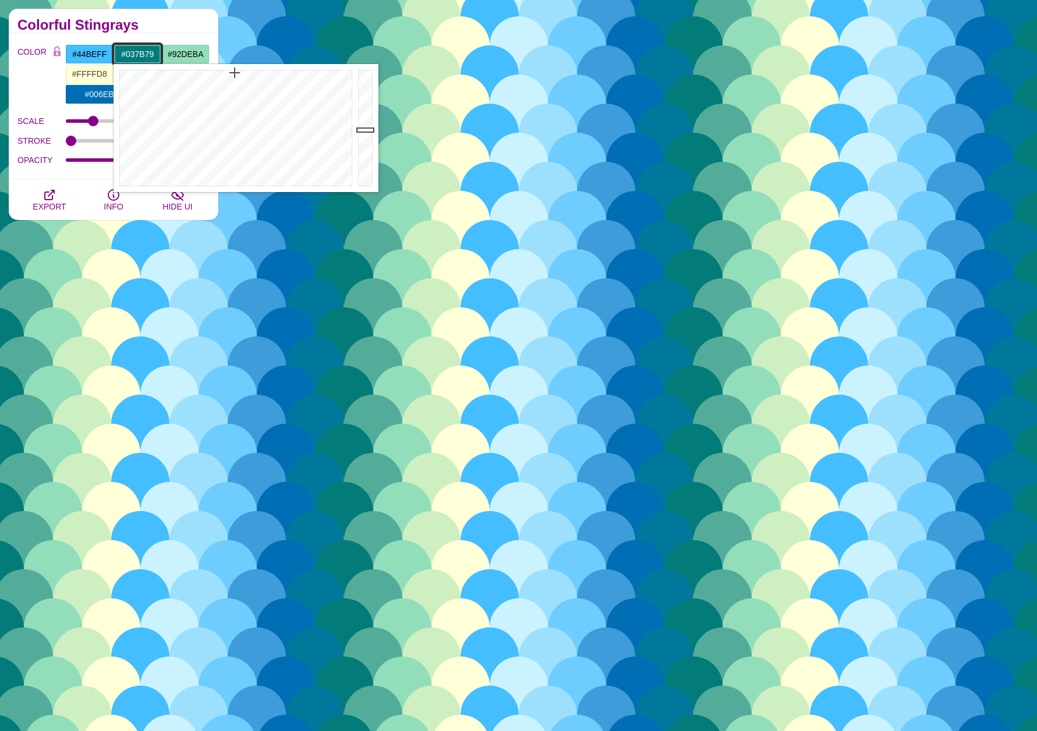
drag, startPoint x: 151, startPoint y: 55, endPoint x: 107, endPoint y: 53, distance: 44.9
click at [107, 53] on div "#44BEFF #037B79 #92DEBA #FFFFD8 #CAF2FF #6FCCFF #006EB4 #FFFFFF #999999" at bounding box center [137, 74] width 144 height 60
type input "9"
paste input "#44BEFF"
type input "#44BEFF"
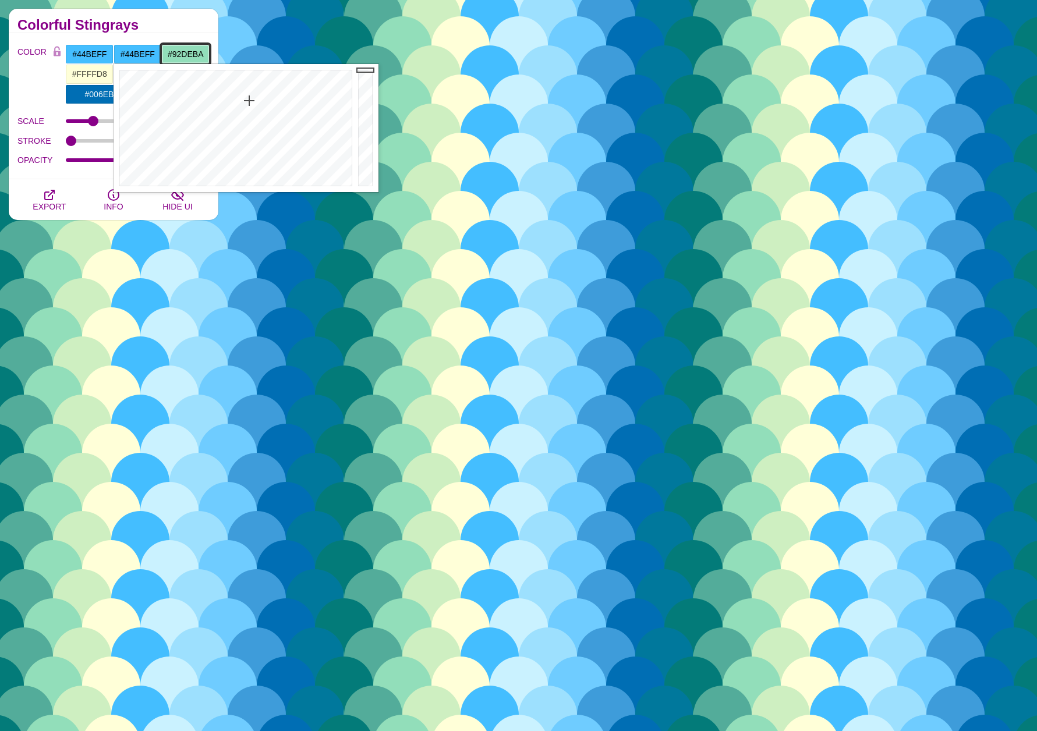
click at [188, 53] on input "#92DEBA" at bounding box center [185, 54] width 48 height 20
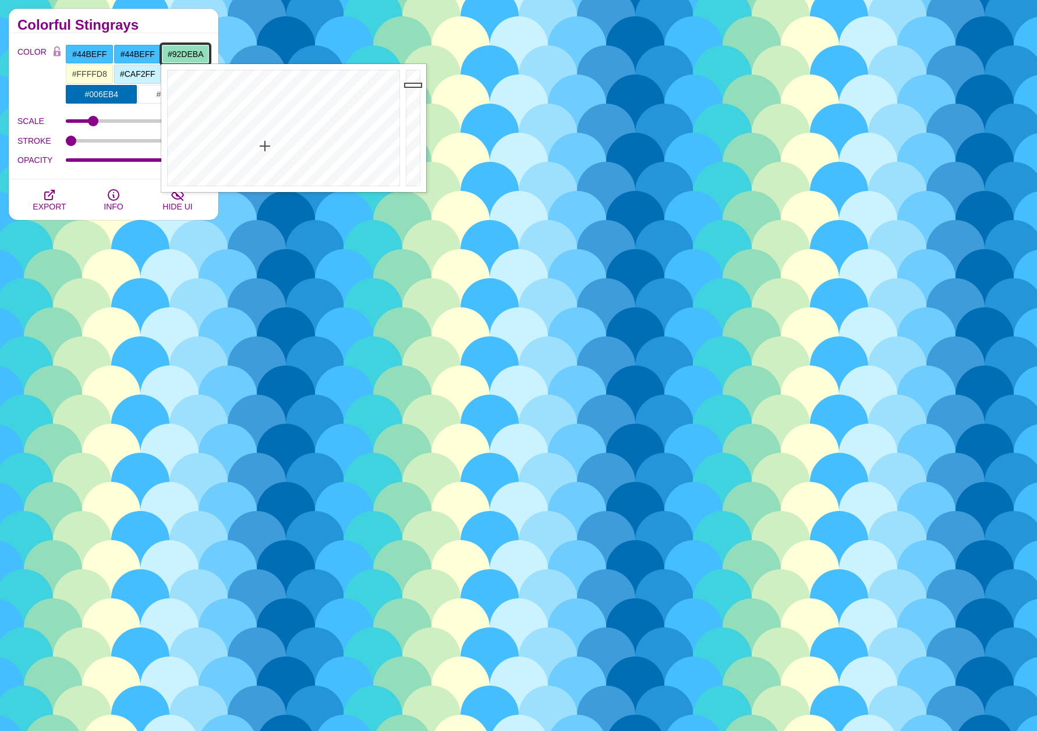
click at [188, 53] on input "#92DEBA" at bounding box center [185, 54] width 48 height 20
paste input "#44BEFF"
type input "#44BEFF"
click at [83, 69] on input "#FFFFD8" at bounding box center [89, 74] width 48 height 20
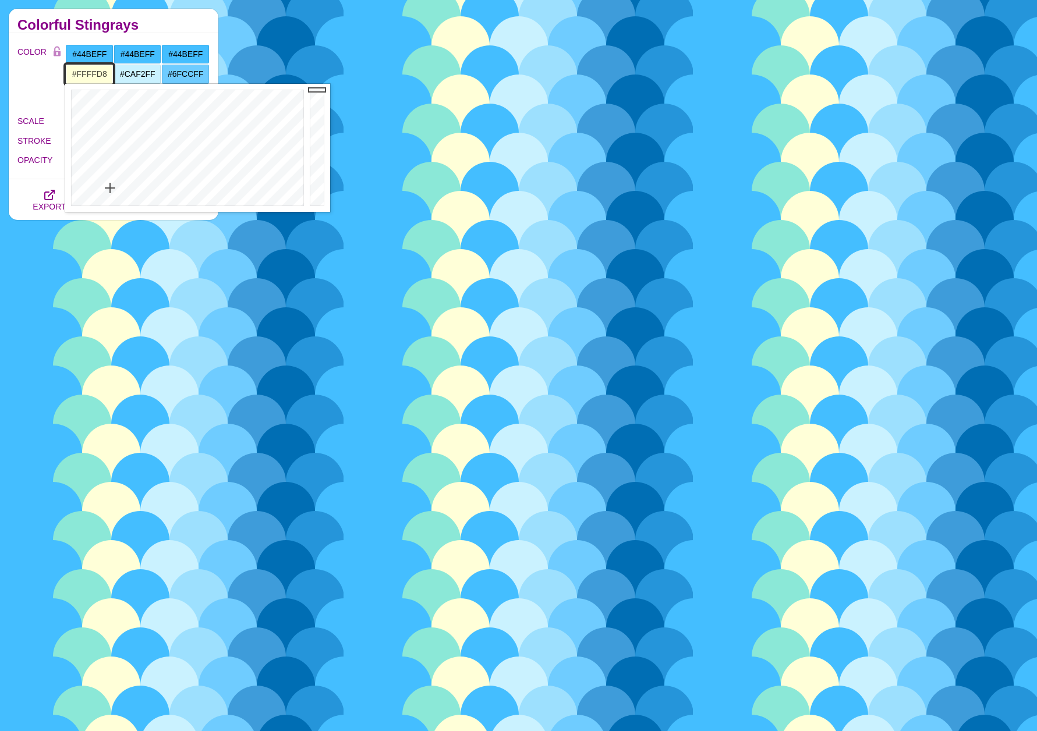
click at [83, 69] on input "#FFFFD8" at bounding box center [89, 74] width 48 height 20
paste input "#44BEFF"
type input "#44BEFF"
click at [130, 72] on input "#CAF2FF" at bounding box center [138, 74] width 48 height 20
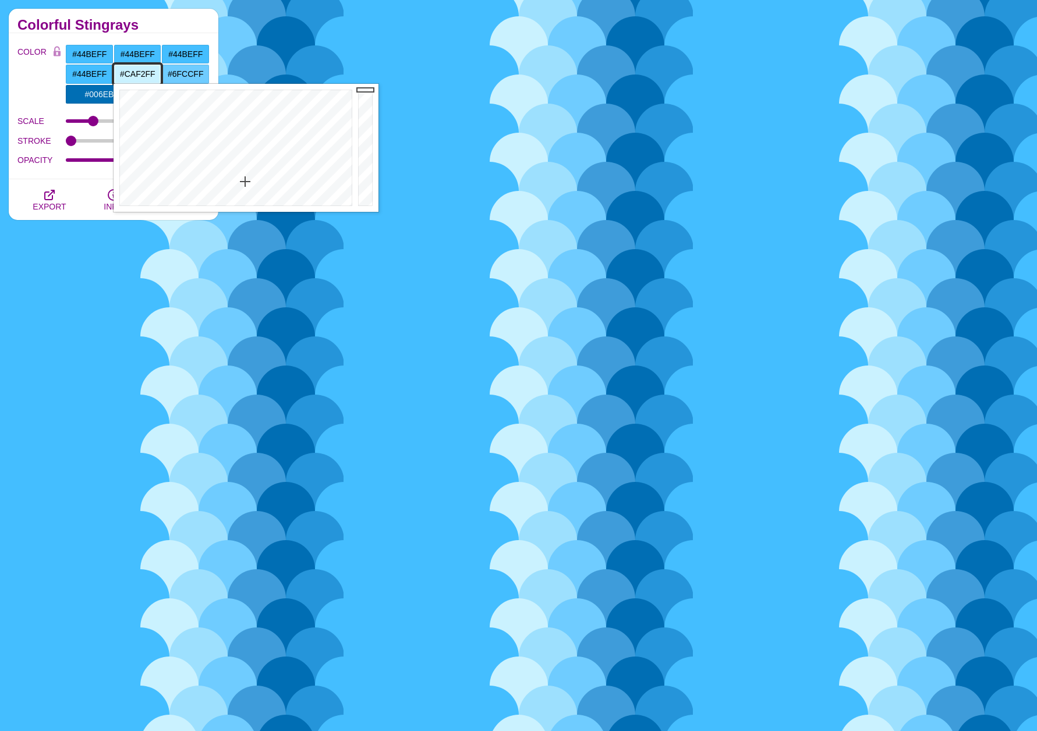
click at [130, 72] on input "#CAF2FF" at bounding box center [138, 74] width 48 height 20
paste input "#44BE"
type input "#44BEFF"
click at [186, 73] on input "#6FCCFF" at bounding box center [185, 74] width 48 height 20
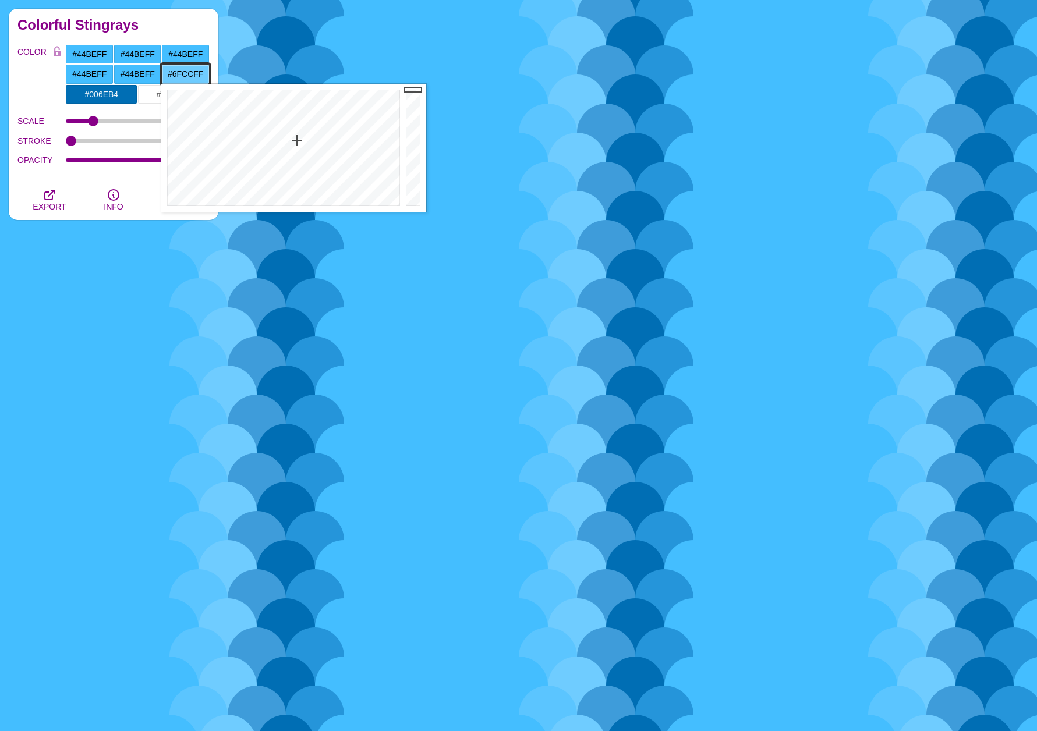
click at [186, 73] on input "#6FCCFF" at bounding box center [185, 74] width 48 height 20
paste input "#44BE"
type input "#44BEFF"
click at [147, 56] on input "#44BEFF" at bounding box center [138, 54] width 48 height 20
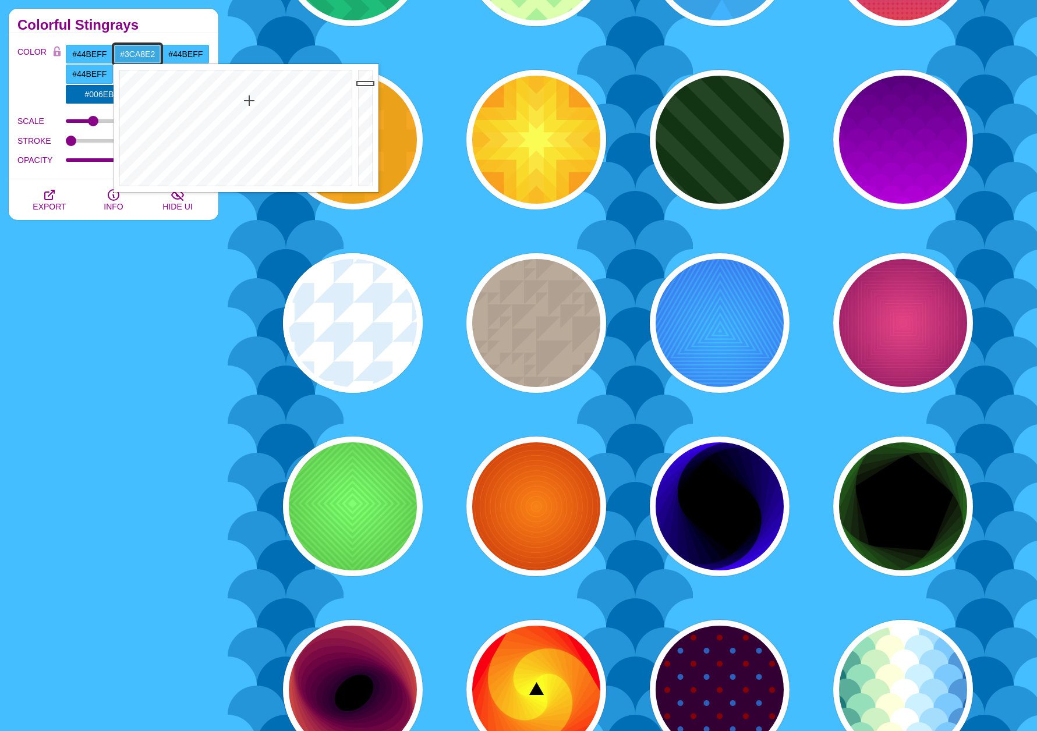
type input "#3CA7E0"
drag, startPoint x: 372, startPoint y: 69, endPoint x: 370, endPoint y: 84, distance: 15.2
click at [370, 84] on div at bounding box center [366, 128] width 23 height 128
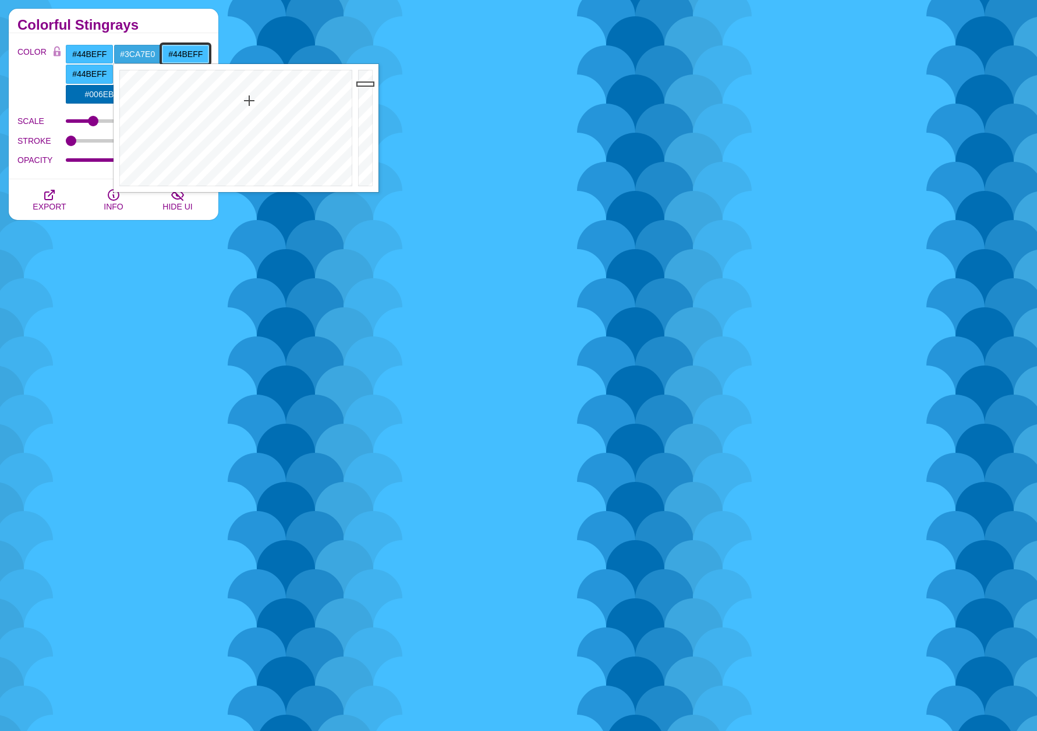
click at [185, 56] on input "#44BEFF" at bounding box center [185, 54] width 48 height 20
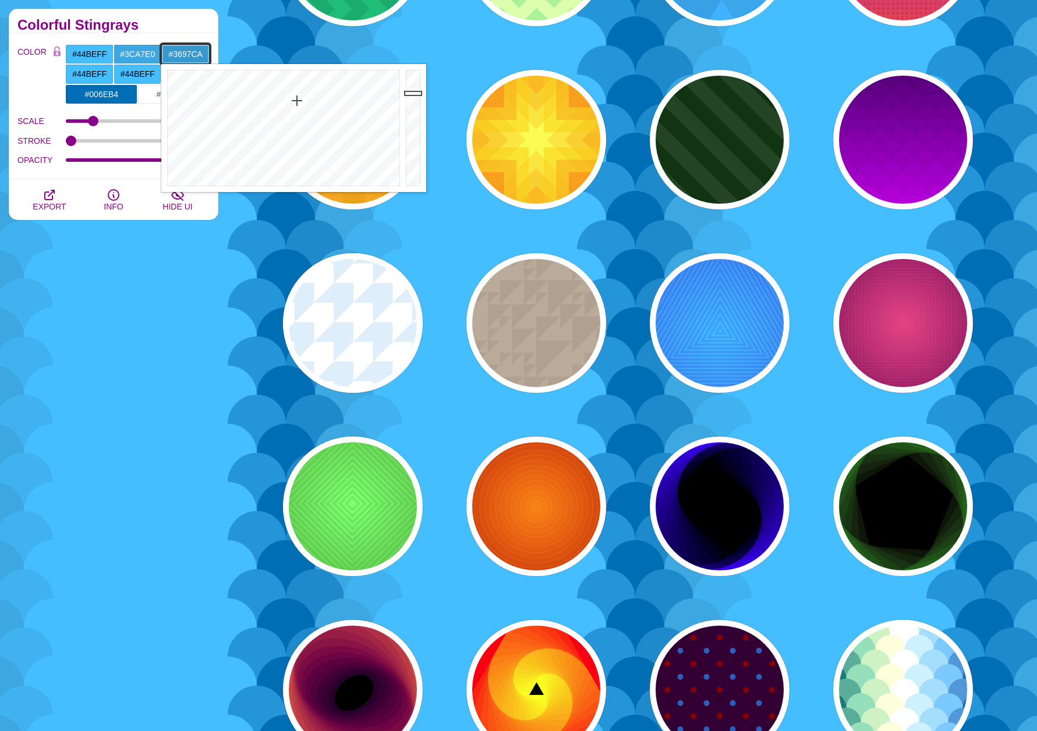
type input "#3696C9"
drag, startPoint x: 411, startPoint y: 71, endPoint x: 410, endPoint y: 94, distance: 23.3
click at [410, 94] on div at bounding box center [414, 128] width 23 height 128
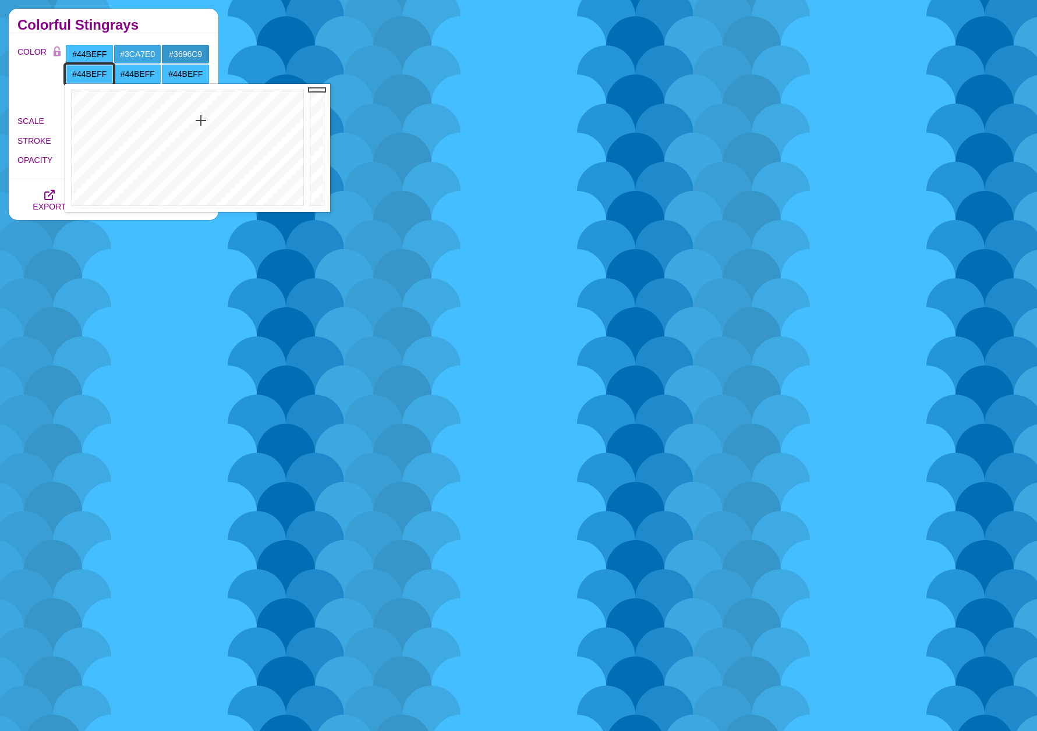
click at [104, 74] on input "#44BEFF" at bounding box center [89, 74] width 48 height 20
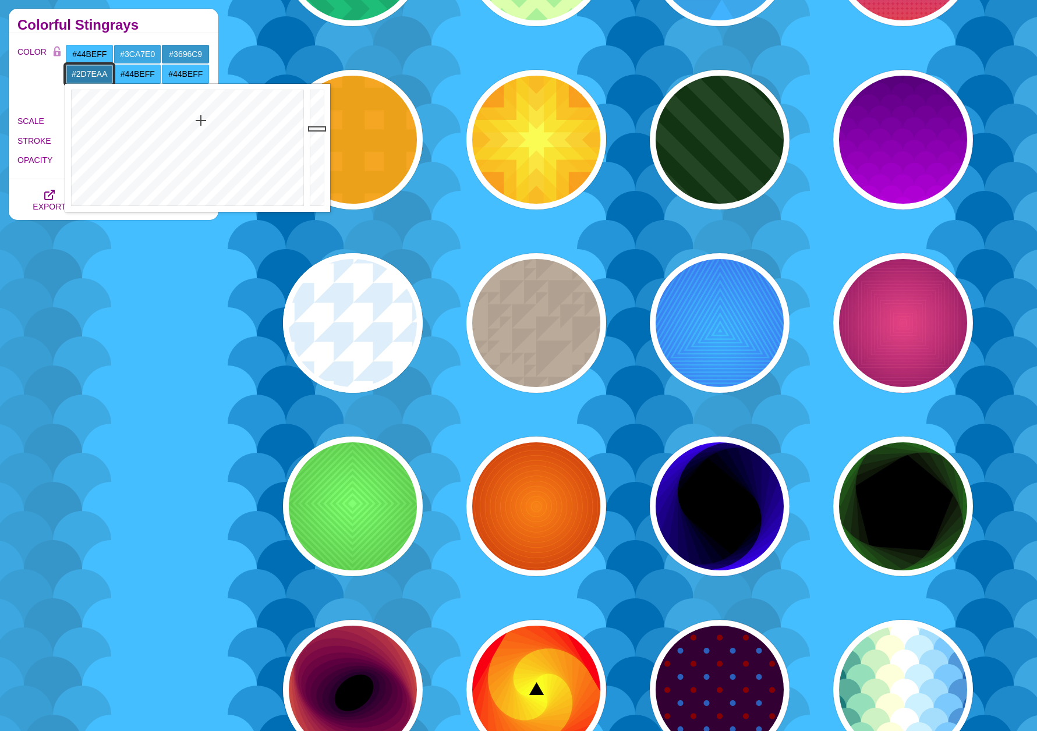
drag, startPoint x: 321, startPoint y: 90, endPoint x: 319, endPoint y: 129, distance: 38.5
click at [319, 129] on div at bounding box center [318, 148] width 23 height 128
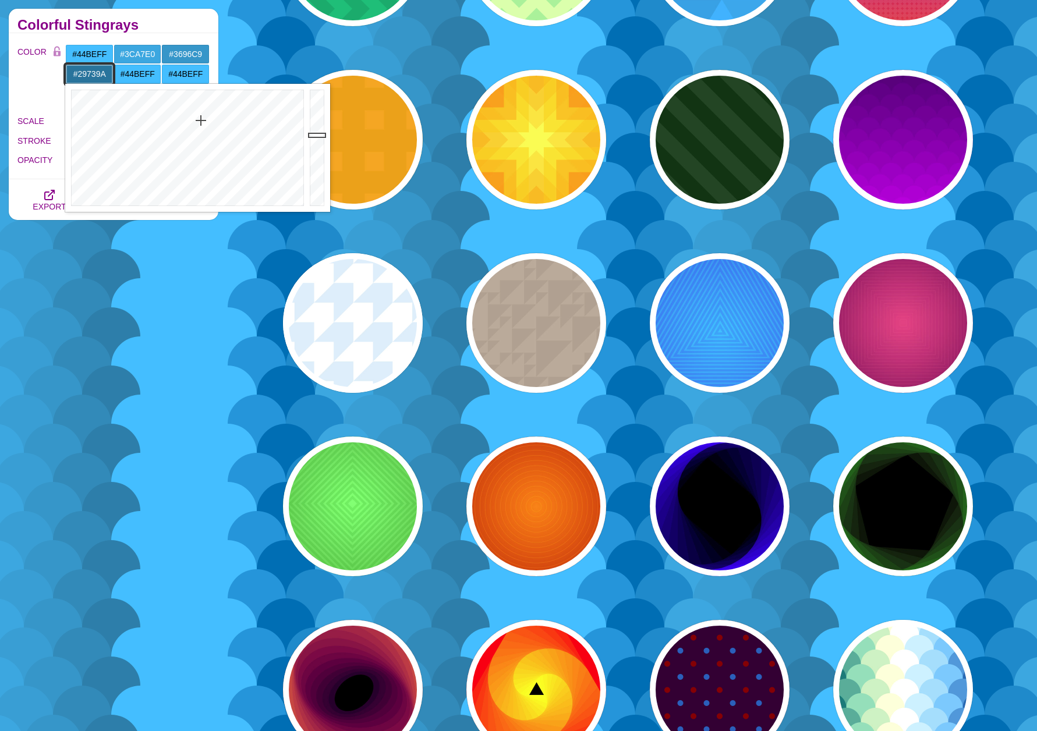
drag, startPoint x: 318, startPoint y: 128, endPoint x: 317, endPoint y: 136, distance: 7.7
click at [317, 136] on div at bounding box center [318, 148] width 23 height 128
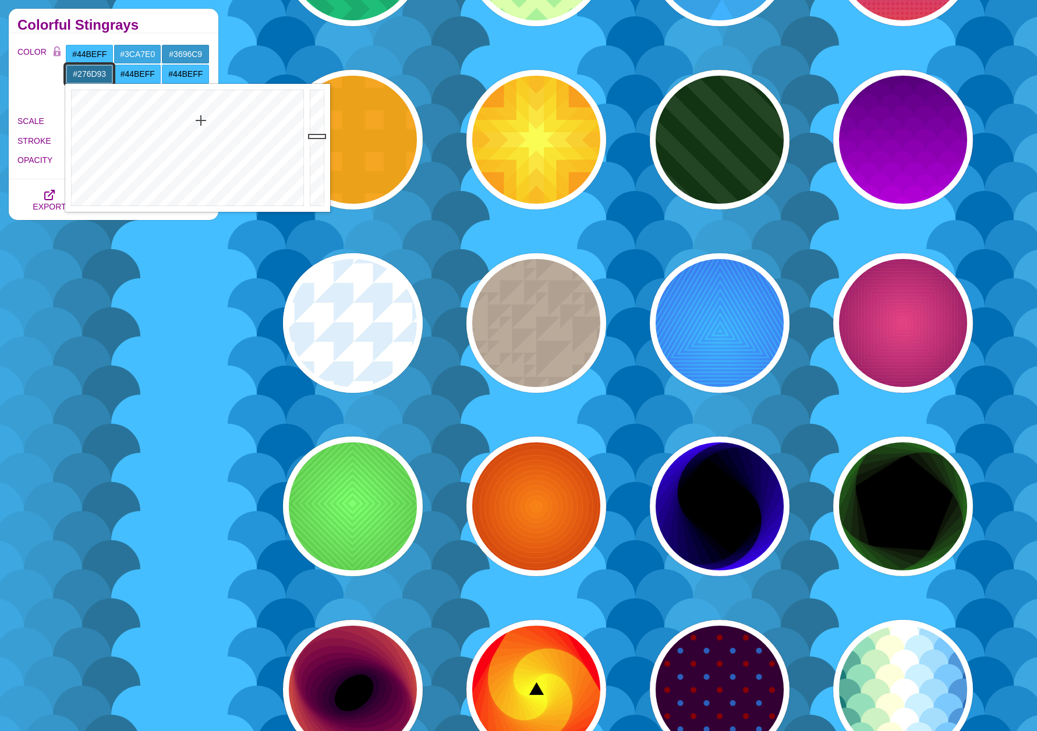
type input "#25688C"
drag, startPoint x: 317, startPoint y: 136, endPoint x: 316, endPoint y: 142, distance: 6.5
click at [316, 142] on div at bounding box center [318, 148] width 23 height 128
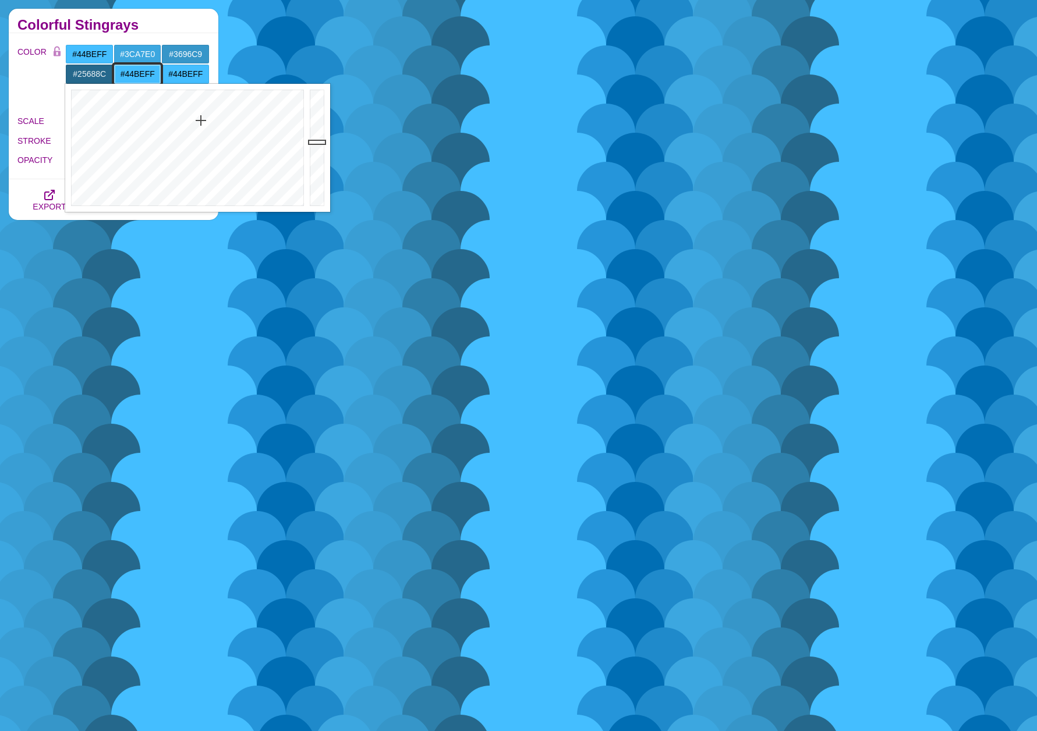
click at [143, 75] on input "#44BEFF" at bounding box center [138, 74] width 48 height 20
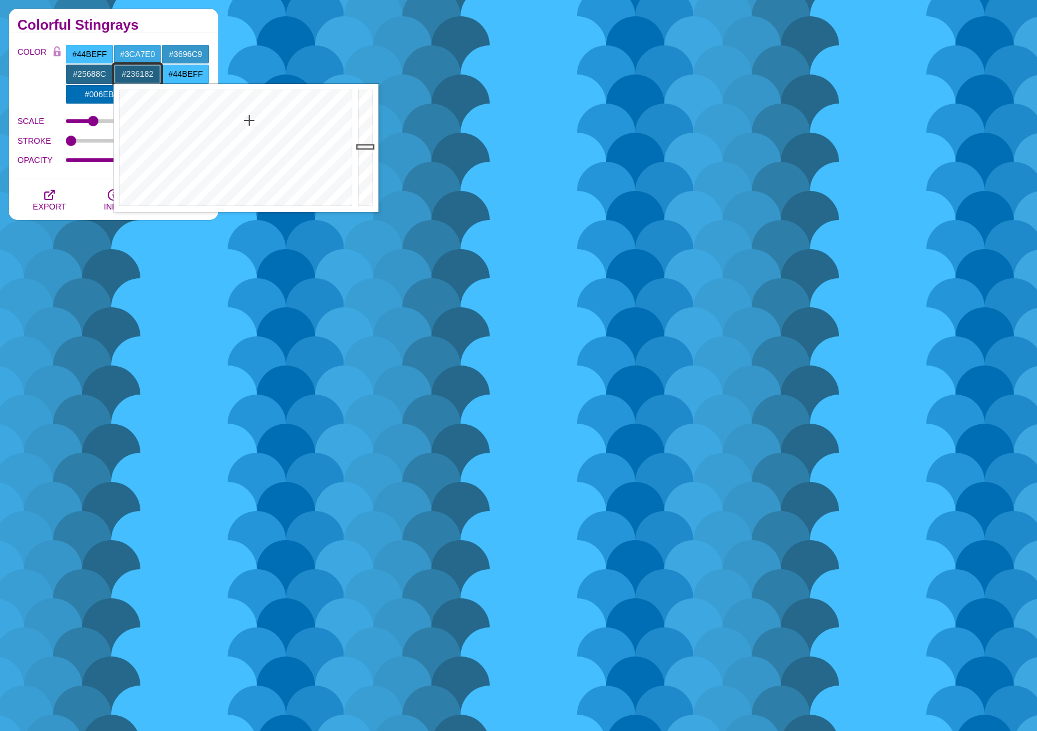
drag, startPoint x: 360, startPoint y: 91, endPoint x: 363, endPoint y: 147, distance: 55.9
click at [363, 147] on div at bounding box center [366, 148] width 23 height 128
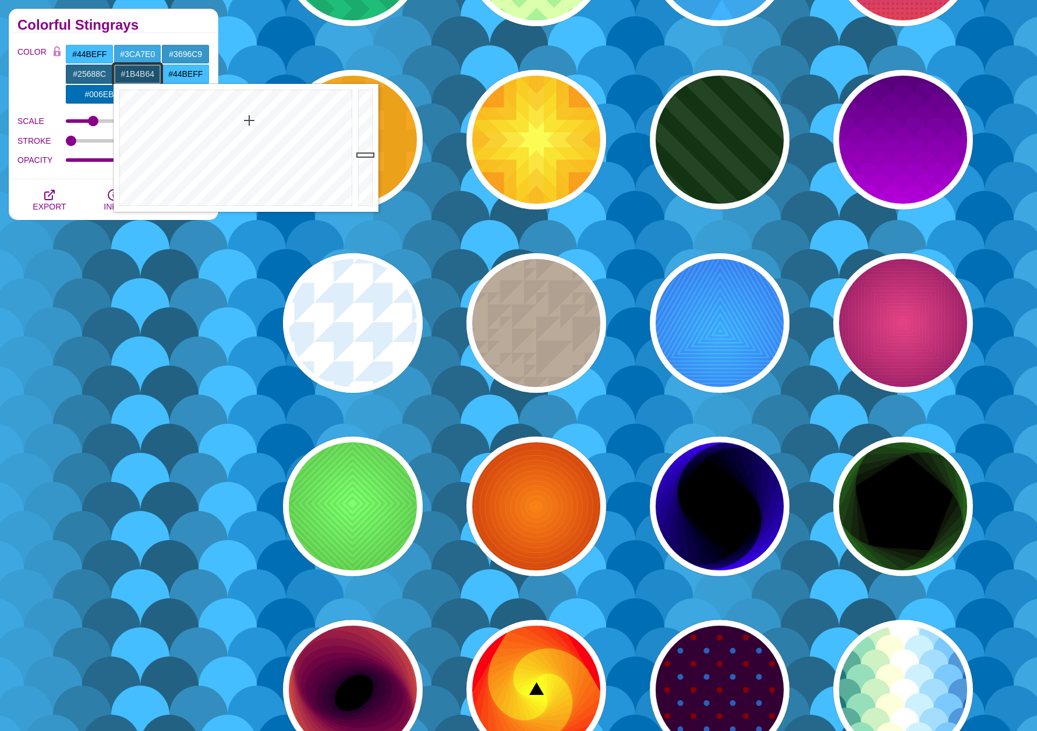
type input "#1A4A63"
drag, startPoint x: 367, startPoint y: 147, endPoint x: 366, endPoint y: 161, distance: 14.1
click at [366, 161] on div at bounding box center [366, 148] width 23 height 128
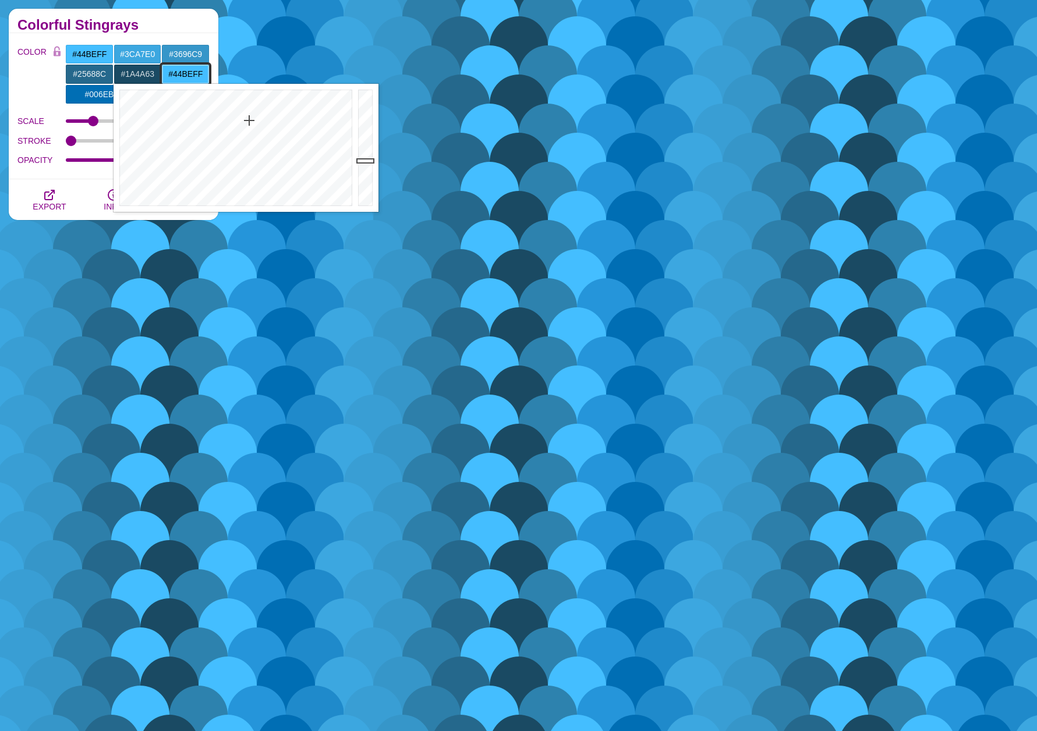
click at [189, 73] on input "#44BEFF" at bounding box center [185, 74] width 48 height 20
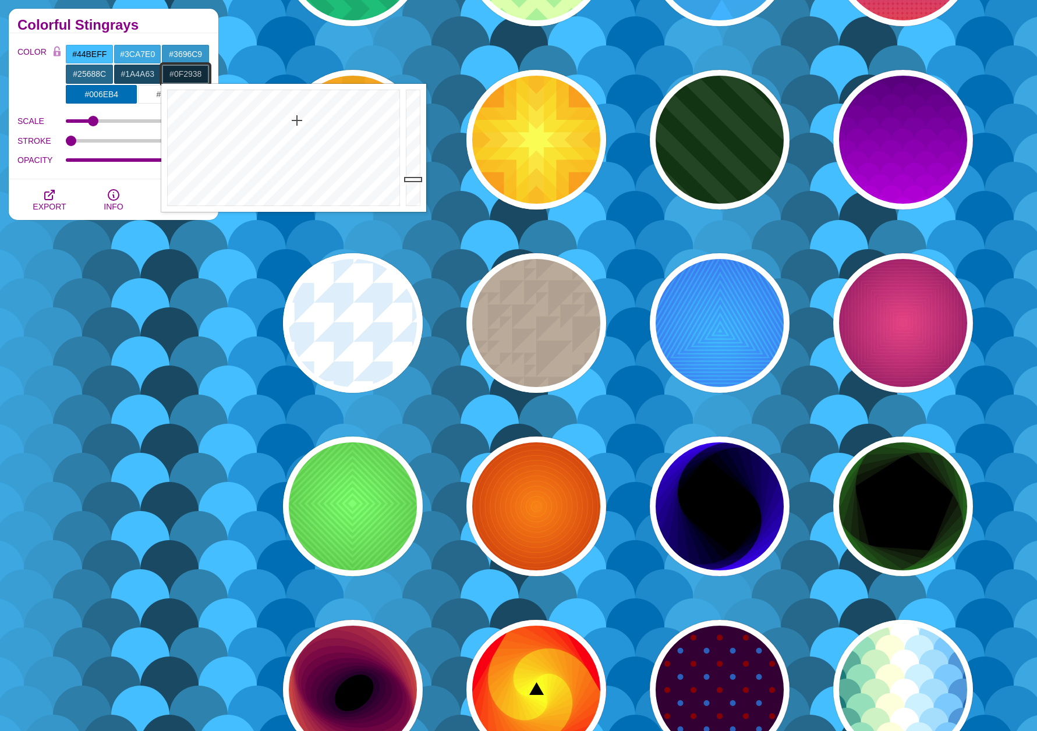
type input "#0E2836"
drag, startPoint x: 419, startPoint y: 91, endPoint x: 419, endPoint y: 181, distance: 90.2
click at [419, 181] on div at bounding box center [414, 148] width 23 height 128
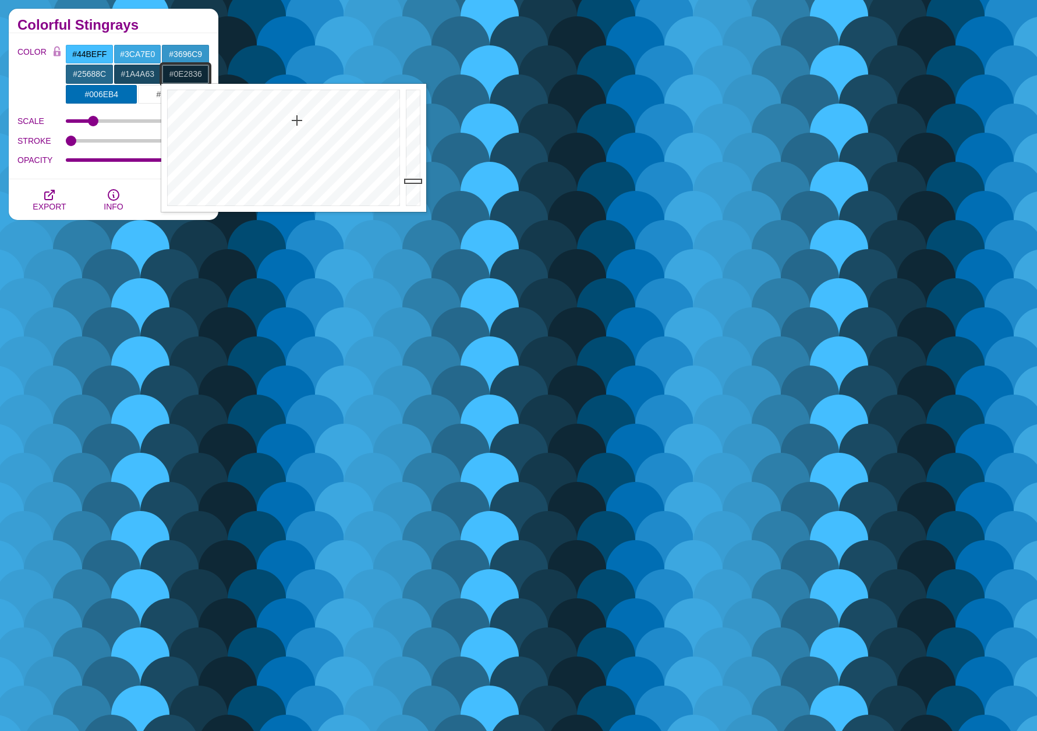
click at [181, 76] on input "#0E2836" at bounding box center [185, 74] width 48 height 20
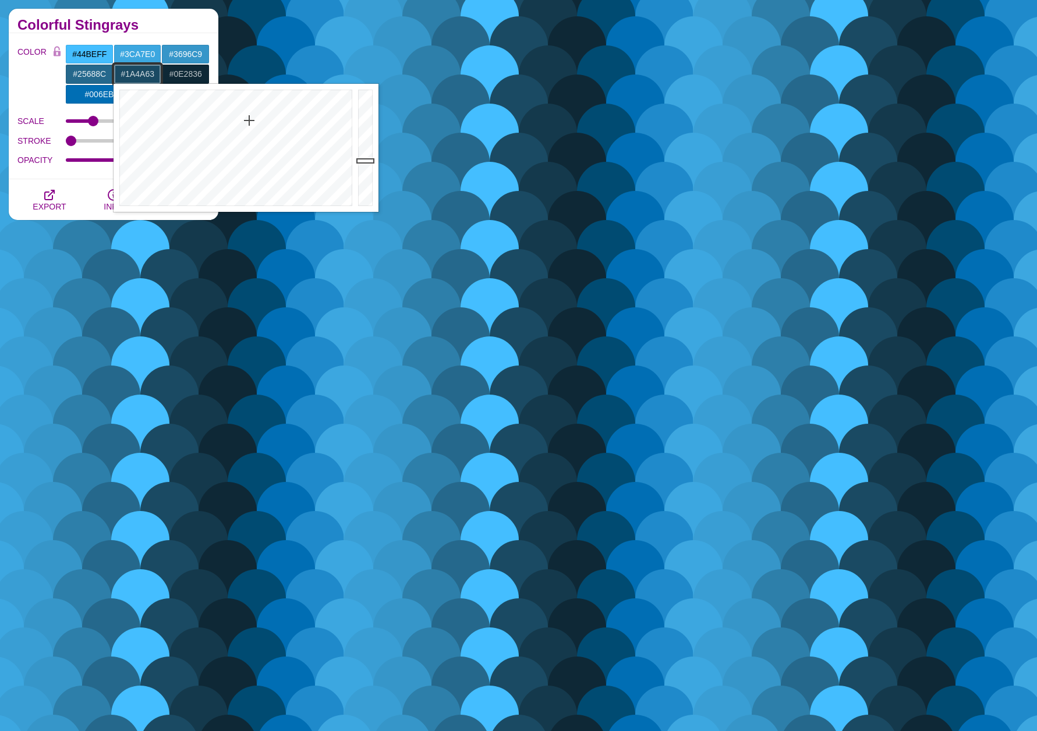
click at [144, 71] on input "#1A4A63" at bounding box center [138, 74] width 48 height 20
click at [34, 72] on label "COLOR" at bounding box center [32, 74] width 31 height 60
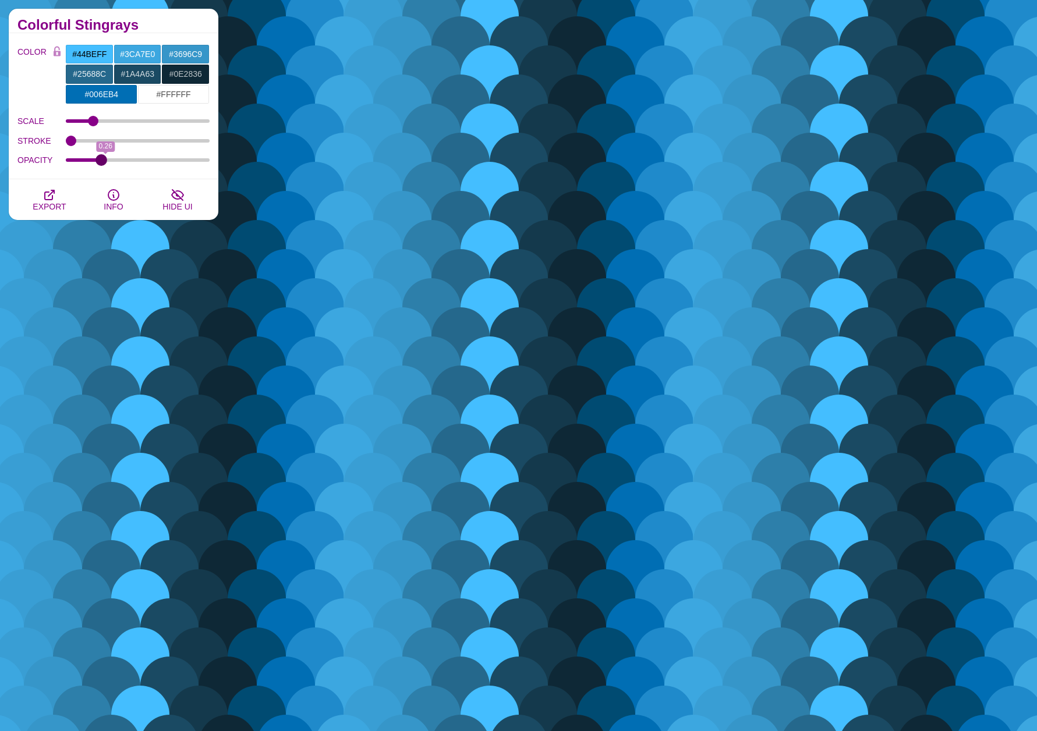
drag, startPoint x: 204, startPoint y: 158, endPoint x: 101, endPoint y: 164, distance: 102.6
click at [101, 162] on input "OPACITY" at bounding box center [138, 160] width 144 height 5
drag, startPoint x: 101, startPoint y: 164, endPoint x: 66, endPoint y: 164, distance: 35.5
click at [66, 162] on input "OPACITY" at bounding box center [138, 160] width 144 height 5
drag, startPoint x: 68, startPoint y: 161, endPoint x: 248, endPoint y: 161, distance: 180.5
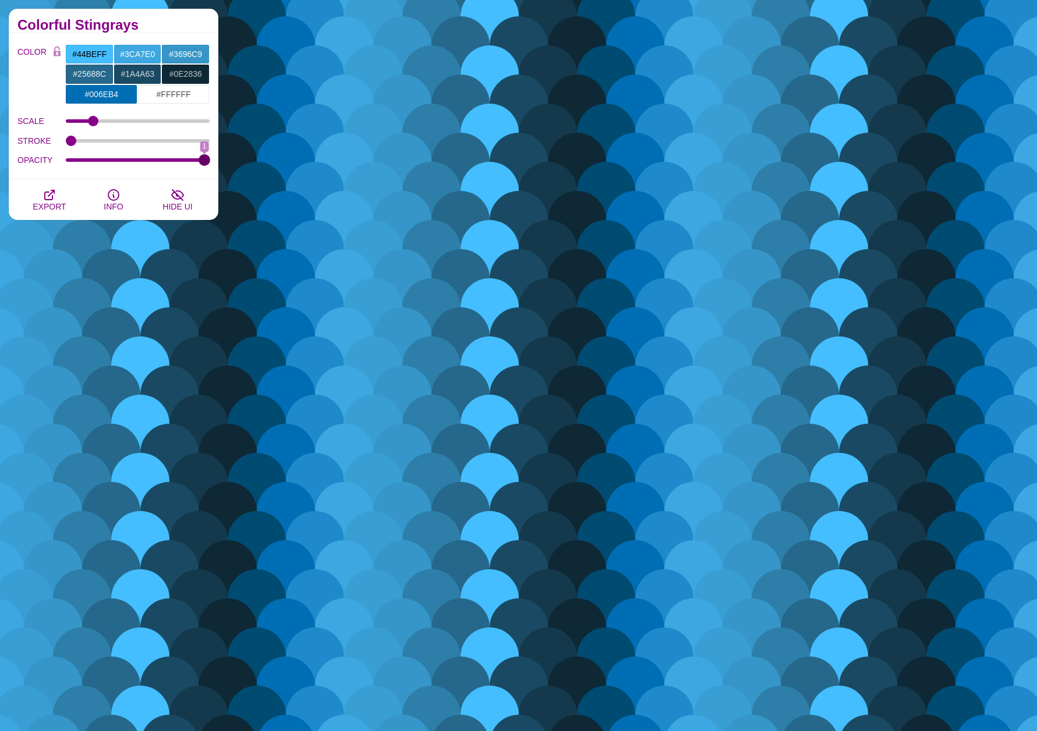
type input "1"
click at [210, 162] on input "OPACITY" at bounding box center [138, 160] width 144 height 5
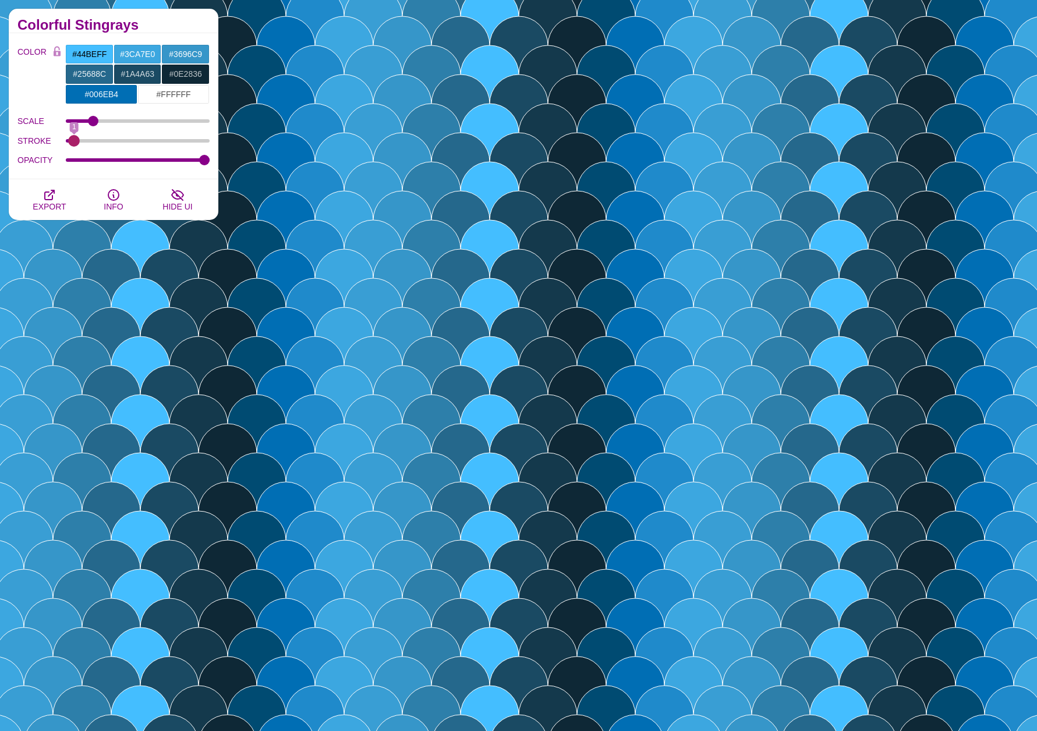
type input "0"
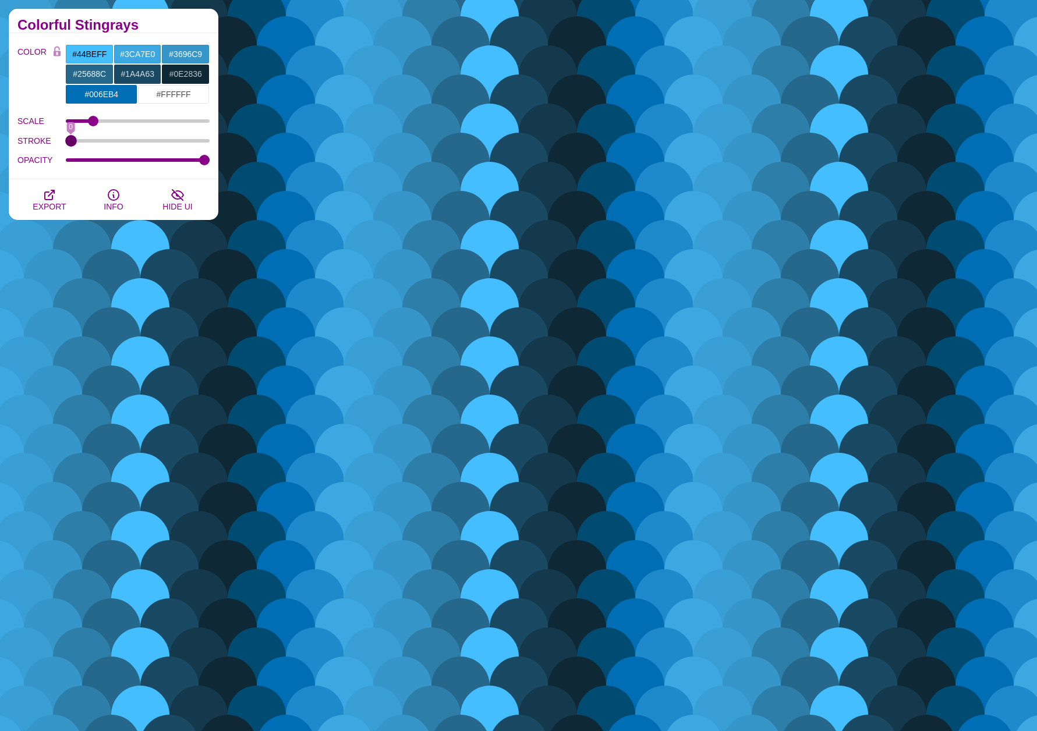
drag, startPoint x: 73, startPoint y: 139, endPoint x: 23, endPoint y: 145, distance: 51.0
click at [66, 143] on input "STROKE" at bounding box center [138, 141] width 144 height 5
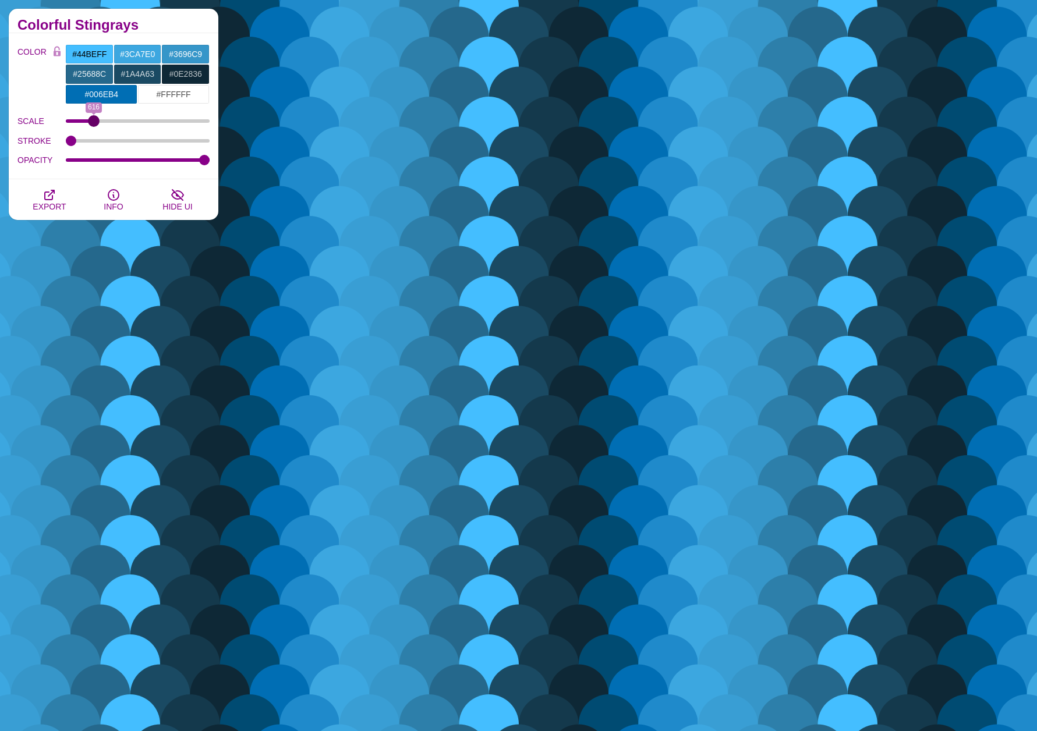
type input "616"
click at [94, 123] on input "SCALE" at bounding box center [138, 121] width 144 height 5
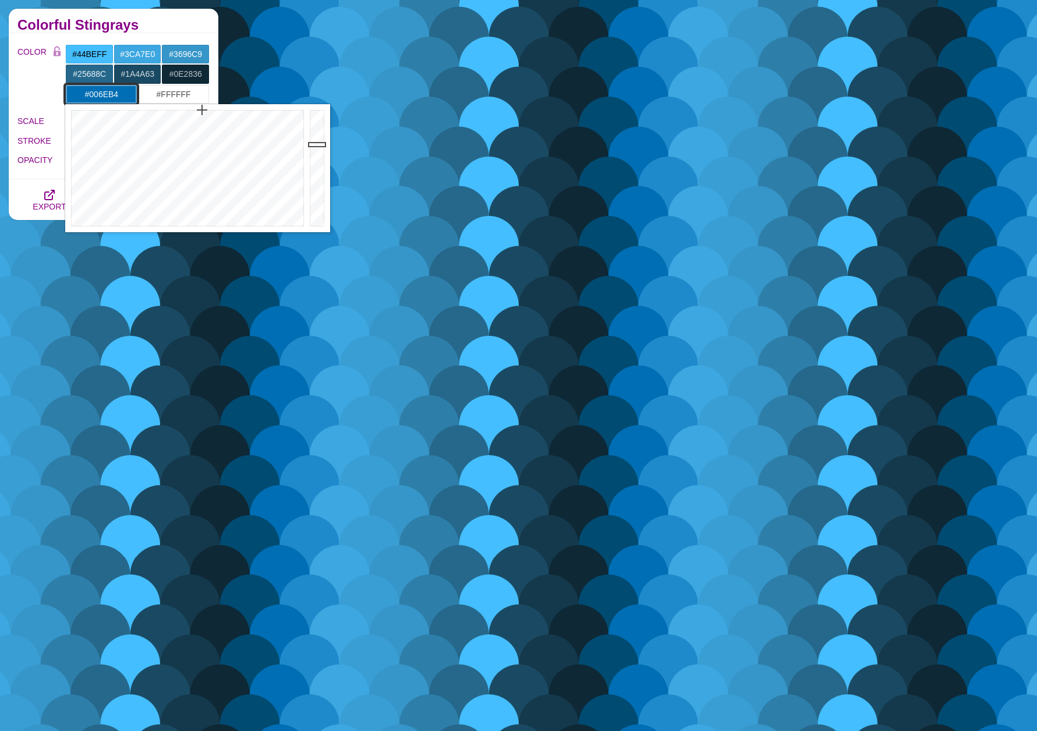
click at [108, 90] on input "#006EB4" at bounding box center [101, 94] width 72 height 20
type input "#000000"
drag, startPoint x: 323, startPoint y: 153, endPoint x: 330, endPoint y: 298, distance: 145.1
click at [330, 298] on body "SVG Backgrounds Logo Backgrounds Categories Abstract Patterns Geometric Gradien…" at bounding box center [518, 670] width 1037 height 8442
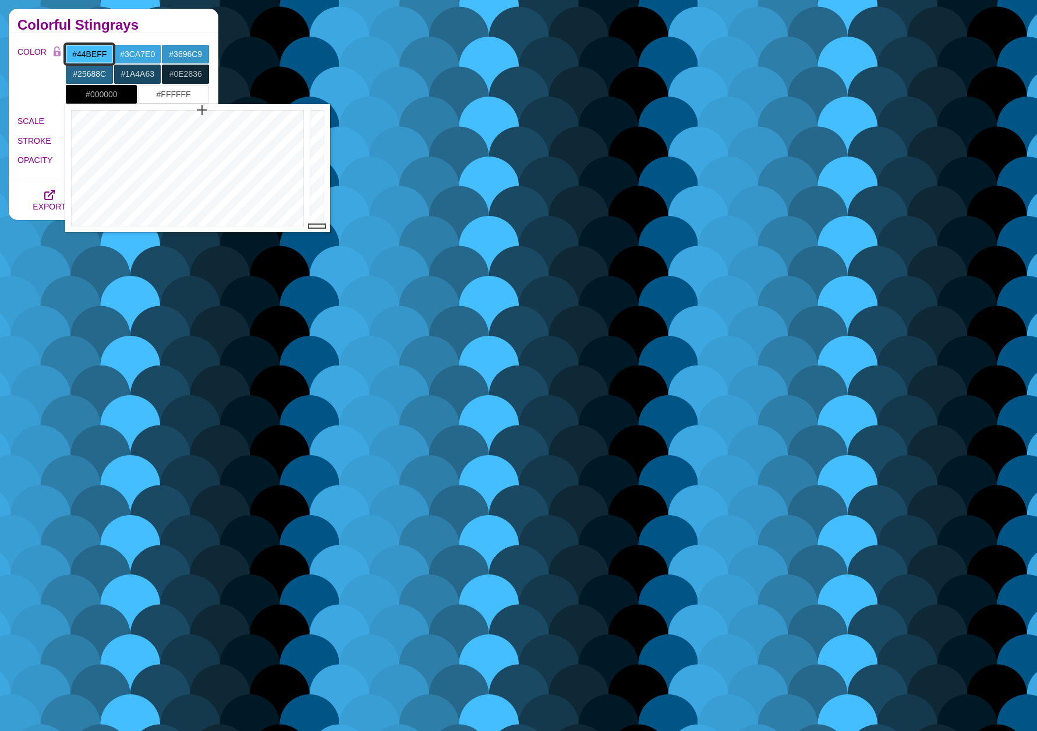
click at [93, 53] on input "#44BEFF" at bounding box center [89, 54] width 48 height 20
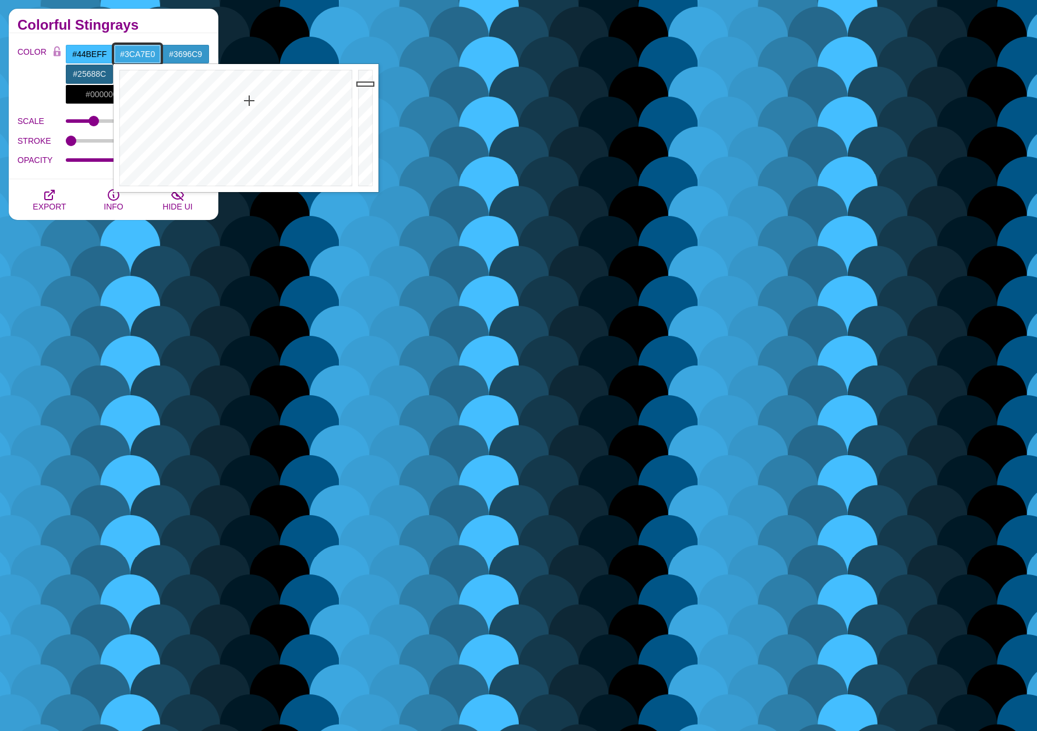
click at [126, 49] on input "#3CA7E0" at bounding box center [138, 54] width 48 height 20
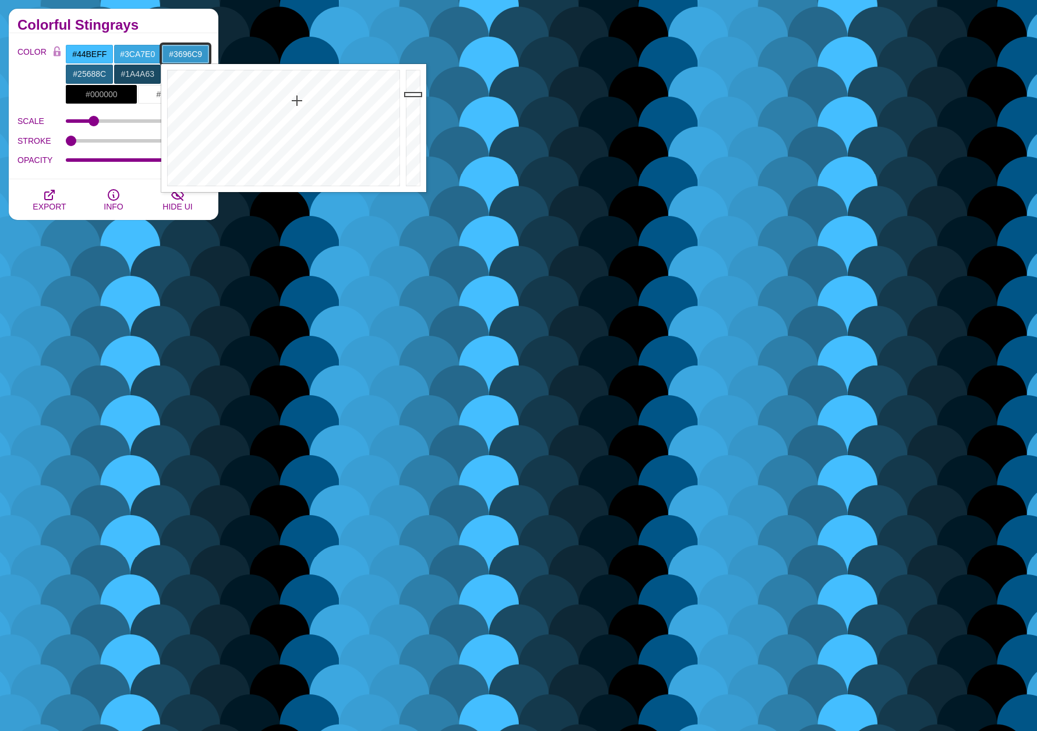
click at [193, 52] on input "#3696C9" at bounding box center [185, 54] width 48 height 20
click at [146, 75] on input "#1A4A63" at bounding box center [138, 74] width 48 height 20
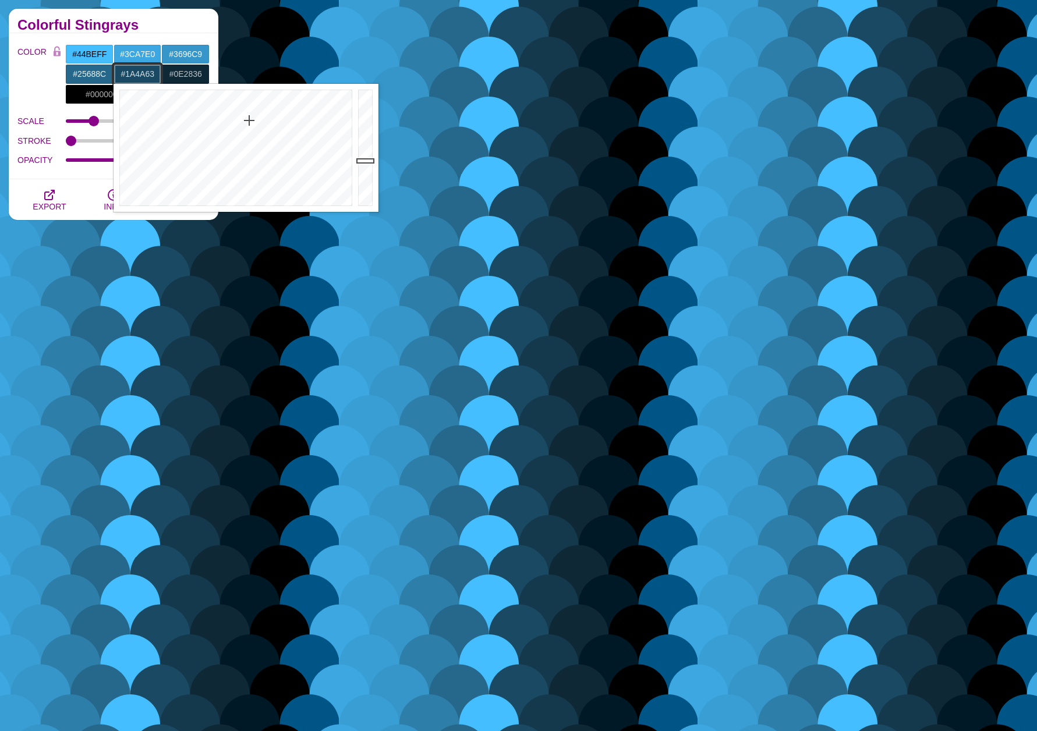
click at [146, 75] on input "#1A4A63" at bounding box center [138, 74] width 48 height 20
paste input "#3696C9"
click at [125, 72] on input "##3696C9" at bounding box center [138, 74] width 48 height 20
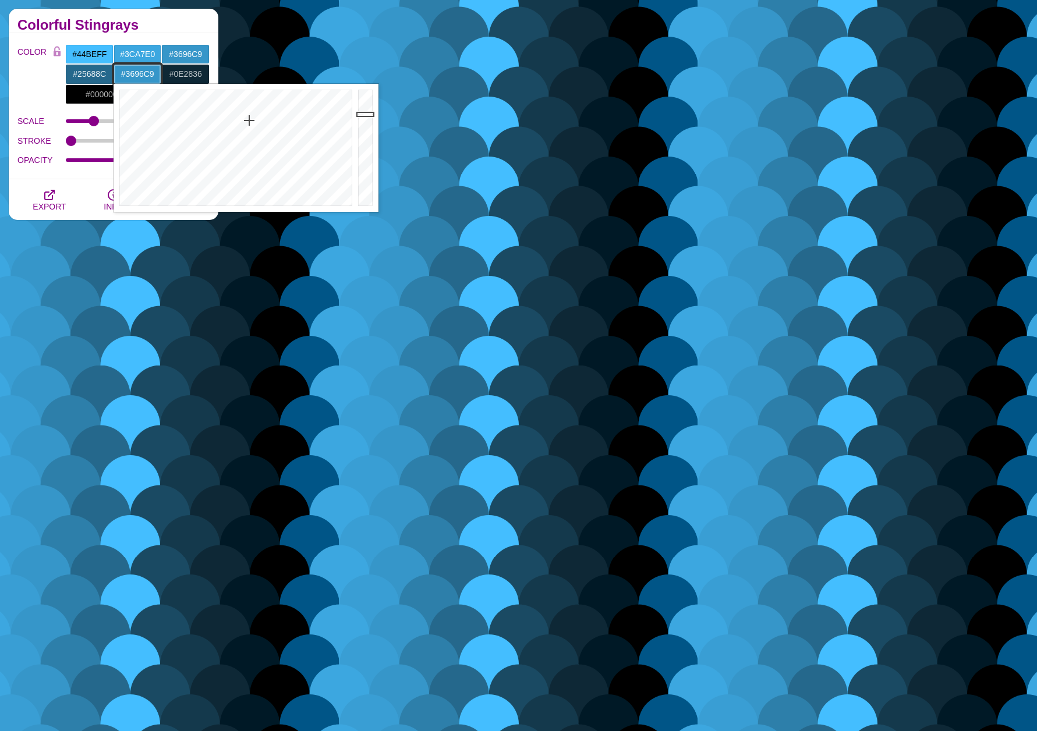
type input "#3696C9"
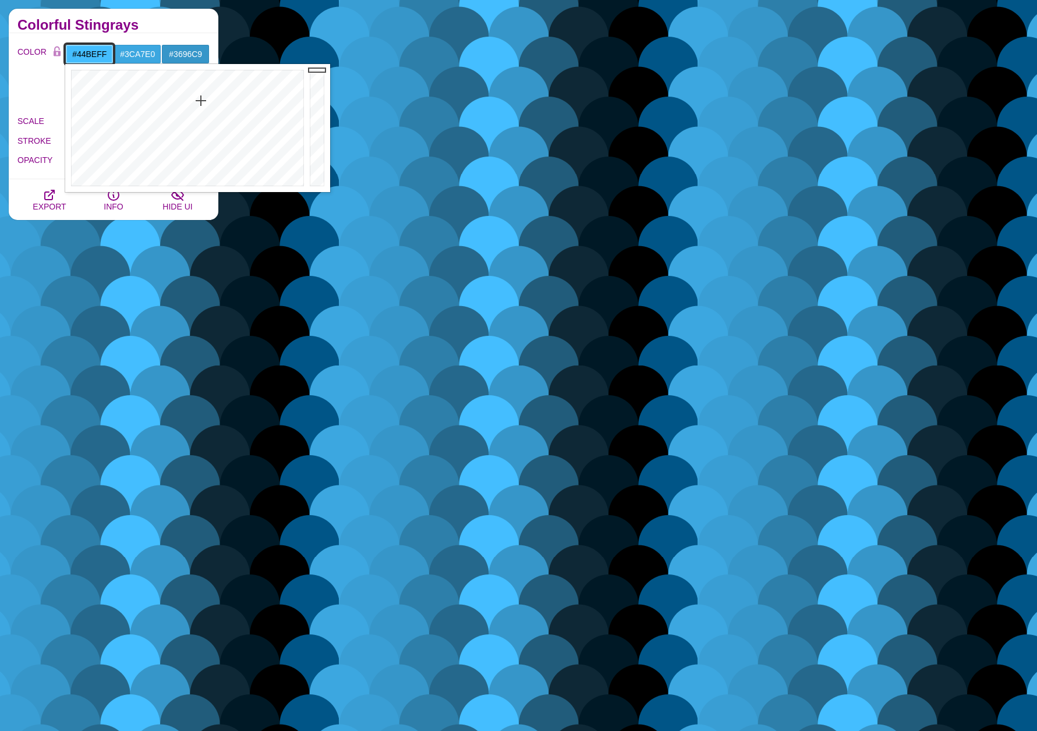
click at [97, 52] on input "#44BEFF" at bounding box center [89, 54] width 48 height 20
type input "#FF0000"
drag, startPoint x: 63, startPoint y: 62, endPoint x: 52, endPoint y: 56, distance: 12.2
click at [52, 56] on body "SVG Backgrounds Logo Backgrounds Categories Abstract Patterns Geometric Gradien…" at bounding box center [518, 670] width 1037 height 8442
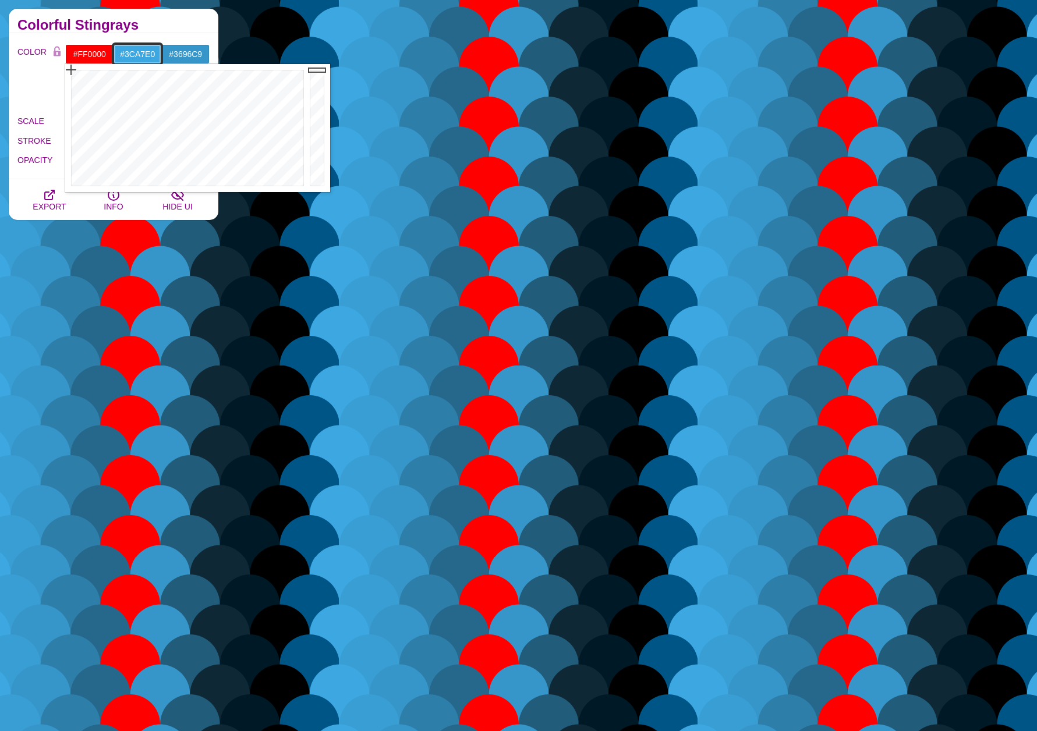
click at [134, 48] on input "#3CA7E0" at bounding box center [138, 54] width 48 height 20
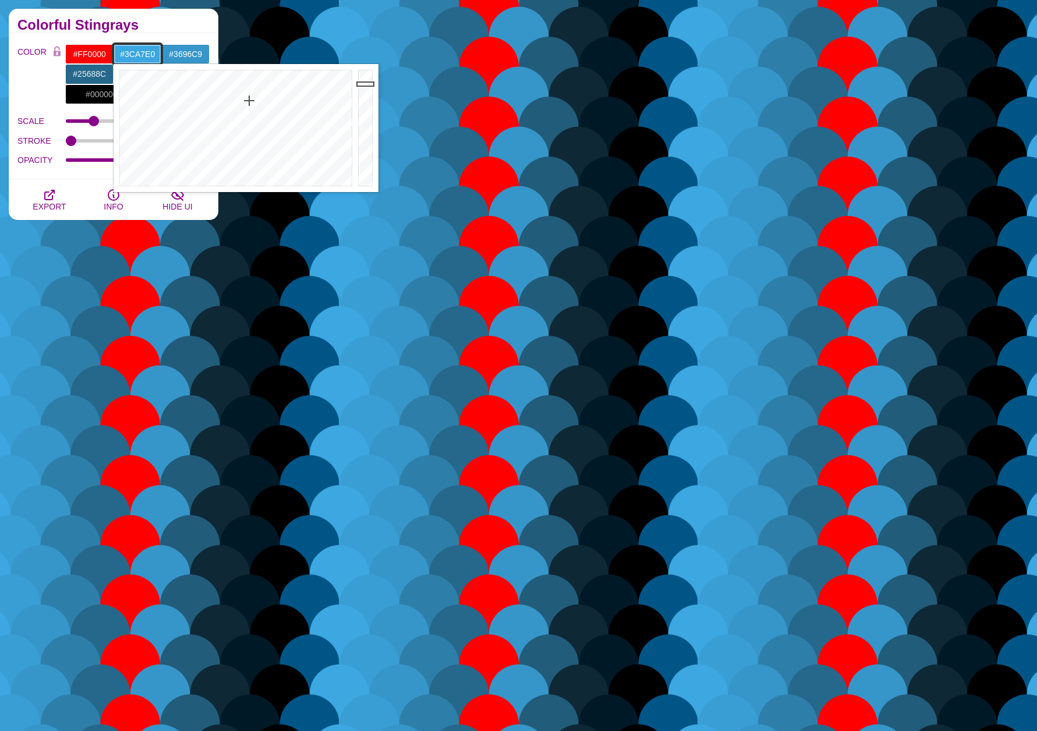
click at [134, 48] on input "#3CA7E0" at bounding box center [138, 54] width 48 height 20
type input "#DBE00E"
click at [159, 77] on div at bounding box center [235, 128] width 242 height 128
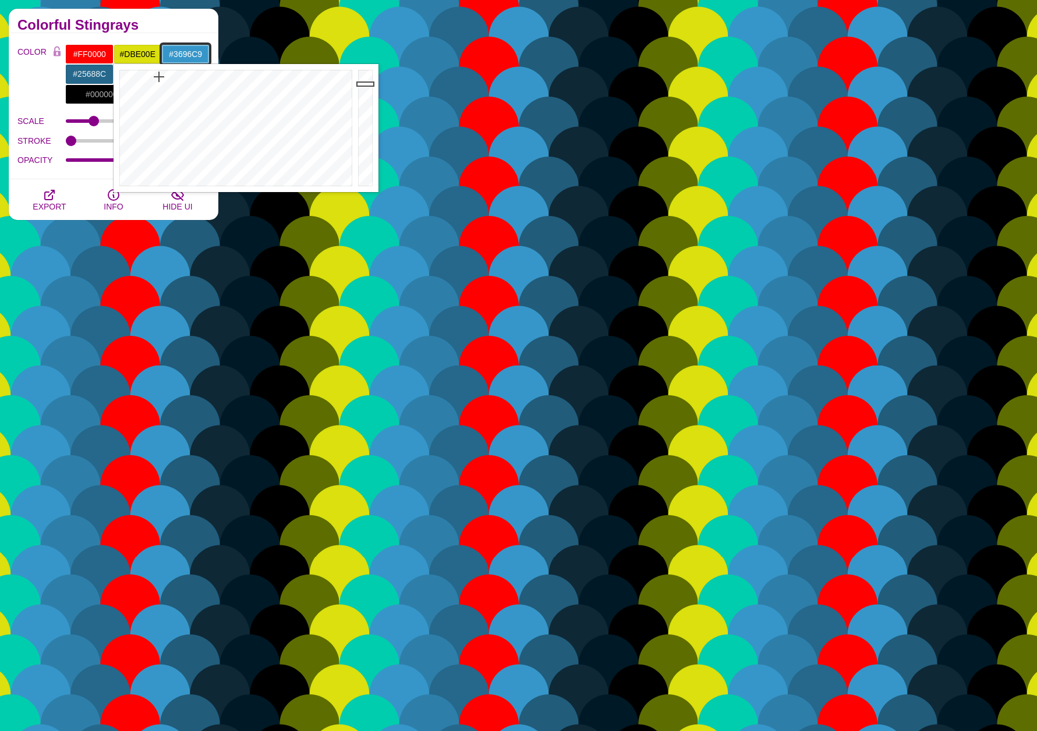
click at [173, 54] on input "#3696C9" at bounding box center [185, 54] width 48 height 20
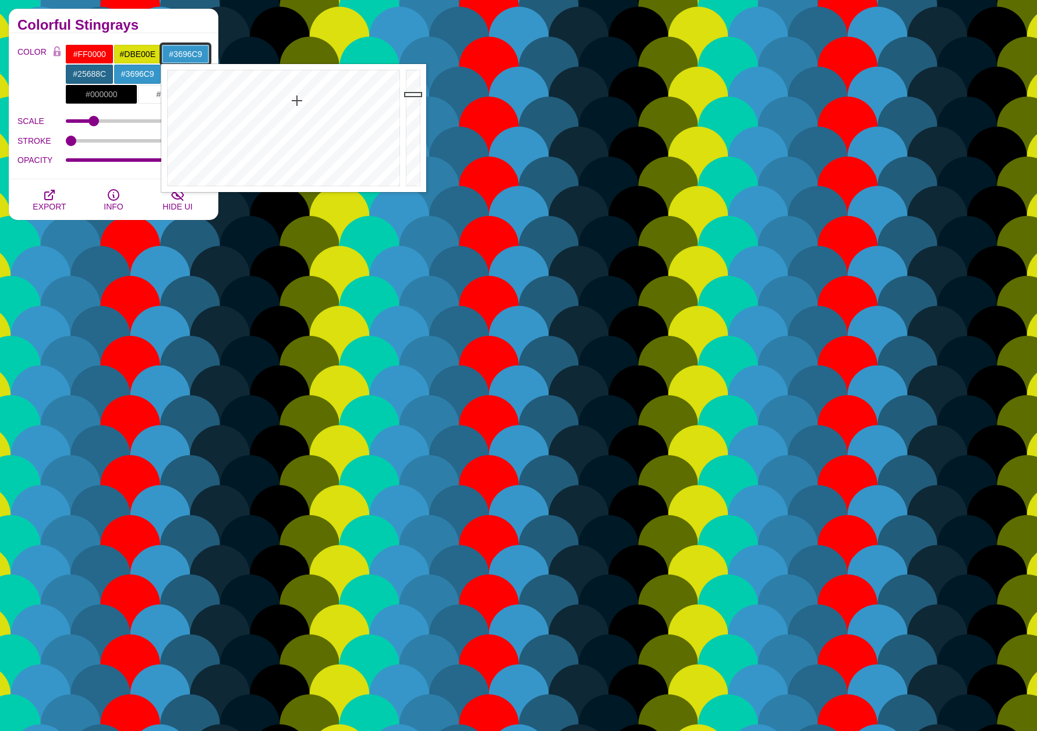
click at [173, 54] on input "#3696C9" at bounding box center [185, 54] width 48 height 20
type input "#16C92D"
click at [250, 83] on div at bounding box center [282, 128] width 242 height 128
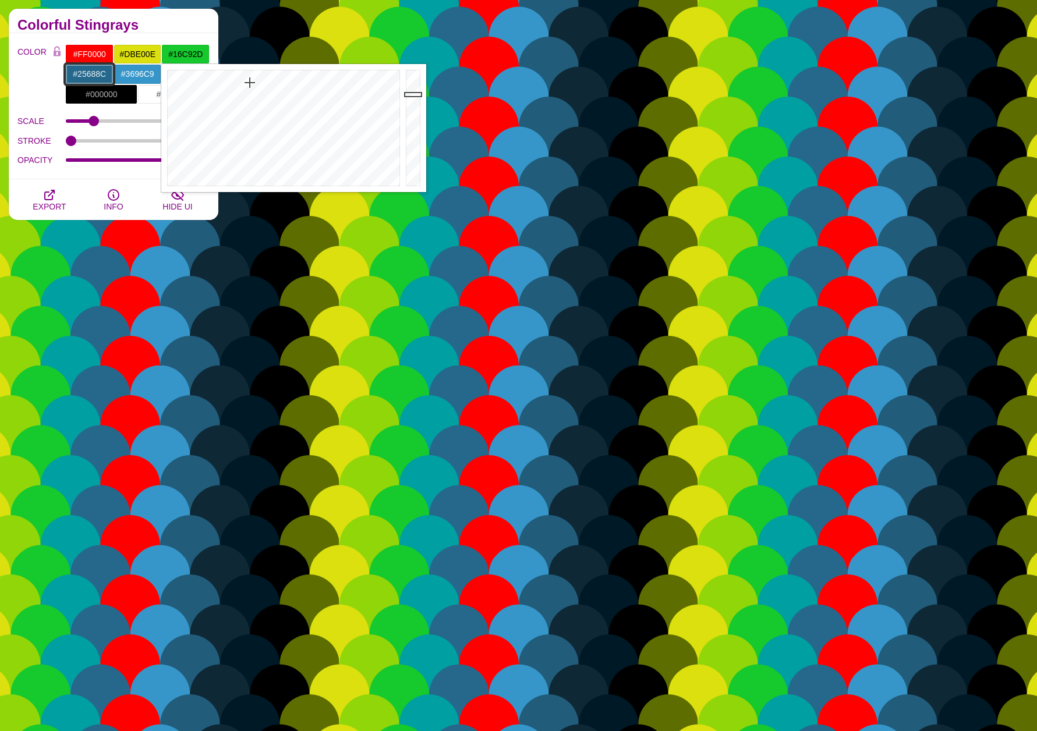
click at [93, 64] on input "#25688C" at bounding box center [89, 74] width 48 height 20
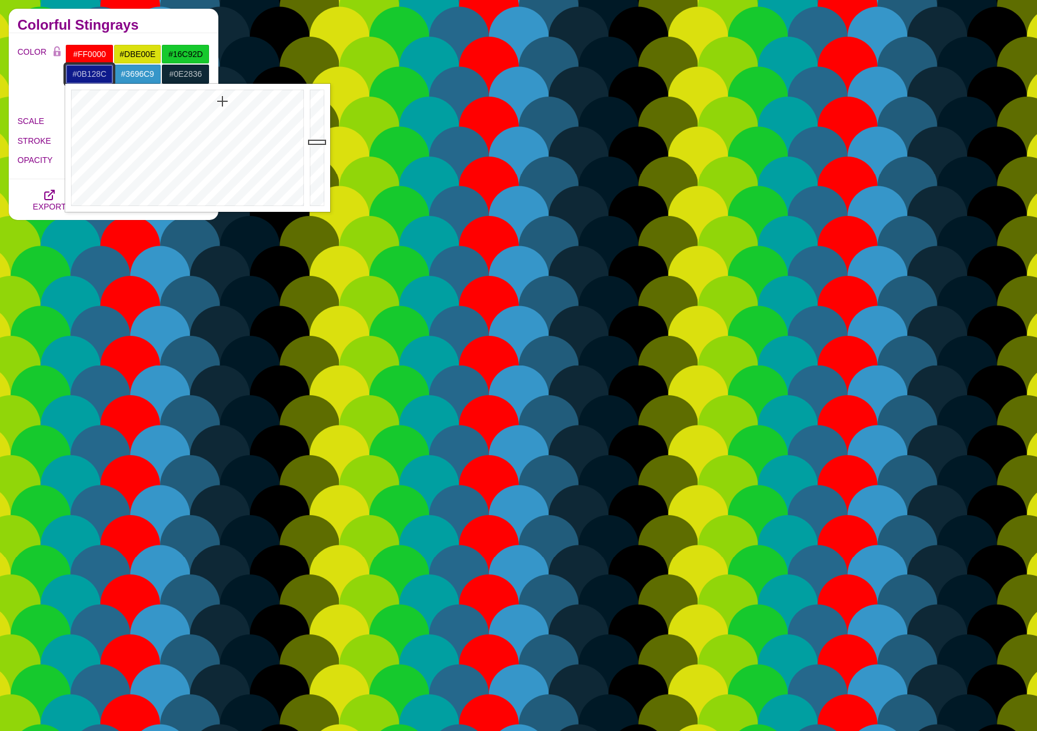
type input "#0B088C"
drag, startPoint x: 222, startPoint y: 102, endPoint x: 227, endPoint y: 97, distance: 7.0
click at [227, 97] on div at bounding box center [186, 148] width 242 height 128
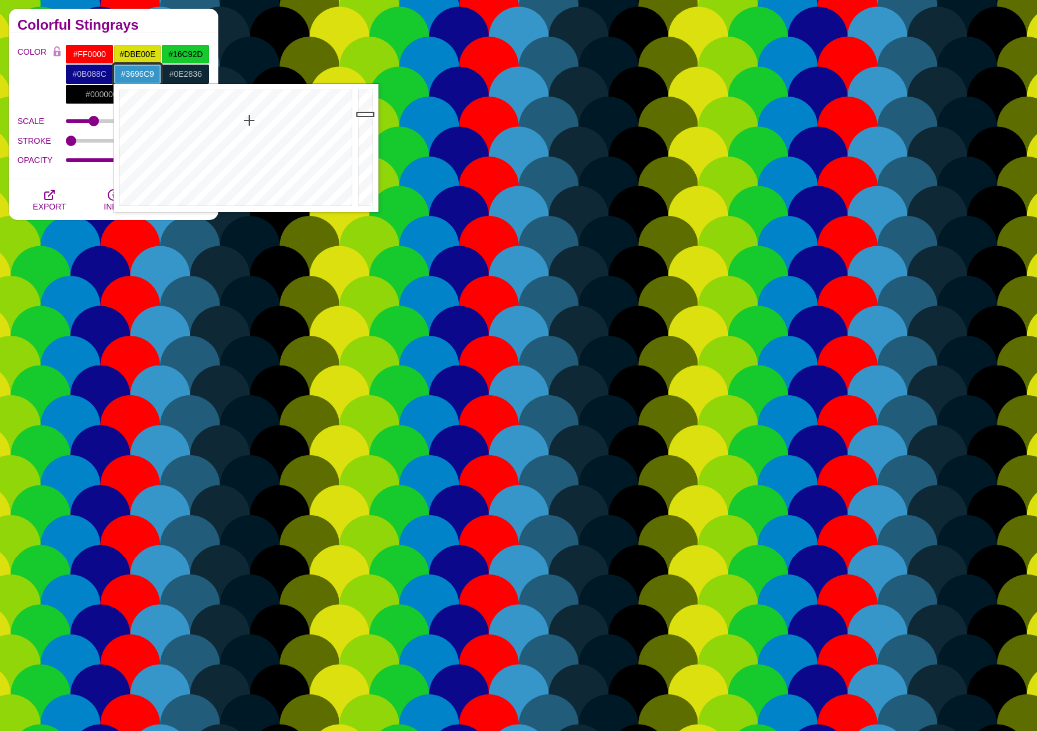
click at [143, 72] on input "#3696C9" at bounding box center [138, 74] width 48 height 20
type input "#BB23C9"
click at [310, 110] on div at bounding box center [235, 148] width 242 height 128
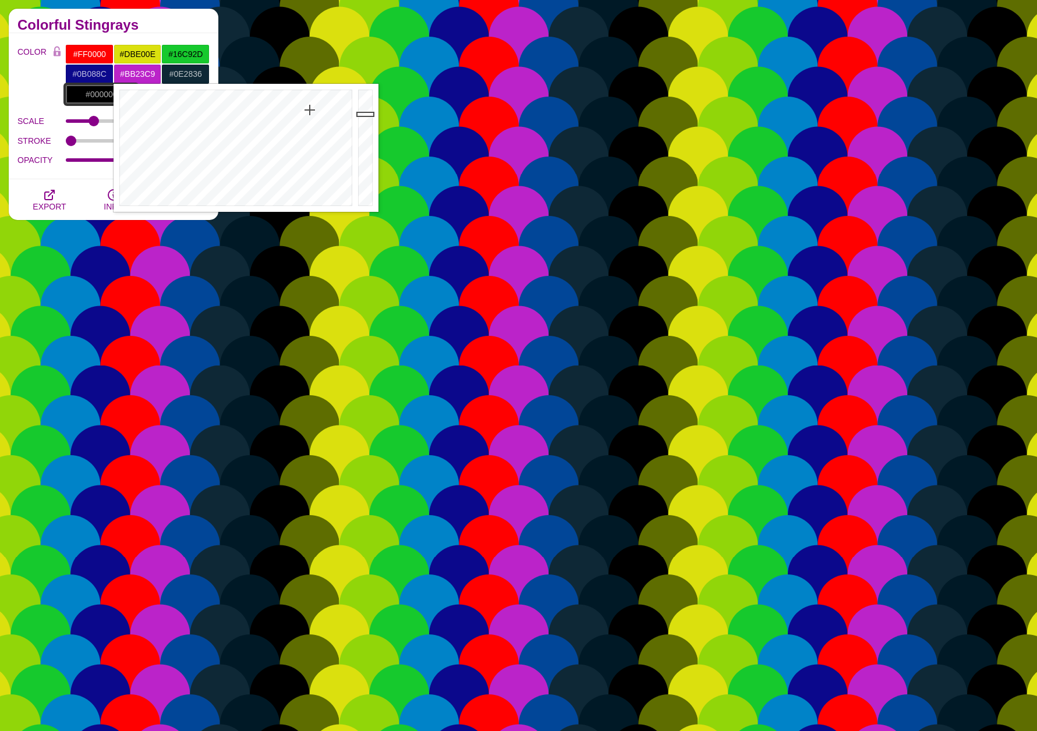
click at [108, 90] on input "#000000" at bounding box center [101, 94] width 72 height 20
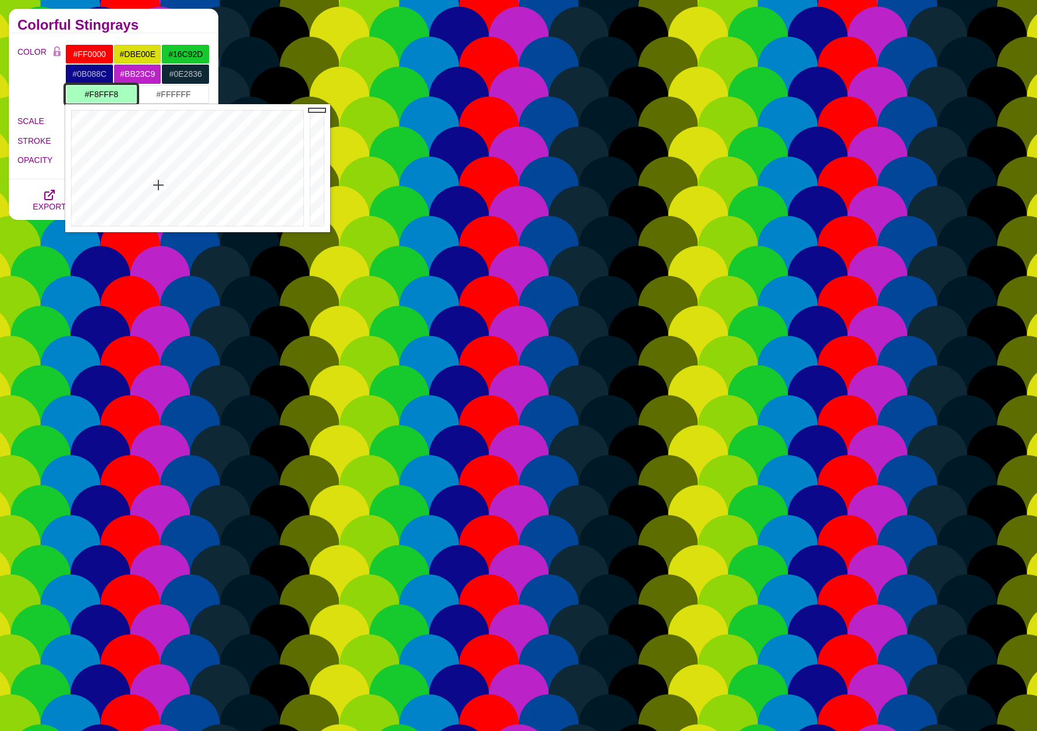
type input "#FFFFFF"
drag, startPoint x: 158, startPoint y: 185, endPoint x: 137, endPoint y: 242, distance: 61.0
click at [137, 242] on body "SVG Backgrounds Logo Backgrounds Categories Abstract Patterns Geometric Gradien…" at bounding box center [518, 670] width 1037 height 8442
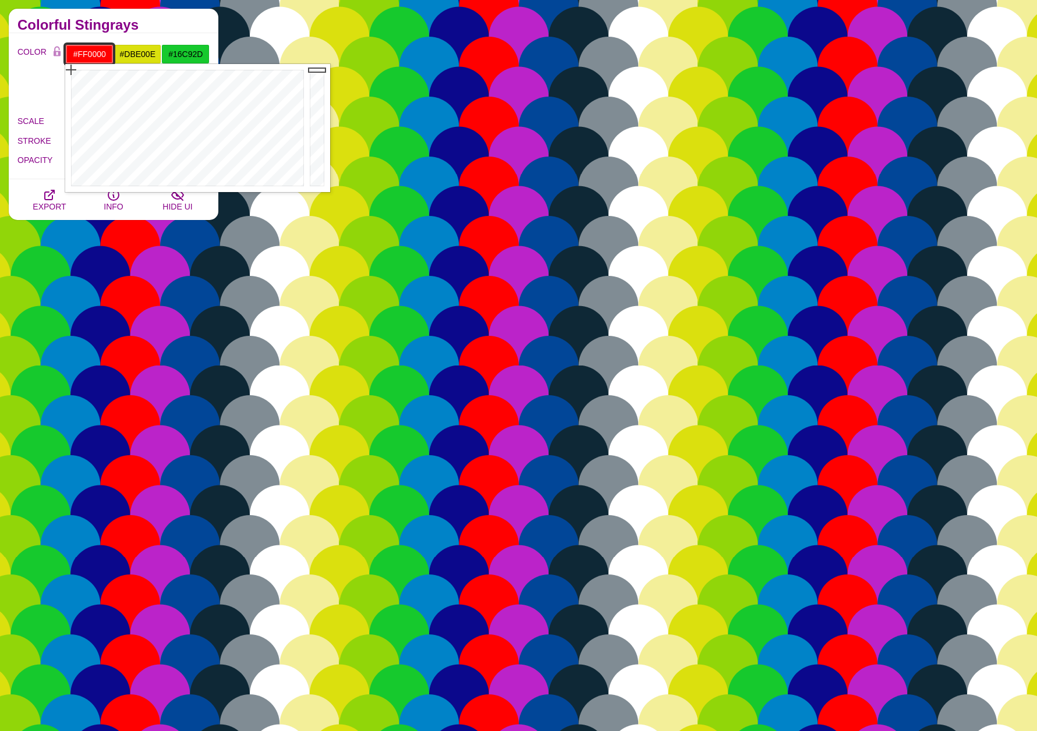
click at [101, 52] on input "#FF0000" at bounding box center [89, 54] width 48 height 20
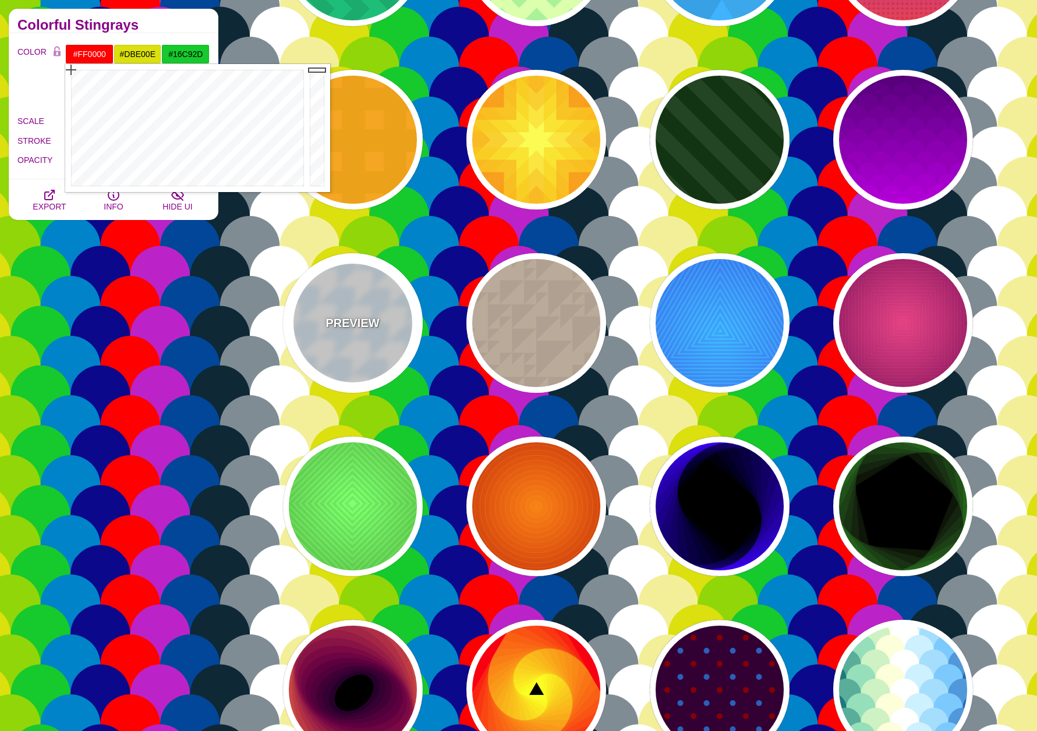
click at [359, 321] on p "PREVIEW" at bounding box center [352, 322] width 54 height 17
type input "#FFFFFF"
type input "#DCEFFA"
type input "160"
type input "1"
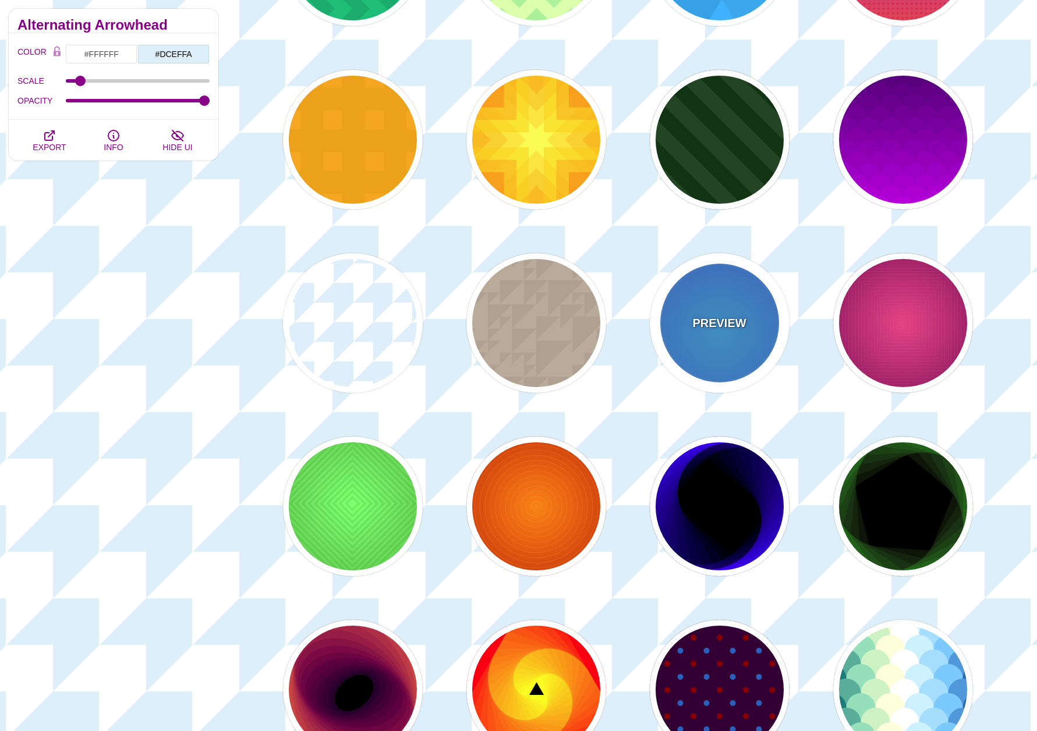
click at [728, 321] on p "PREVIEW" at bounding box center [719, 322] width 54 height 17
type input "#0099FF"
type input "#0044CC"
type input "#00EEFF"
type input "#0033EE"
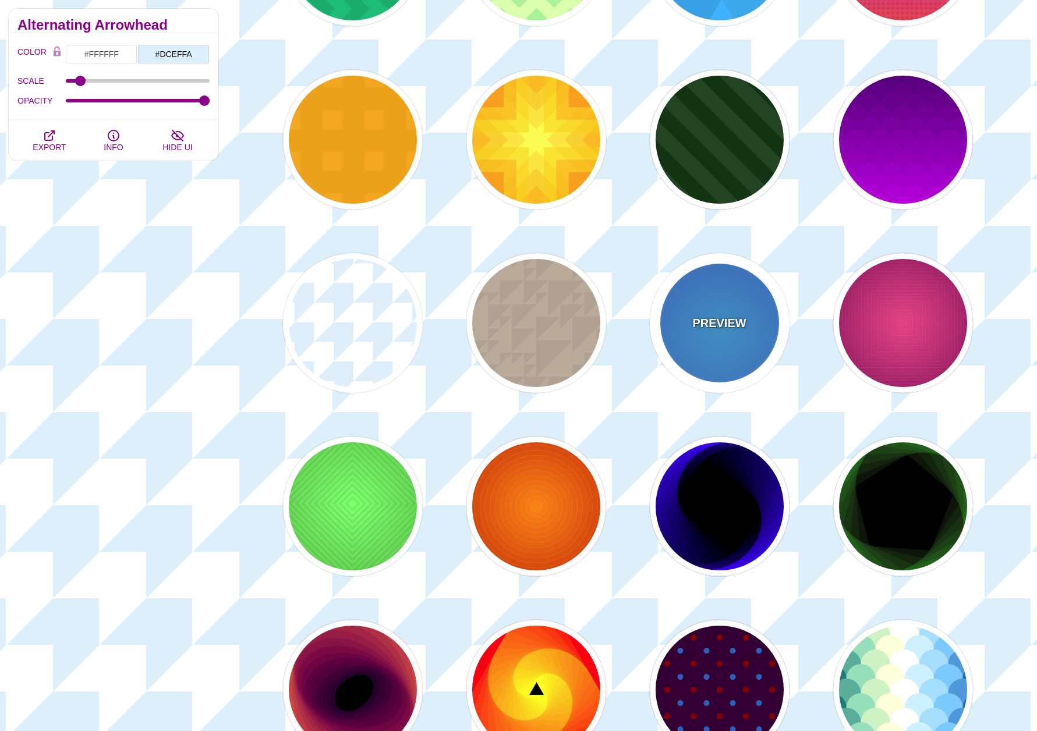
type input "10"
type input "70"
type input "60"
type input "0.5"
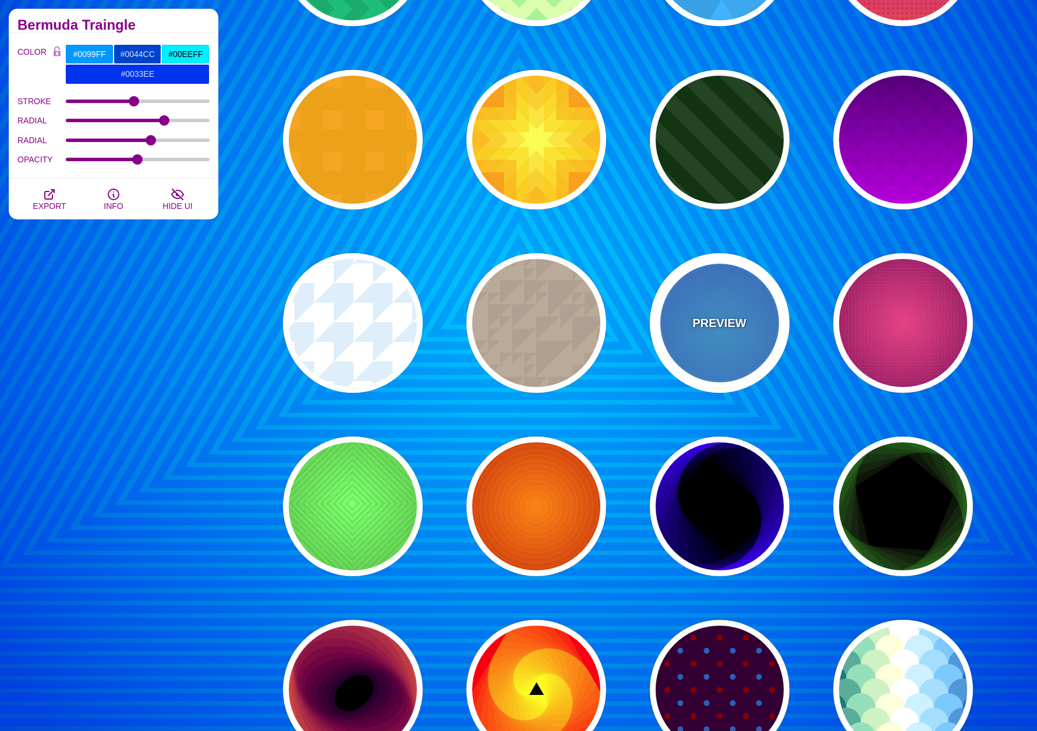
scroll to position [3318, 0]
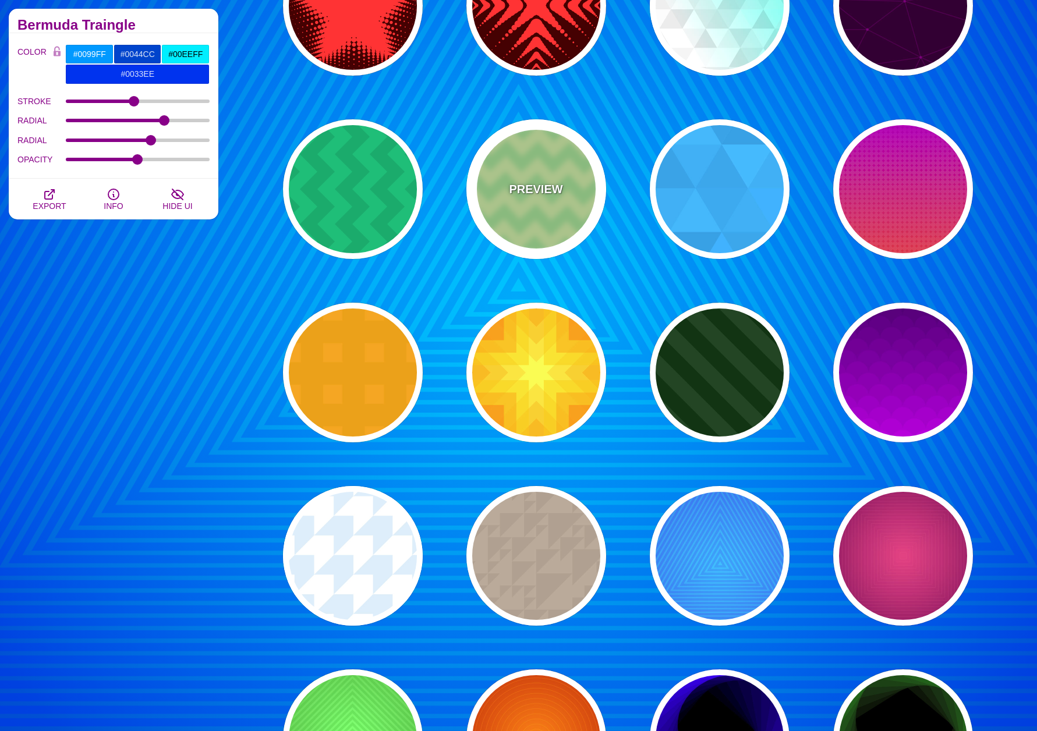
click at [552, 174] on div "PREVIEW" at bounding box center [536, 189] width 140 height 140
type input "#DDFFAA"
type input "#AAEE99"
type input "120"
type input "1"
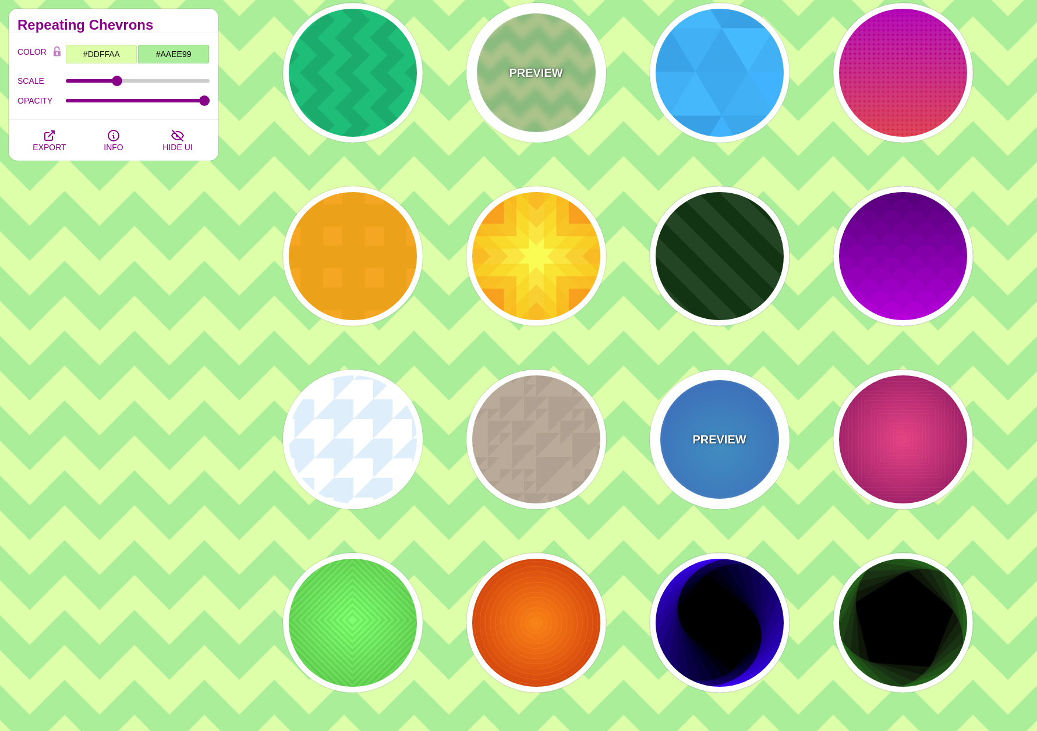
scroll to position [3784, 0]
